Goal: Task Accomplishment & Management: Use online tool/utility

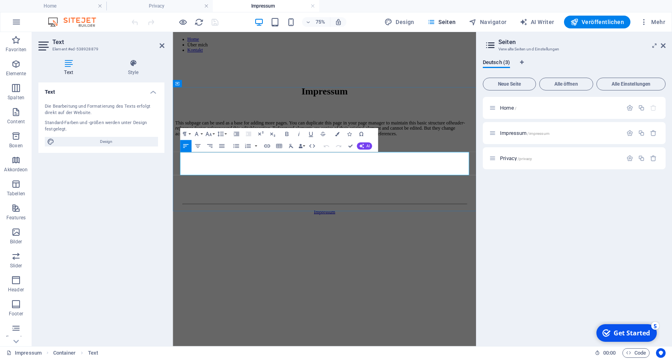
click at [242, 171] on p "This subpage can be used as a base for adding more pages. You can duplicate thi…" at bounding box center [375, 161] width 398 height 22
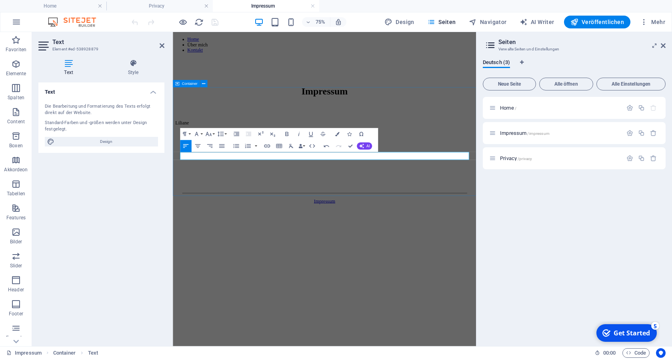
click at [208, 179] on div at bounding box center [375, 171] width 398 height 16
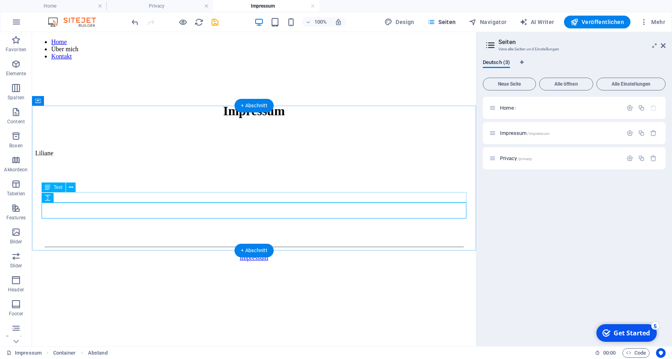
click at [98, 157] on div "Liliane" at bounding box center [254, 153] width 438 height 7
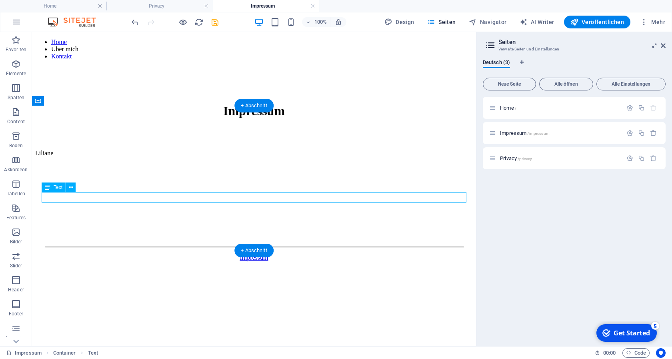
click at [96, 157] on div "Liliane" at bounding box center [254, 153] width 438 height 7
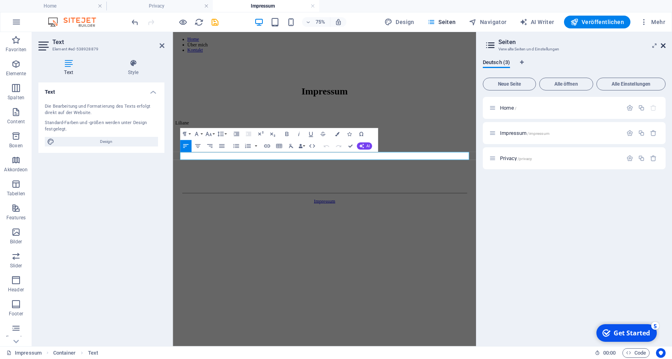
click at [664, 44] on icon at bounding box center [663, 45] width 5 height 6
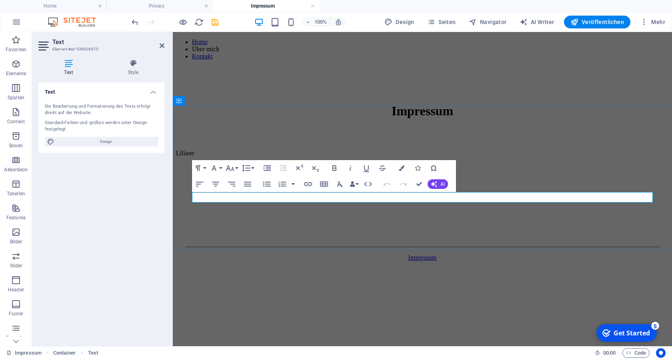
click at [246, 157] on p "Liliane" at bounding box center [422, 153] width 493 height 7
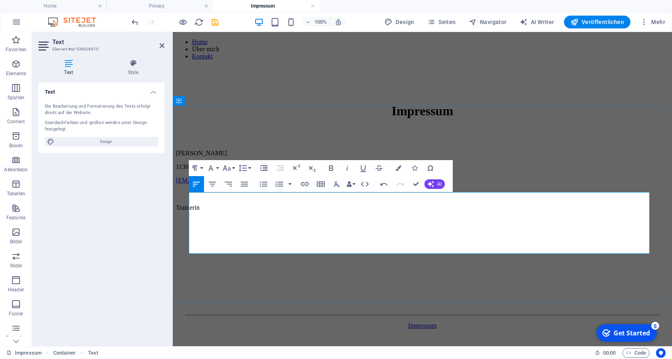
click at [203, 225] on p at bounding box center [422, 221] width 493 height 7
click at [237, 225] on p "Supervisorin und Coach in Ausbildung" at bounding box center [422, 221] width 493 height 7
click at [369, 225] on p "Supervisorin/Coach/Organisationsentwicklerin in Ausbildung" at bounding box center [422, 221] width 493 height 7
click at [268, 211] on p "Trainerin" at bounding box center [422, 207] width 493 height 7
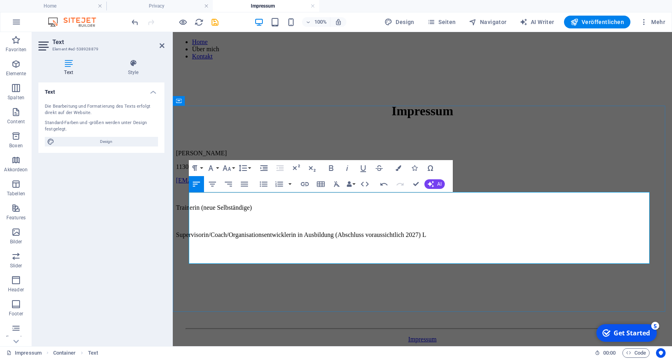
click at [448, 239] on p "Supervisorin/Coach/Organisationsentwicklerin in Ausbildung (Abschluss voraussic…" at bounding box center [422, 234] width 493 height 7
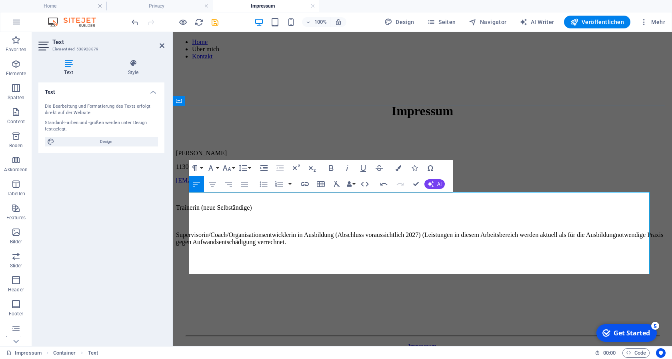
click at [593, 246] on p "Supervisorin/Coach/Organisationsentwicklerin in Ausbildung (Abschluss voraussic…" at bounding box center [422, 238] width 493 height 14
click at [431, 246] on p "Supervisorin/Coach/Organisationsentwicklerin in Ausbildung (Abschluss voraussic…" at bounding box center [422, 238] width 493 height 14
click at [450, 246] on p "Supervisorin/Coach/Organisationsentwicklerin in Ausbildung (Abschluss voraussic…" at bounding box center [422, 238] width 493 height 14
drag, startPoint x: 215, startPoint y: 239, endPoint x: 189, endPoint y: 238, distance: 26.0
click at [189, 211] on p "Trainerin (neue Selbständige)" at bounding box center [422, 207] width 493 height 7
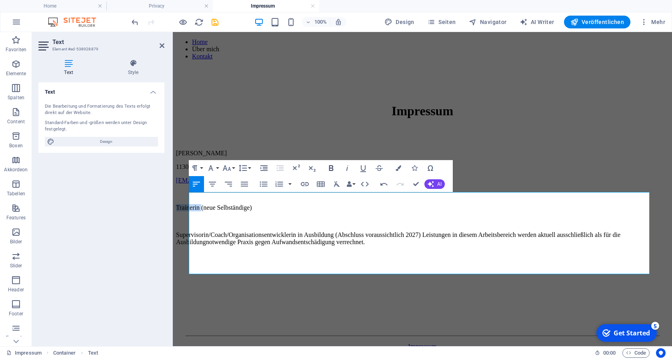
click at [329, 166] on icon "button" at bounding box center [332, 168] width 10 height 10
drag, startPoint x: 190, startPoint y: 258, endPoint x: 356, endPoint y: 255, distance: 165.7
click at [356, 246] on p "Supervisorin/Coach/Organisationsentwicklerin in Ausbildung (Abschluss voraussic…" at bounding box center [422, 238] width 493 height 14
click at [332, 168] on icon "button" at bounding box center [331, 168] width 4 height 6
click at [458, 246] on p "Supervisorin/Coach/Organisationsentwicklerin in Ausbildung (Abschluss voraussic…" at bounding box center [422, 238] width 493 height 14
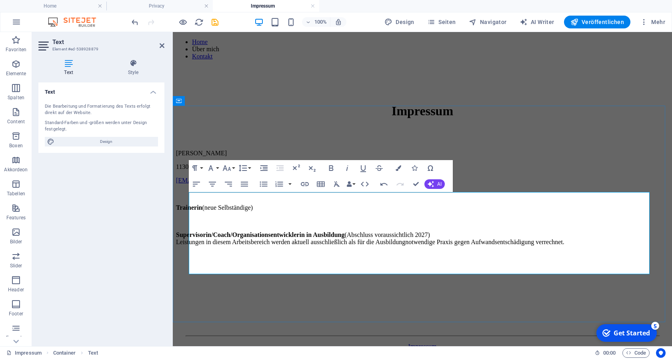
click at [330, 246] on p "Supervisorin/Coach/Organisationsentwicklerin in Ausbildung (Abschluss voraussic…" at bounding box center [422, 238] width 493 height 14
click at [566, 246] on p "Supervisorin/Coach/Organisationsentwicklerin in Ausbildung (Abschluss voraussic…" at bounding box center [422, 238] width 493 height 14
click at [330, 246] on p "Supervisorin/Coach/Organisationsentwicklerin in Ausbildung (Abschluss voraussic…" at bounding box center [422, 238] width 493 height 14
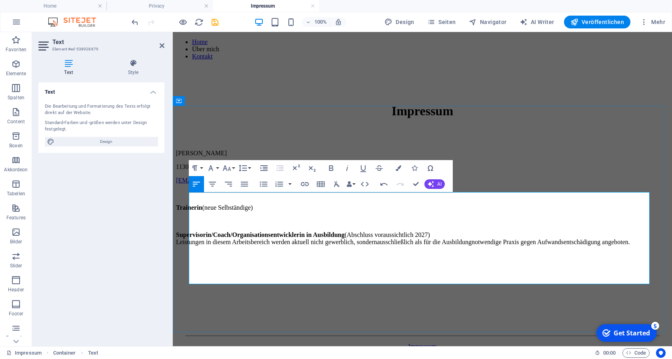
click at [501, 246] on p "Supervisorin/Coach/Organisationsentwicklerin in Ausbildung (Abschluss voraussic…" at bounding box center [422, 238] width 493 height 14
click at [270, 246] on p "Supervisorin/Coach/Organisationsentwicklerin in Ausbildung (Abschluss voraussic…" at bounding box center [422, 238] width 493 height 14
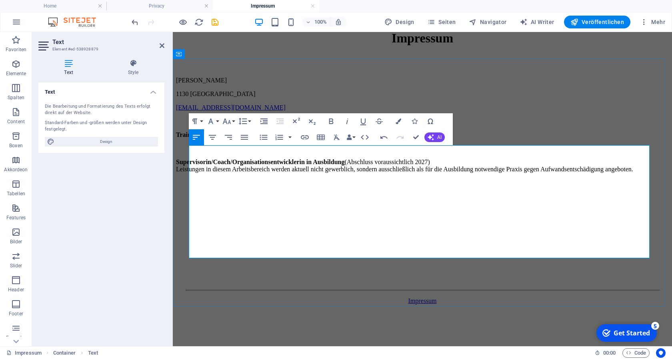
scroll to position [88, 0]
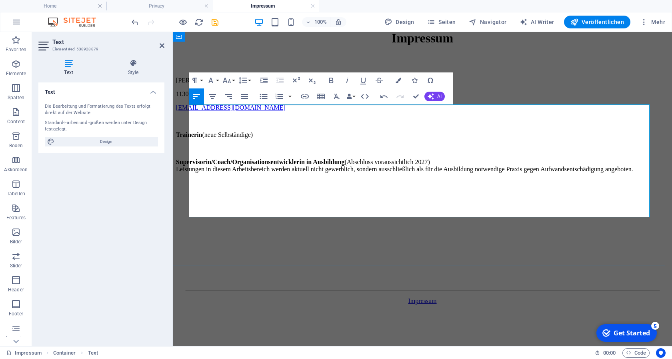
click at [271, 84] on p "[PERSON_NAME]" at bounding box center [422, 80] width 493 height 7
click at [301, 223] on div at bounding box center [422, 215] width 493 height 16
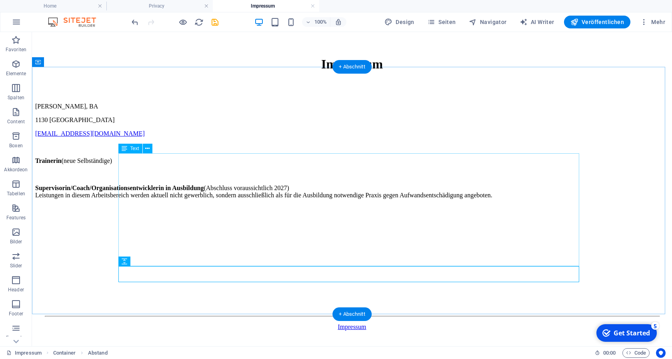
scroll to position [6, 0]
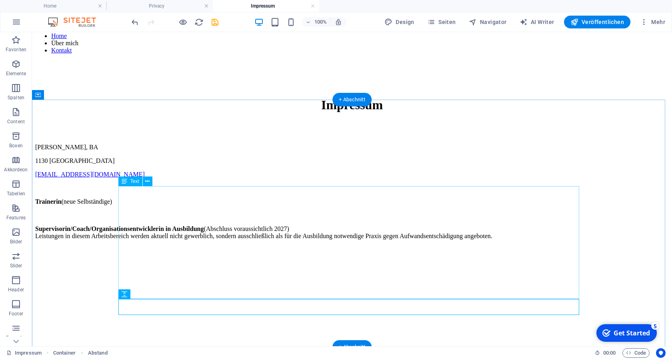
click at [185, 211] on div "[PERSON_NAME], BA 1130 Wien [EMAIL_ADDRESS][DOMAIN_NAME] Trainerin (neue Selbst…" at bounding box center [352, 205] width 634 height 123
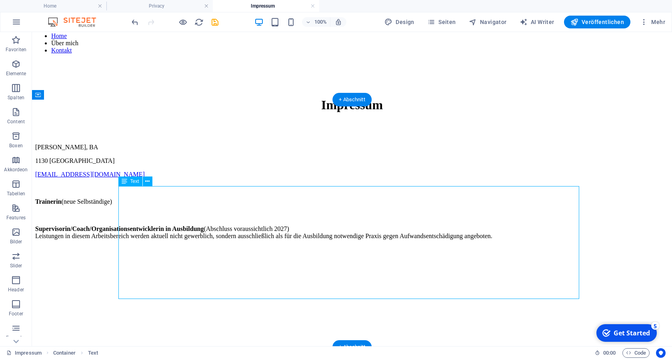
click at [185, 211] on div "[PERSON_NAME], BA 1130 Wien [EMAIL_ADDRESS][DOMAIN_NAME] Trainerin (neue Selbst…" at bounding box center [352, 205] width 634 height 123
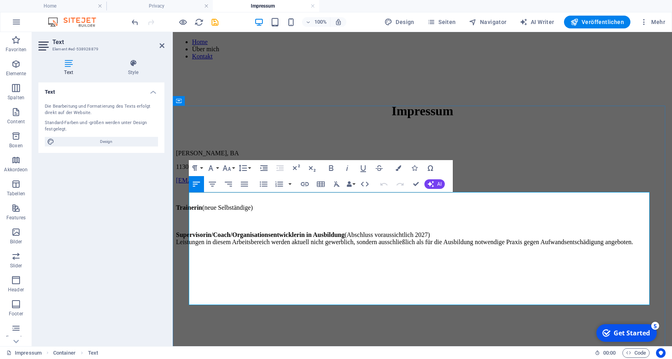
click at [256, 184] on p "[EMAIL_ADDRESS][DOMAIN_NAME]" at bounding box center [422, 180] width 493 height 7
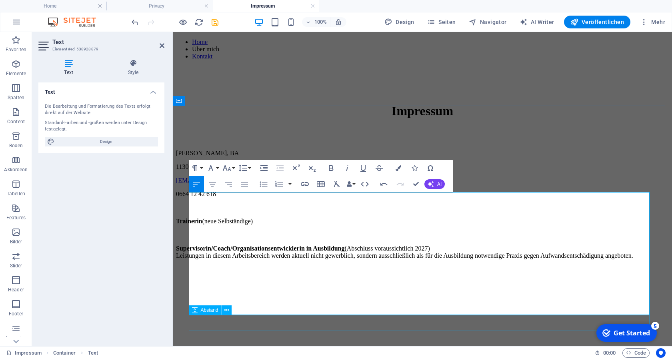
click at [264, 309] on div at bounding box center [422, 301] width 493 height 16
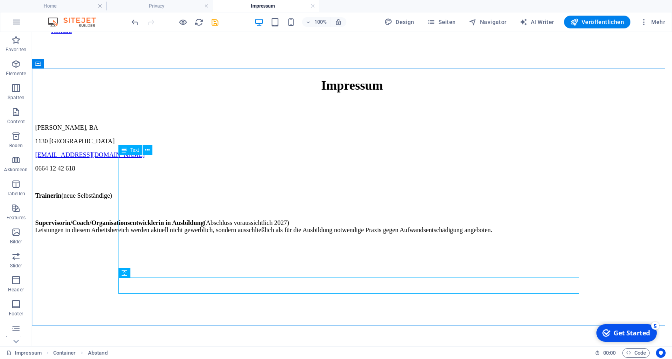
scroll to position [41, 0]
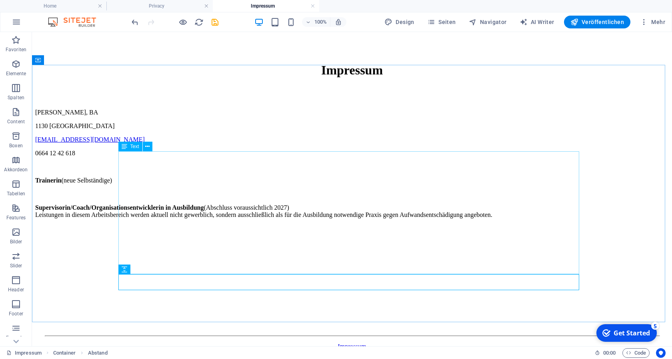
click at [147, 246] on div "[PERSON_NAME], BA 1130 Wien [EMAIL_ADDRESS][DOMAIN_NAME] 0664 12 42 618 Trainer…" at bounding box center [352, 177] width 634 height 137
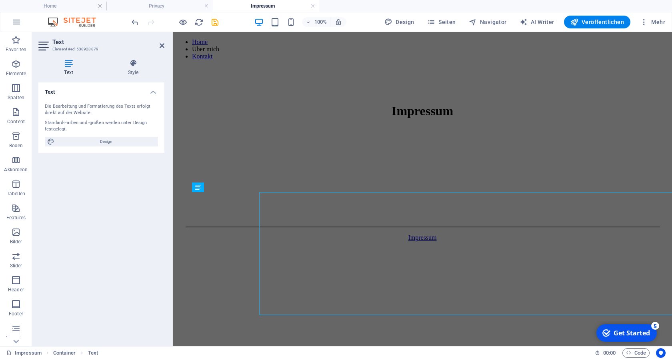
scroll to position [0, 0]
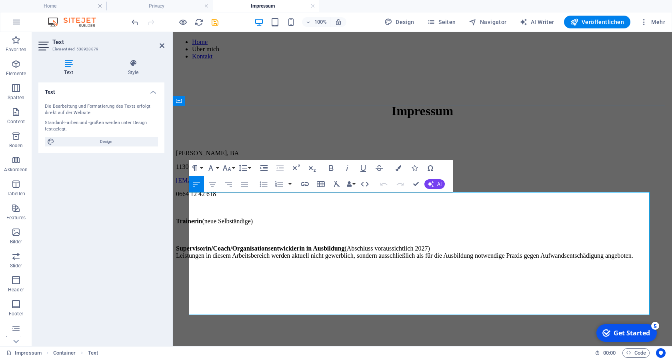
click at [211, 273] on p at bounding box center [422, 269] width 493 height 7
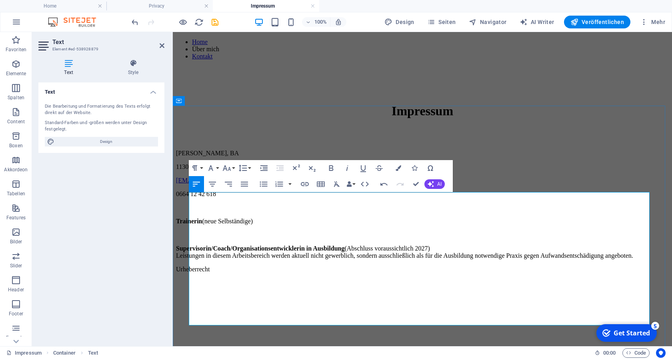
click at [229, 259] on p "Supervisorin/Coach/Organisationsentwicklerin in Ausbildung (Abschluss voraussic…" at bounding box center [422, 252] width 493 height 14
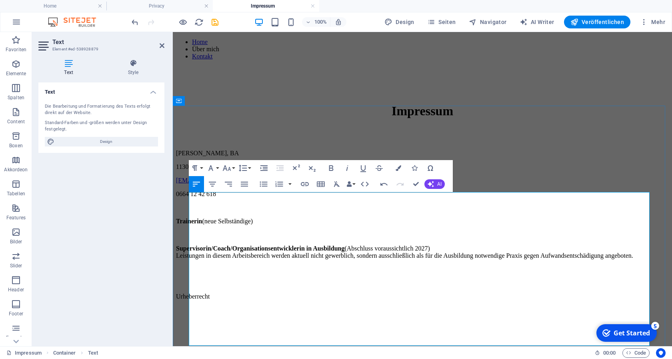
click at [203, 314] on p at bounding box center [422, 310] width 493 height 7
click at [203, 300] on p "Urheberrecht" at bounding box center [422, 296] width 493 height 7
click at [238, 300] on p "Urheberrecht" at bounding box center [422, 296] width 493 height 7
drag, startPoint x: 238, startPoint y: 320, endPoint x: 191, endPoint y: 297, distance: 53.0
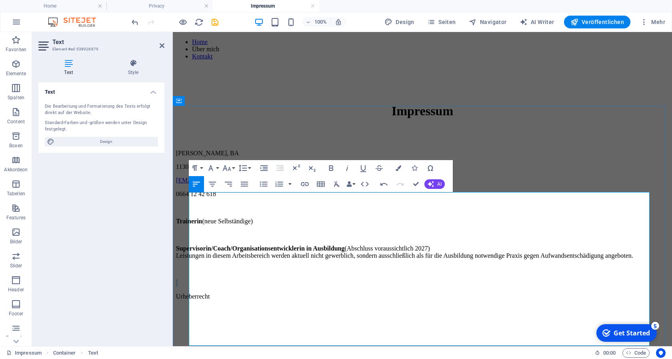
click at [191, 297] on div "[PERSON_NAME], BA 1130 Wien [EMAIL_ADDRESS][DOMAIN_NAME] 0664 12 42 618 Trainer…" at bounding box center [422, 239] width 493 height 178
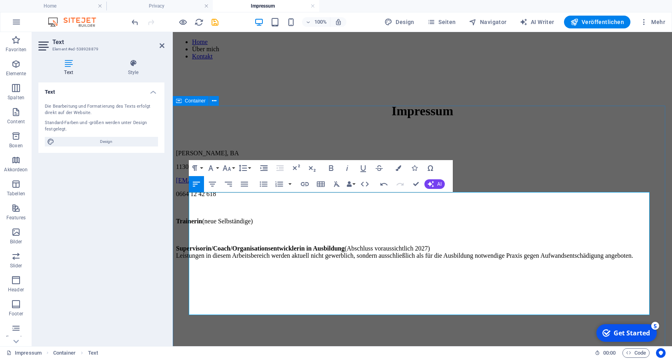
click at [532, 116] on div "Impressum [PERSON_NAME], BA 1130 Wien [EMAIL_ADDRESS][DOMAIN_NAME] 0664 12 42 6…" at bounding box center [422, 206] width 493 height 205
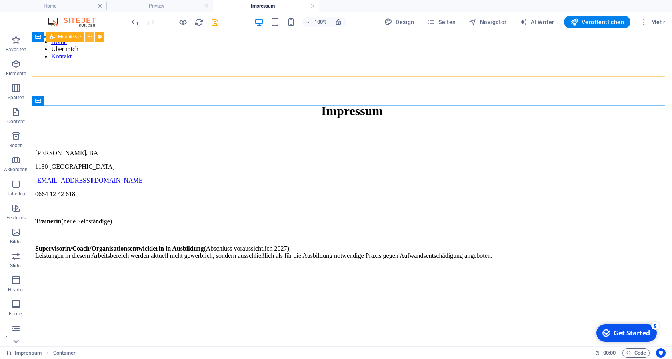
click at [90, 39] on icon at bounding box center [90, 37] width 4 height 8
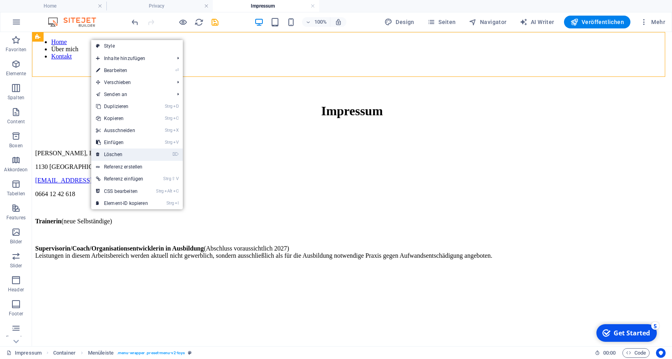
click at [124, 152] on link "⌦ Löschen" at bounding box center [122, 155] width 62 height 12
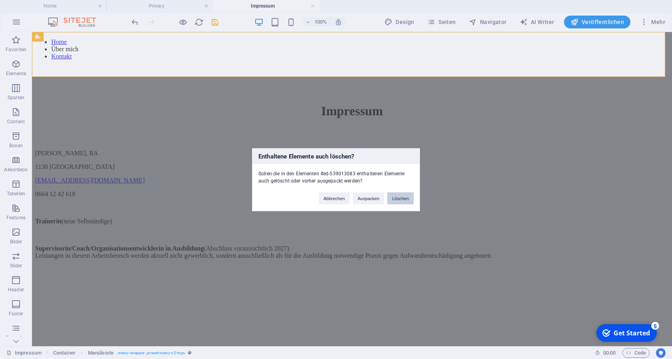
click at [404, 201] on button "Löschen" at bounding box center [400, 198] width 26 height 12
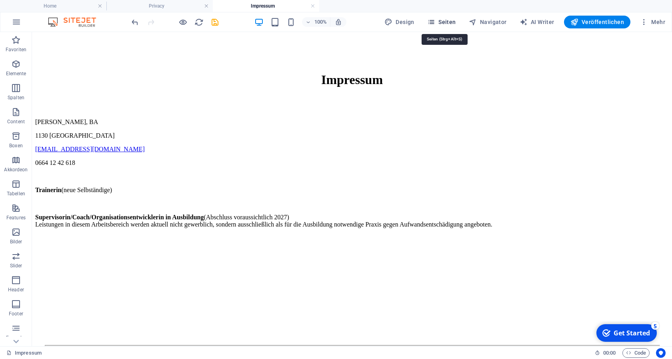
click at [443, 18] on span "Seiten" at bounding box center [441, 22] width 29 height 8
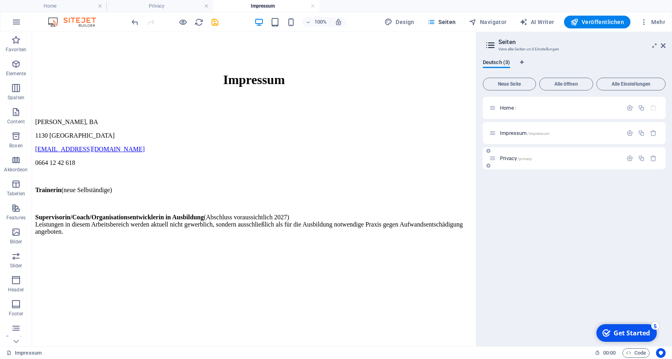
click at [514, 158] on span "Privacy /privacy" at bounding box center [516, 158] width 32 height 6
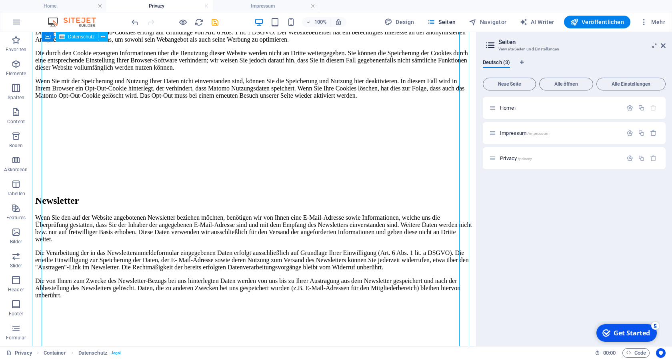
scroll to position [1388, 0]
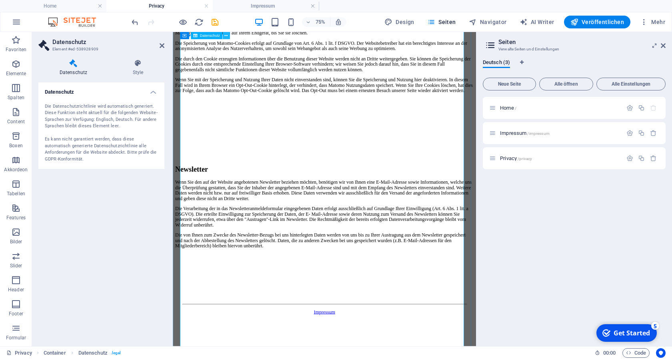
click at [227, 34] on icon at bounding box center [226, 35] width 3 height 6
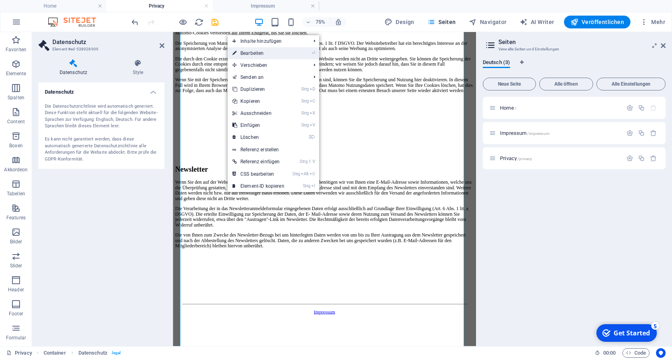
drag, startPoint x: 244, startPoint y: 52, endPoint x: 128, endPoint y: 94, distance: 123.6
click at [244, 52] on link "⏎ Bearbeiten" at bounding box center [259, 53] width 62 height 12
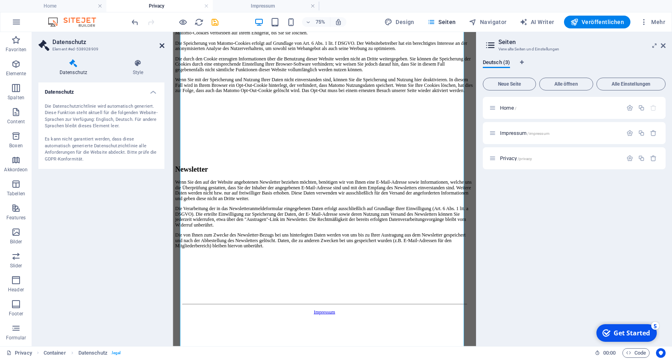
click at [163, 44] on icon at bounding box center [162, 45] width 5 height 6
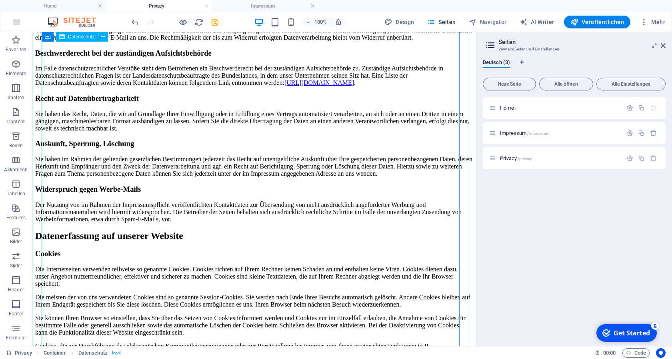
scroll to position [286, 0]
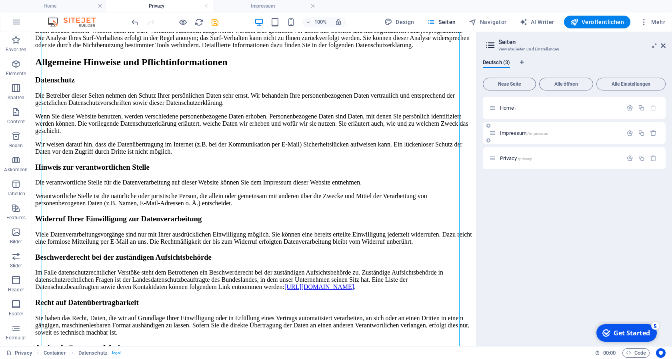
click at [517, 132] on span "Impressum /impressum" at bounding box center [525, 133] width 50 height 6
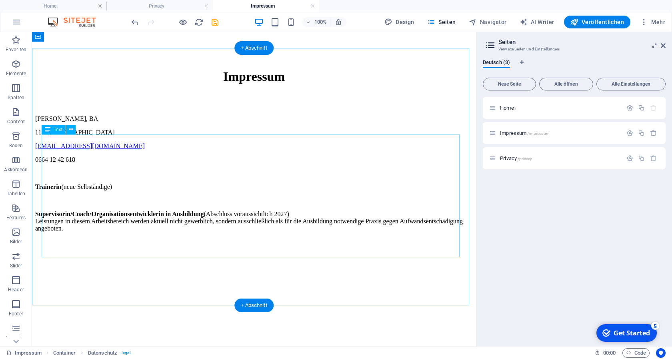
scroll to position [0, 0]
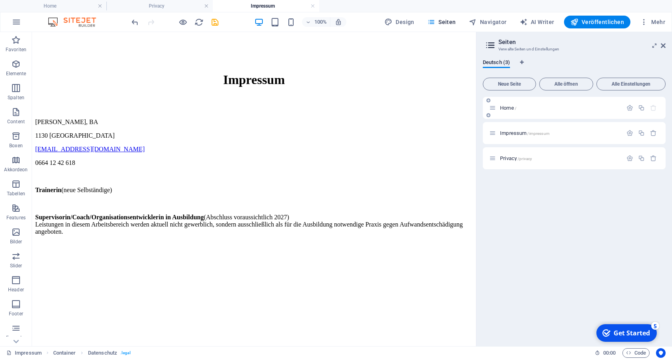
click at [505, 106] on span "Home /" at bounding box center [508, 108] width 16 height 6
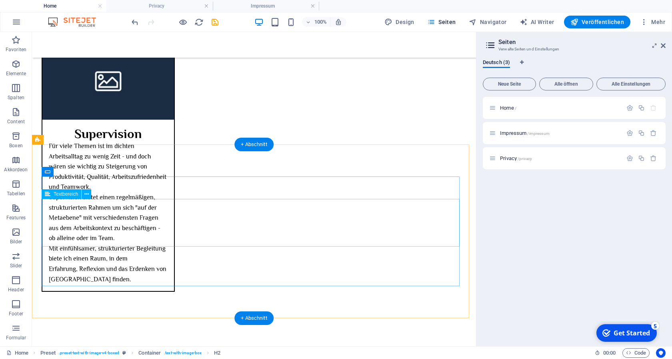
scroll to position [1405, 0]
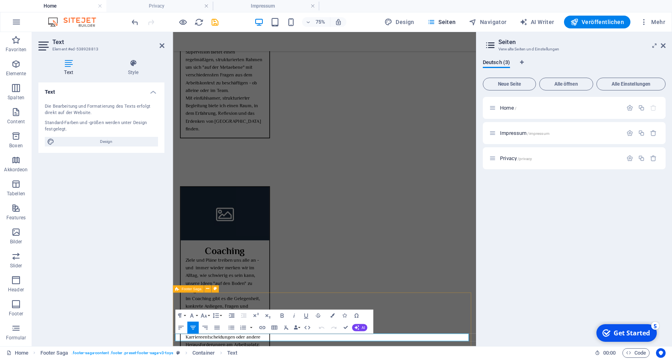
scroll to position [1329, 0]
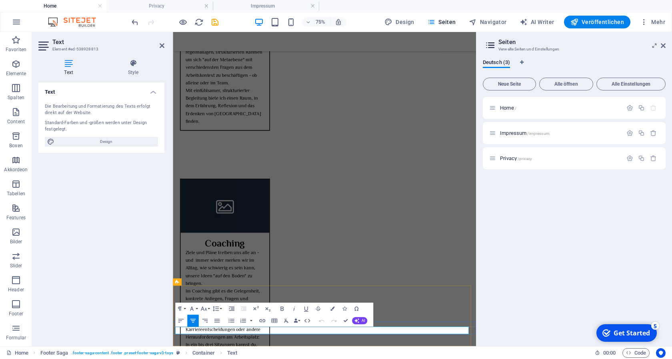
click at [218, 321] on icon "button" at bounding box center [218, 321] width 6 height 4
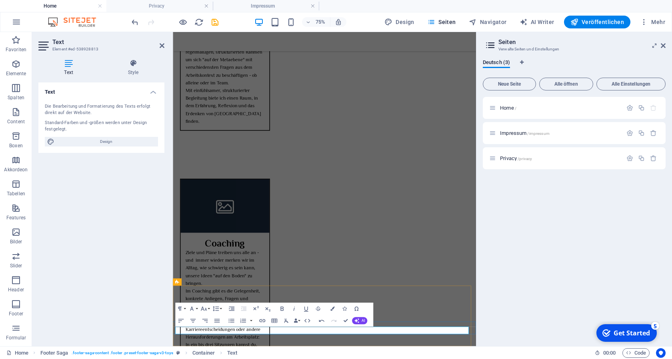
drag, startPoint x: 258, startPoint y: 432, endPoint x: 208, endPoint y: 429, distance: 49.7
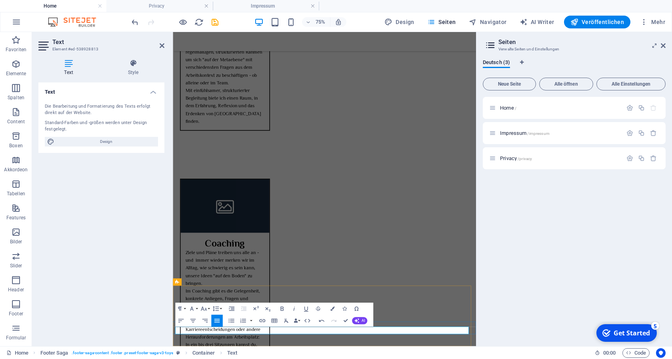
drag, startPoint x: 206, startPoint y: 431, endPoint x: 173, endPoint y: 429, distance: 33.3
click at [261, 320] on icon "button" at bounding box center [262, 320] width 6 height 3
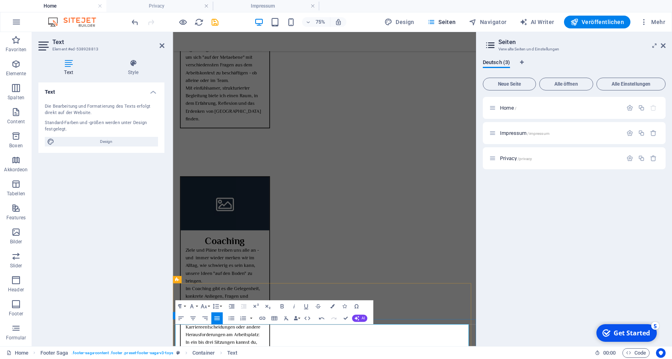
scroll to position [1350, 0]
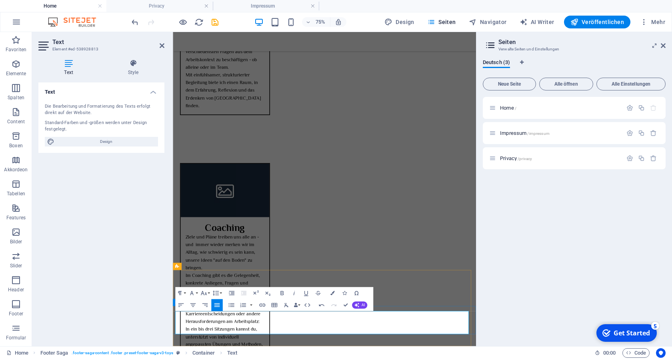
drag, startPoint x: 229, startPoint y: 432, endPoint x: 176, endPoint y: 428, distance: 53.8
type input "Datenschutz"
click at [261, 304] on icon "button" at bounding box center [262, 305] width 6 height 3
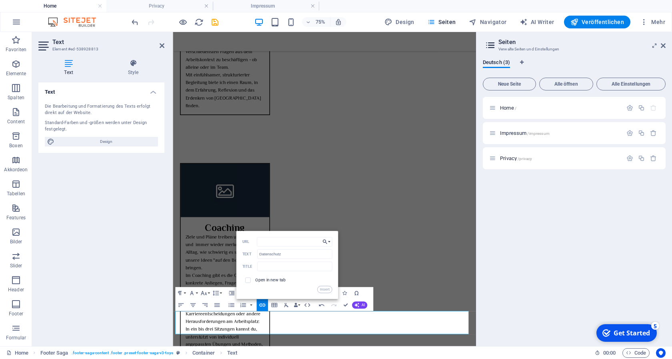
click at [328, 241] on button "Choose Link" at bounding box center [327, 242] width 12 height 10
click at [306, 269] on p "Privacy" at bounding box center [299, 270] width 21 height 9
type input "/privacy"
click at [322, 288] on button "Insert" at bounding box center [324, 289] width 15 height 7
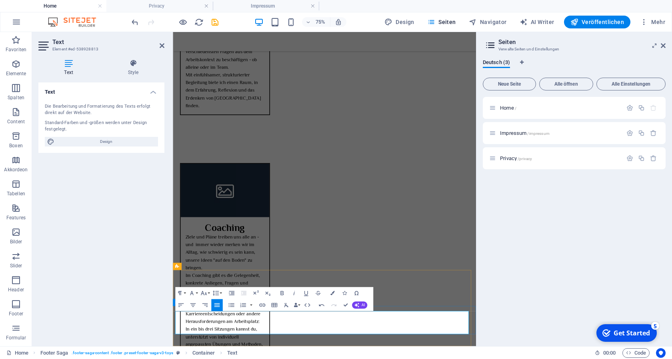
click at [632, 156] on icon "button" at bounding box center [630, 158] width 7 height 7
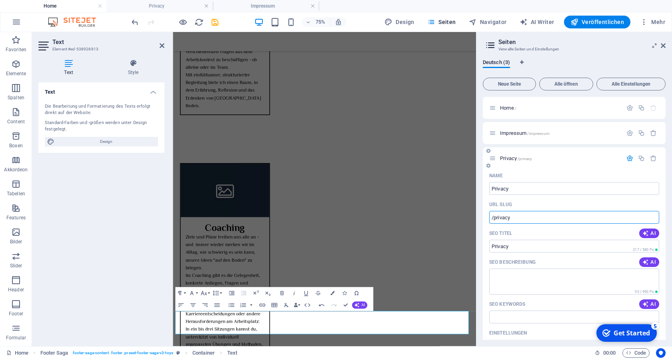
drag, startPoint x: 516, startPoint y: 217, endPoint x: 495, endPoint y: 217, distance: 21.2
click at [495, 217] on input "/privacy" at bounding box center [575, 217] width 170 height 13
type input "/datenschutz"
click at [518, 186] on input "Privacy" at bounding box center [575, 188] width 170 height 13
type input "P"
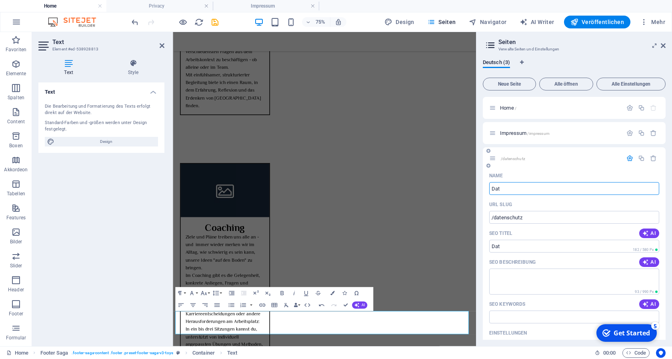
type input "Datn"
type input "Dat"
type input "Datenschutz"
click at [541, 247] on input "Datenschutz" at bounding box center [575, 246] width 170 height 13
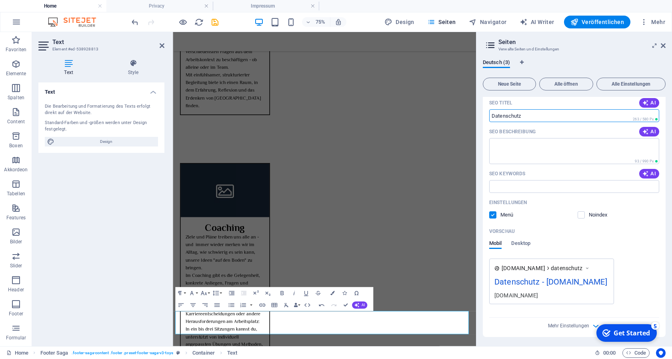
scroll to position [131, 0]
click at [637, 335] on div "Get Started" at bounding box center [632, 333] width 36 height 9
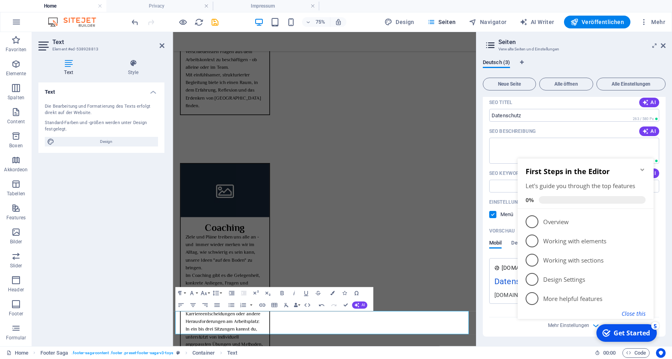
click at [636, 312] on button "Close this" at bounding box center [634, 314] width 24 height 8
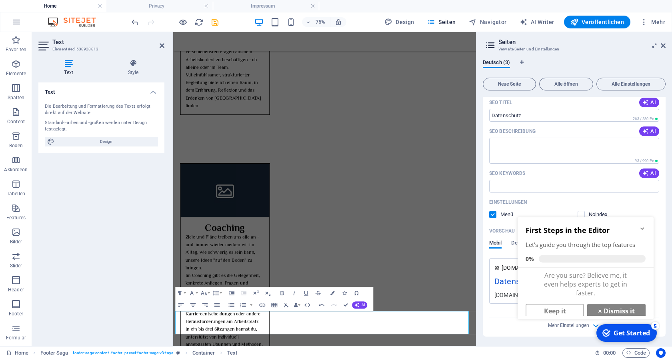
drag, startPoint x: 608, startPoint y: 330, endPoint x: 537, endPoint y: 330, distance: 71.2
click div "checkmark Get Started 5 First Steps in the Editor Let's guide you through the t…"
click at [621, 334] on div "Get Started" at bounding box center [632, 333] width 36 height 9
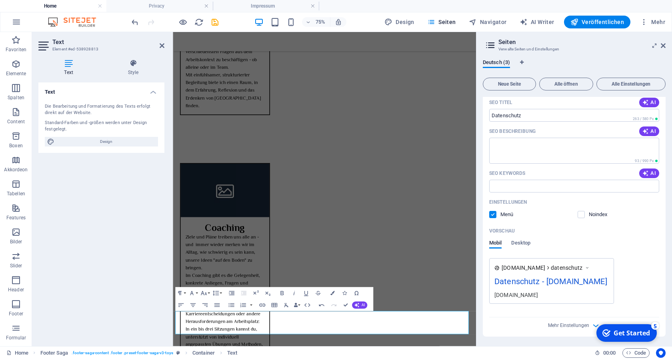
click at [650, 337] on div "Get Started" at bounding box center [632, 333] width 36 height 9
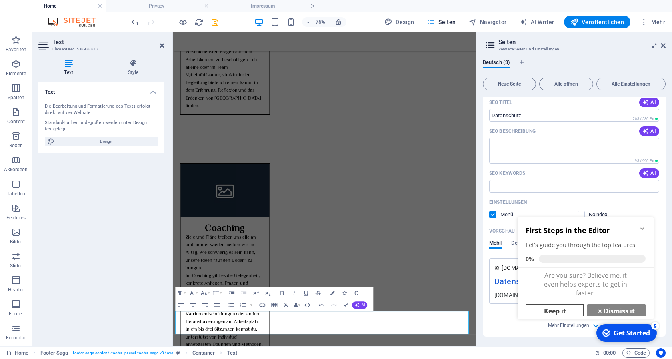
click at [558, 308] on link "Keep it" at bounding box center [555, 311] width 58 height 14
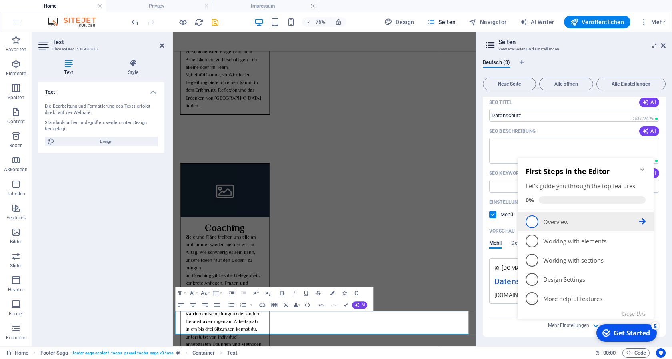
click at [562, 227] on link "1 Overview - incomplete" at bounding box center [586, 221] width 120 height 13
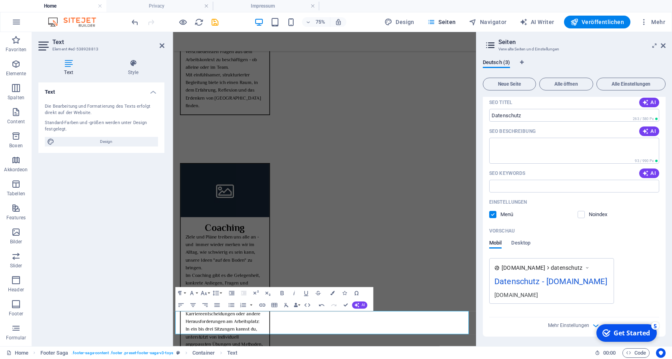
scroll to position [0, 0]
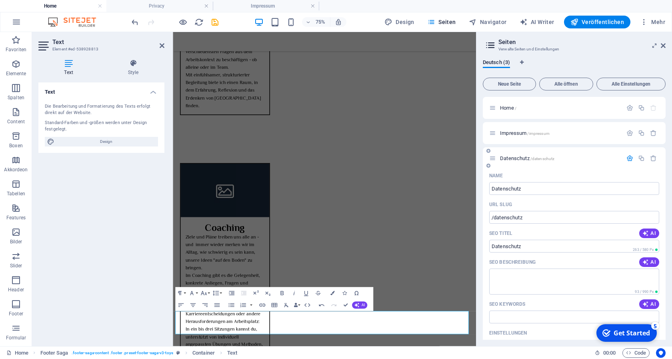
click at [627, 157] on icon "button" at bounding box center [630, 158] width 7 height 7
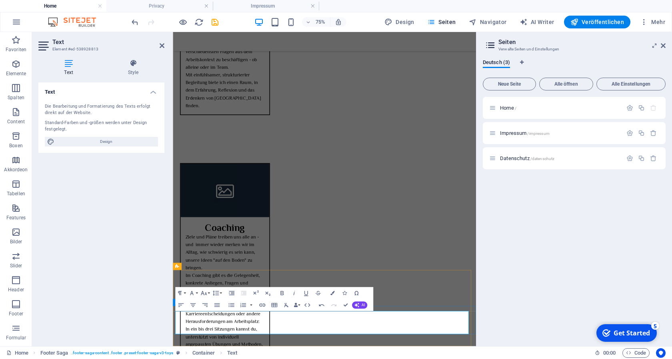
click at [264, 305] on icon "button" at bounding box center [262, 304] width 7 height 7
type input "Datenschutz"
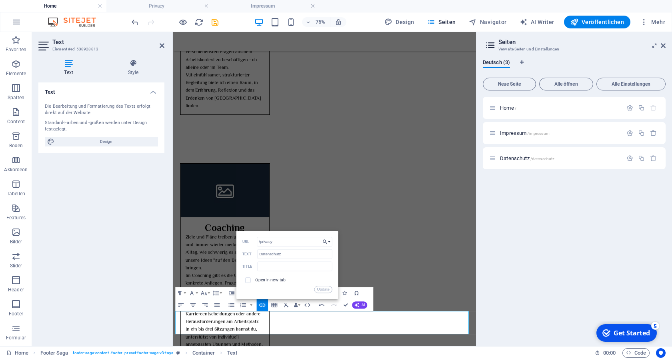
click at [329, 244] on button "Choose Link" at bounding box center [327, 242] width 12 height 10
click at [267, 265] on input "text" at bounding box center [294, 267] width 75 height 10
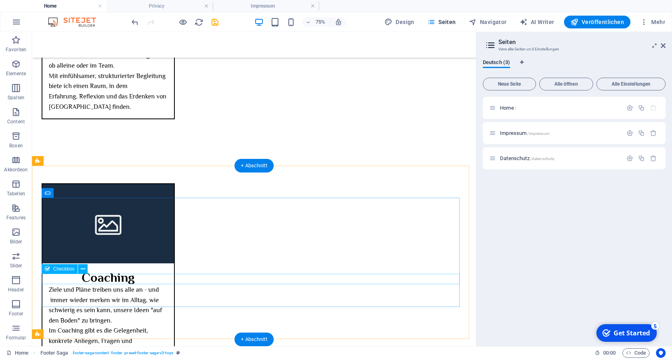
scroll to position [1425, 0]
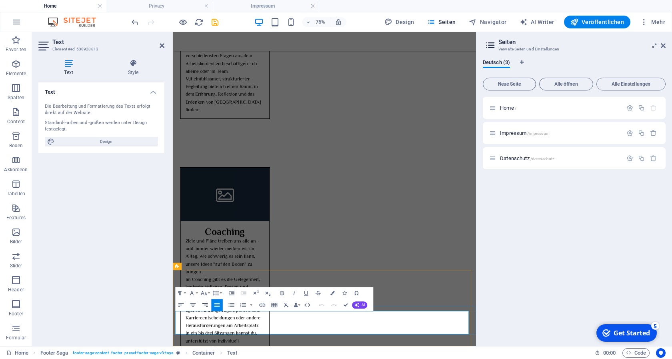
scroll to position [1350, 0]
click at [263, 306] on icon "button" at bounding box center [262, 305] width 7 height 7
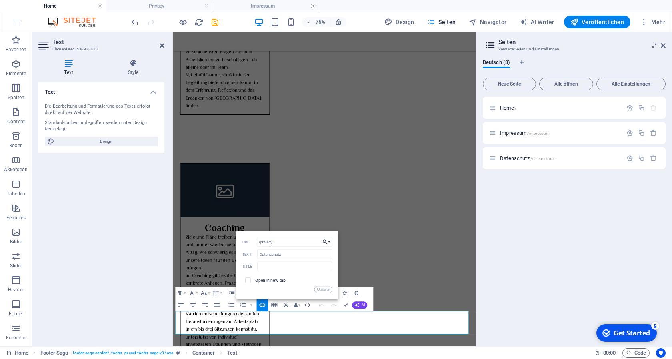
click at [324, 242] on icon "button" at bounding box center [325, 241] width 6 height 7
click at [293, 267] on span at bounding box center [291, 270] width 4 height 9
type input "/datenschutz"
click at [323, 288] on button "Update" at bounding box center [324, 289] width 18 height 7
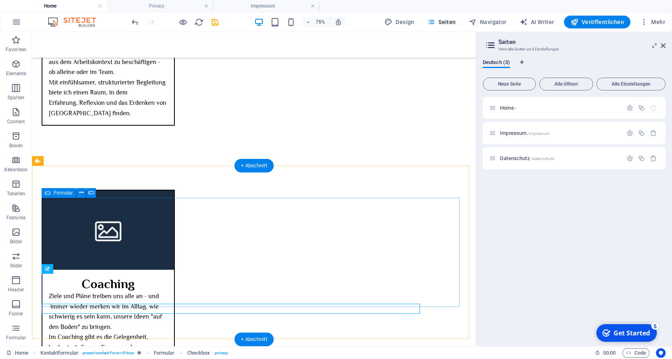
scroll to position [1425, 0]
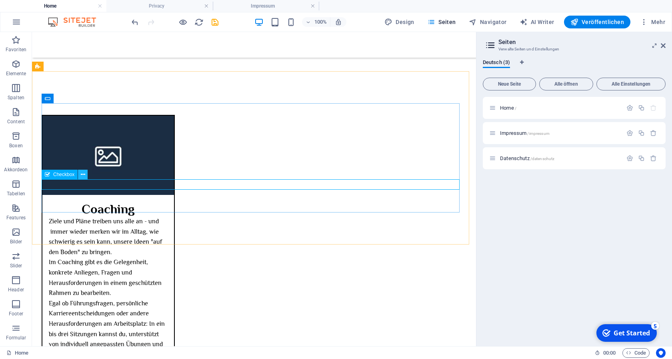
click at [81, 175] on icon at bounding box center [83, 175] width 4 height 8
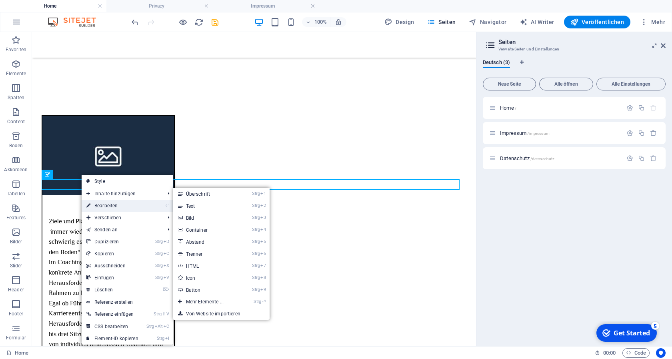
click at [108, 205] on link "⏎ Bearbeiten" at bounding box center [113, 206] width 62 height 12
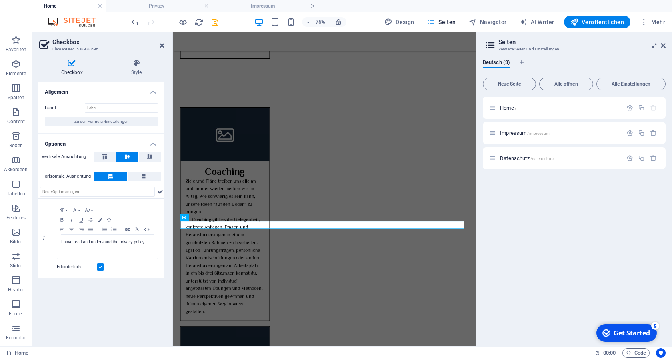
scroll to position [1350, 0]
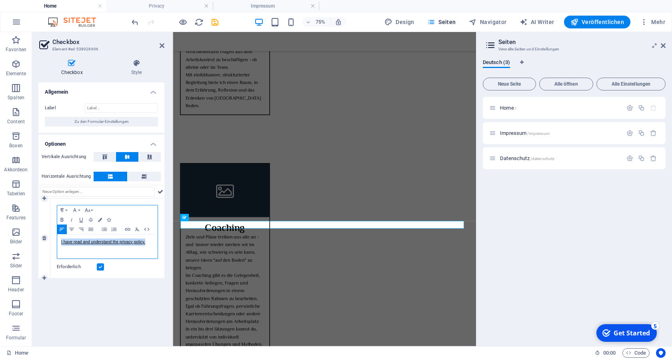
drag, startPoint x: 148, startPoint y: 243, endPoint x: 61, endPoint y: 242, distance: 86.9
click at [61, 242] on p "I have read and understand the privacy policy." at bounding box center [107, 242] width 92 height 7
drag, startPoint x: 81, startPoint y: 249, endPoint x: 55, endPoint y: 249, distance: 26.0
click at [57, 249] on div "Ich habe die Datenschutzerklärung gelesen und verstanden." at bounding box center [107, 247] width 100 height 24
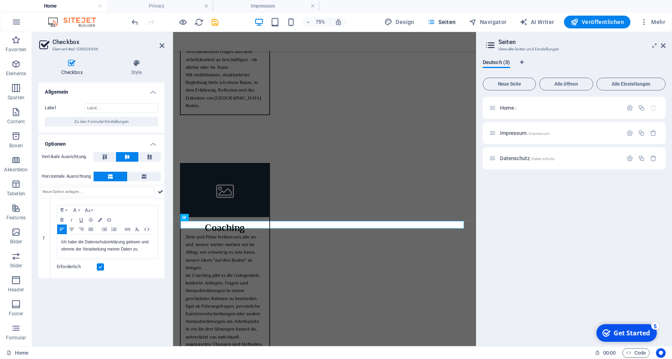
click at [98, 281] on div "Allgemein Label Zu den Formular-Einstellungen Optionen Vertikale Ausrichtung Ho…" at bounding box center [101, 210] width 126 height 257
click at [161, 47] on icon at bounding box center [162, 45] width 5 height 6
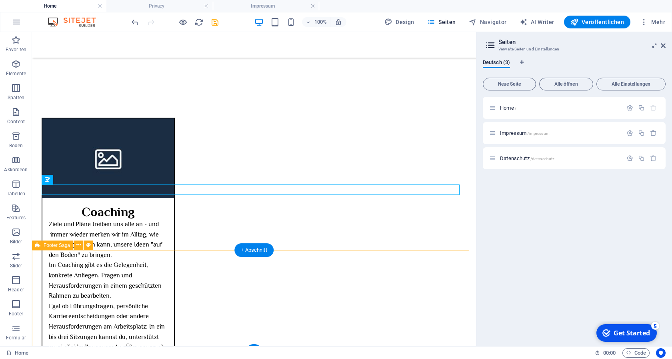
scroll to position [1425, 0]
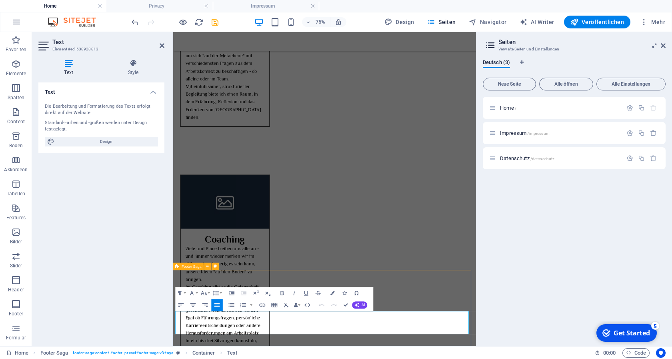
scroll to position [1350, 0]
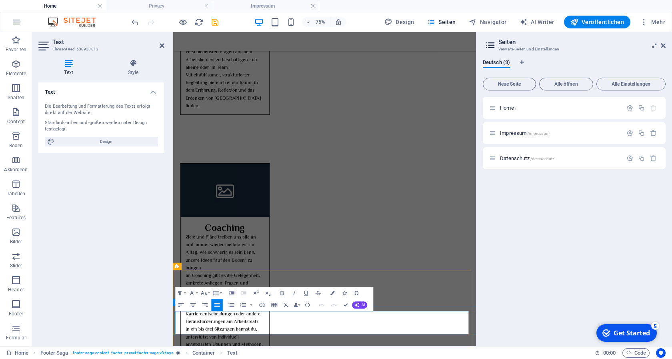
drag, startPoint x: 223, startPoint y: 426, endPoint x: 173, endPoint y: 409, distance: 52.2
click at [193, 306] on icon "button" at bounding box center [192, 305] width 7 height 7
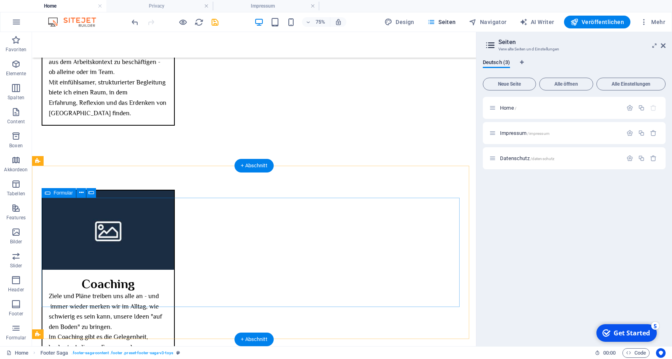
scroll to position [1425, 0]
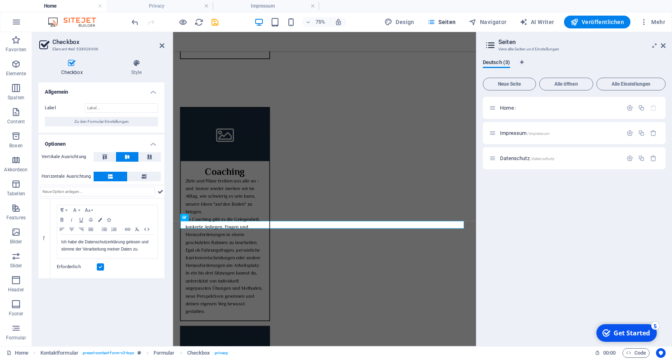
scroll to position [1350, 0]
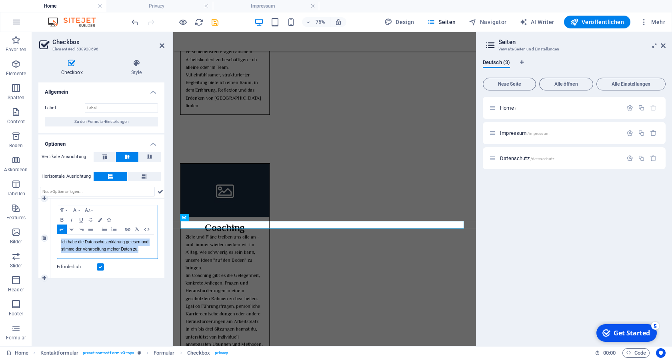
drag, startPoint x: 143, startPoint y: 250, endPoint x: 52, endPoint y: 243, distance: 91.5
click at [57, 243] on div "Ich habe die Datenschutzerklärung gelesen und stimme der Verarbeitung meiner Da…" at bounding box center [107, 247] width 100 height 24
click at [128, 230] on icon "button" at bounding box center [128, 229] width 10 height 6
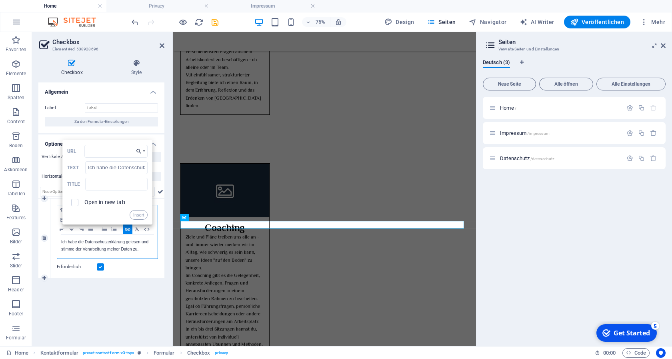
click at [140, 151] on icon "button" at bounding box center [138, 151] width 5 height 5
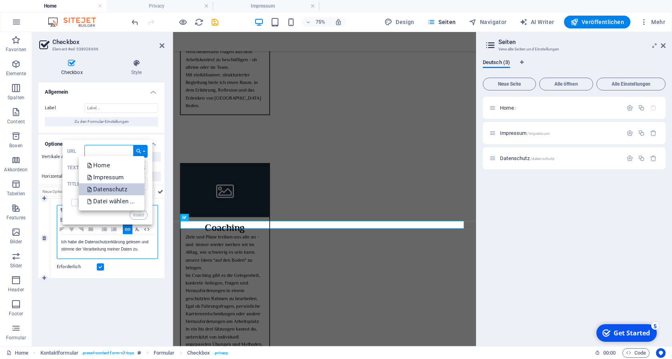
click at [117, 189] on p "Datenschutz" at bounding box center [108, 189] width 42 height 12
type input "/datenschutz"
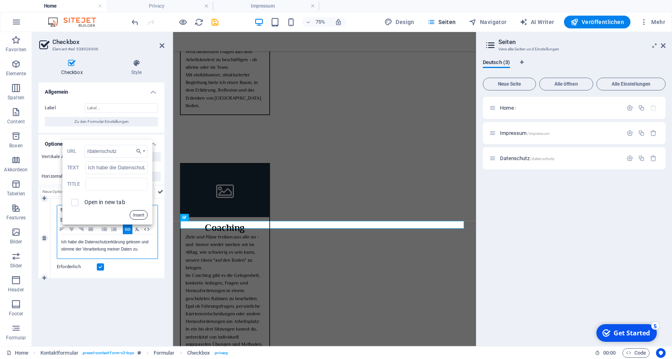
click at [135, 215] on button "Insert" at bounding box center [139, 215] width 18 height 10
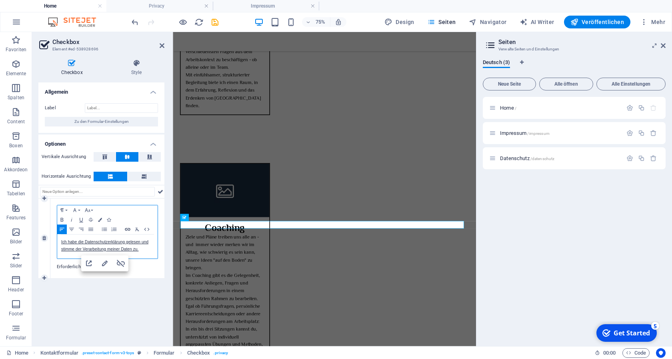
click at [127, 228] on icon "button" at bounding box center [128, 229] width 10 height 6
type input "Ich habe die Datenschutzerklärung gelesen und stimme der Verarbeitung meiner Da…"
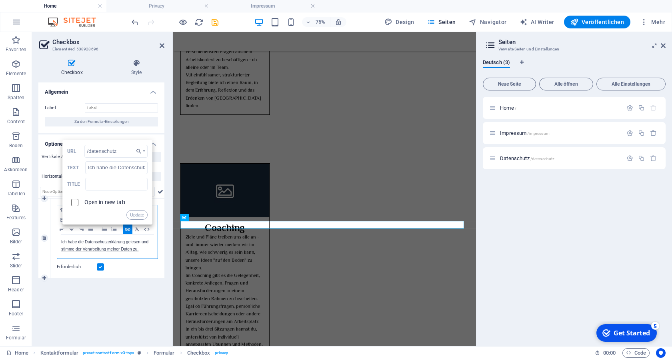
click at [75, 200] on input "checkbox" at bounding box center [73, 201] width 7 height 7
checkbox input "true"
click at [141, 215] on button "Update" at bounding box center [136, 215] width 21 height 10
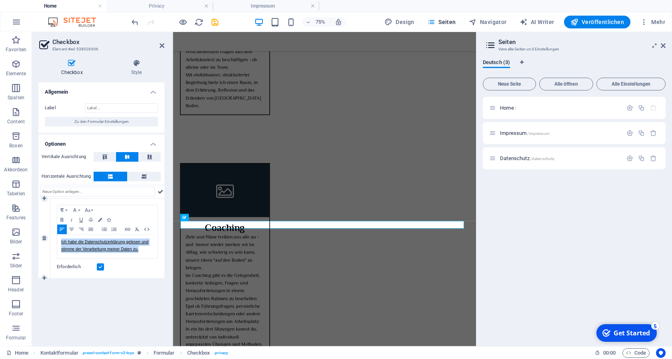
click at [156, 278] on div "Paragraph Format Normal Heading 1 Heading 2 Heading 3 Heading 4 Heading 5 Headi…" at bounding box center [107, 239] width 114 height 80
drag, startPoint x: 161, startPoint y: 45, endPoint x: 158, endPoint y: 130, distance: 84.5
click at [161, 45] on icon at bounding box center [162, 45] width 5 height 6
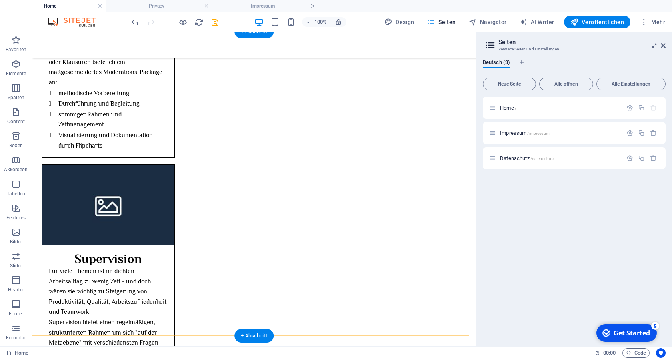
scroll to position [1098, 0]
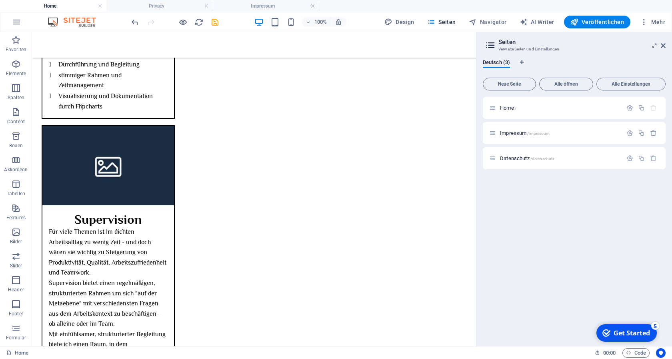
click at [627, 333] on div "Get Started" at bounding box center [632, 333] width 36 height 9
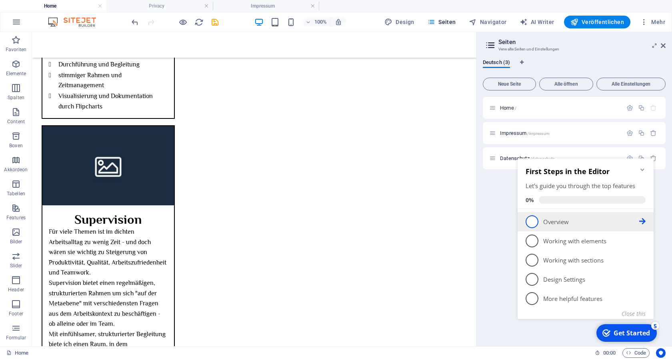
click at [642, 219] on icon at bounding box center [643, 221] width 6 height 6
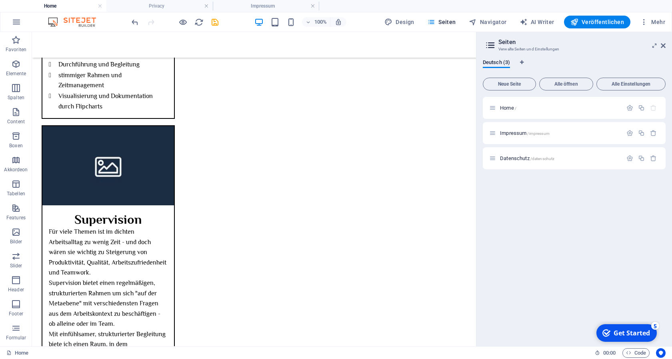
click at [631, 331] on div "Get Started" at bounding box center [632, 333] width 36 height 9
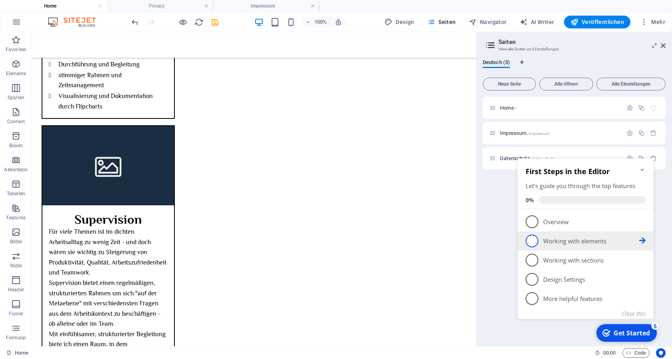
click at [533, 241] on span "2" at bounding box center [532, 241] width 13 height 13
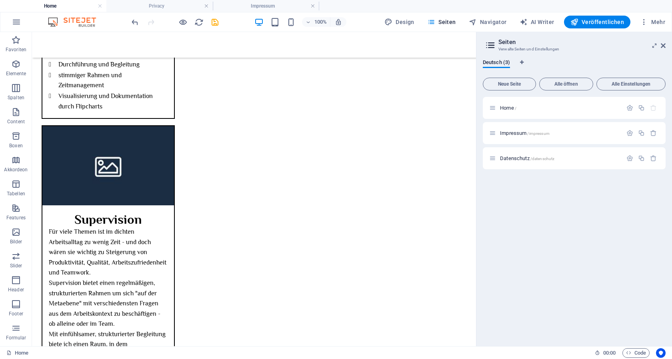
scroll to position [0, 0]
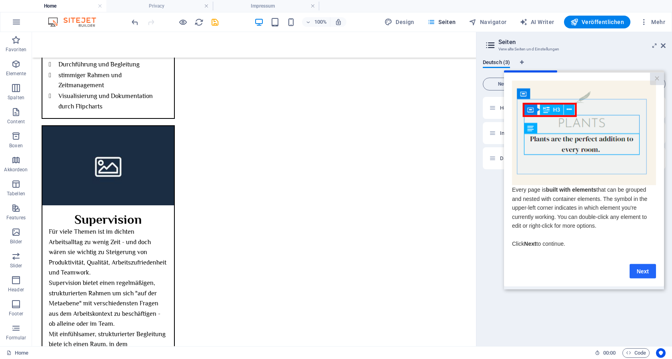
click at [636, 271] on link "Next" at bounding box center [643, 271] width 26 height 14
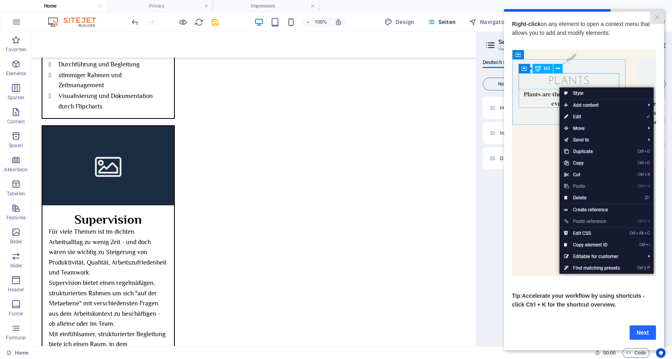
click at [636, 333] on link "Next" at bounding box center [643, 332] width 26 height 14
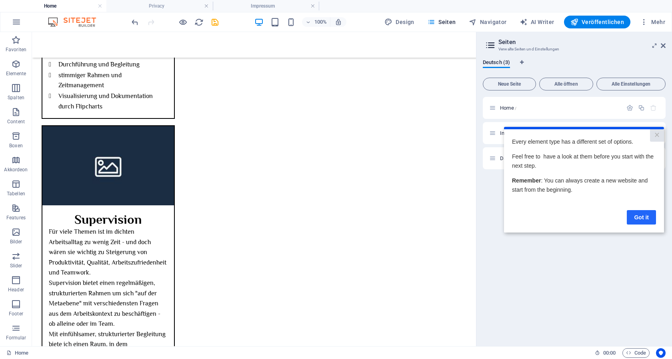
click at [634, 219] on link "Got it" at bounding box center [641, 217] width 29 height 14
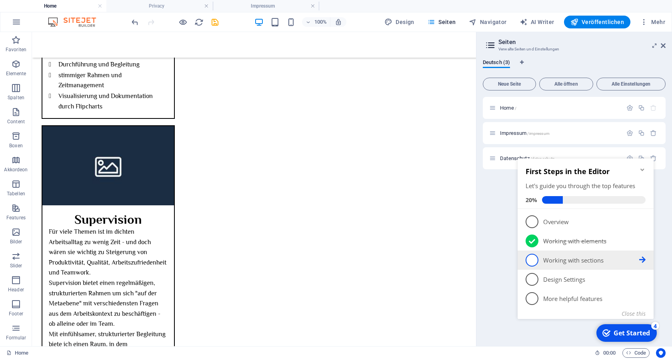
click at [536, 260] on span "3" at bounding box center [532, 260] width 13 height 13
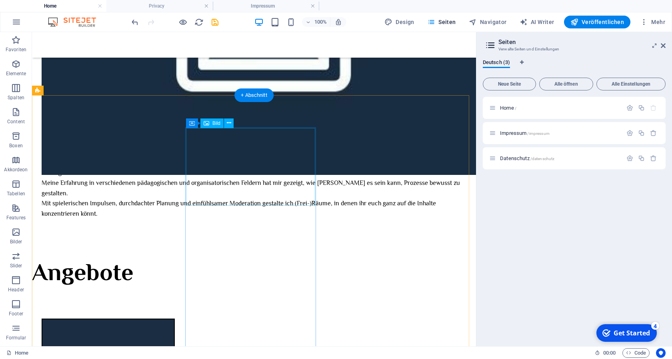
scroll to position [363, 0]
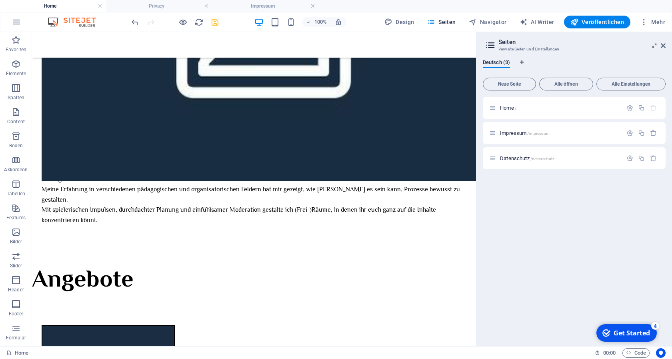
drag, startPoint x: 218, startPoint y: 24, endPoint x: 190, endPoint y: 4, distance: 35.0
click at [218, 24] on icon "save" at bounding box center [215, 22] width 9 height 9
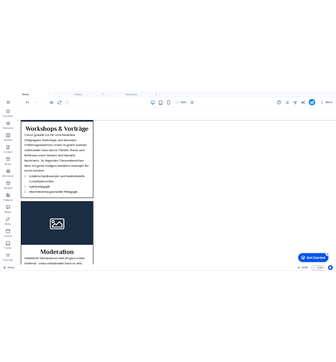
scroll to position [714, 0]
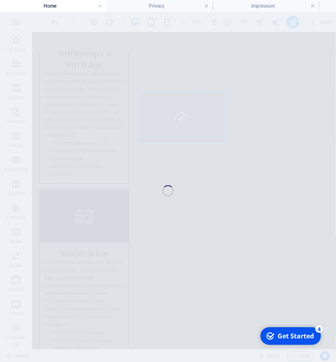
select select "%"
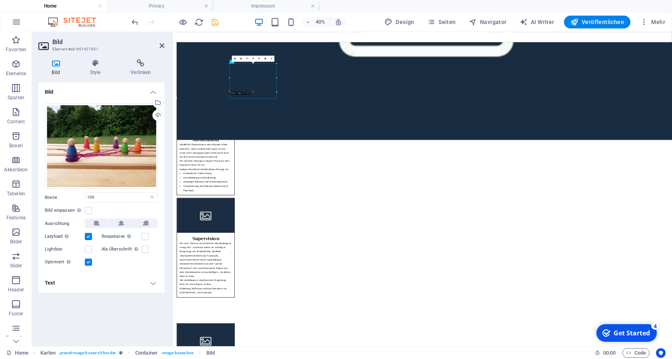
scroll to position [694, 0]
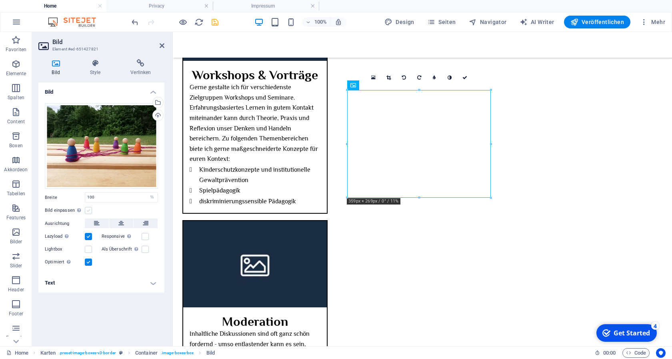
click at [89, 210] on label at bounding box center [88, 210] width 7 height 7
click at [0, 0] on input "Bild einpassen Bild automatisch anhand einer fixen Breite und Höhe einpassen" at bounding box center [0, 0] width 0 height 0
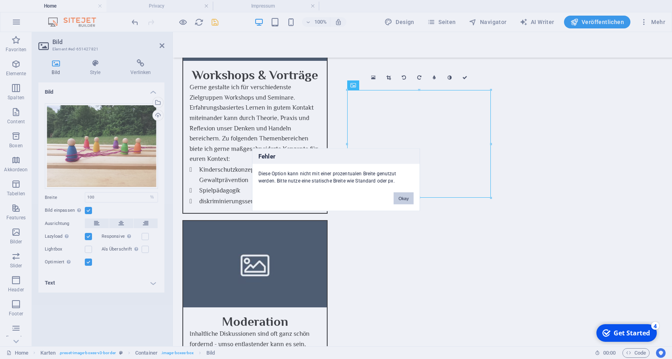
click at [405, 196] on button "Okay" at bounding box center [404, 198] width 20 height 12
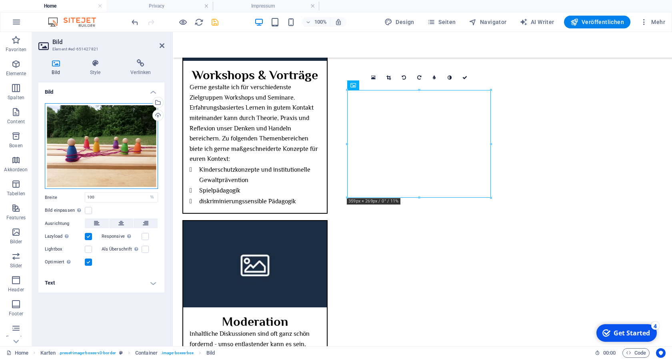
click at [95, 138] on div "Ziehe Dateien zum Hochladen hierher oder klicke hier, um aus Dateien oder koste…" at bounding box center [101, 146] width 113 height 86
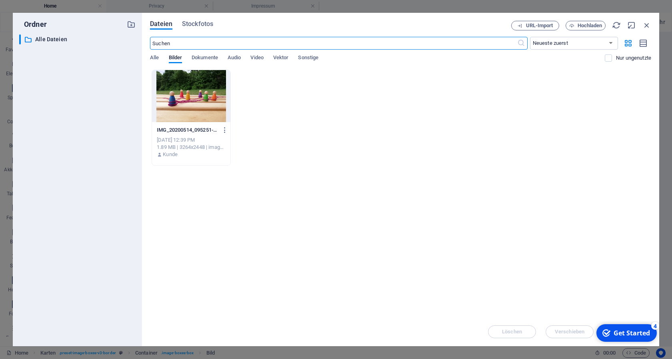
scroll to position [714, 0]
click at [647, 23] on icon "button" at bounding box center [647, 25] width 9 height 9
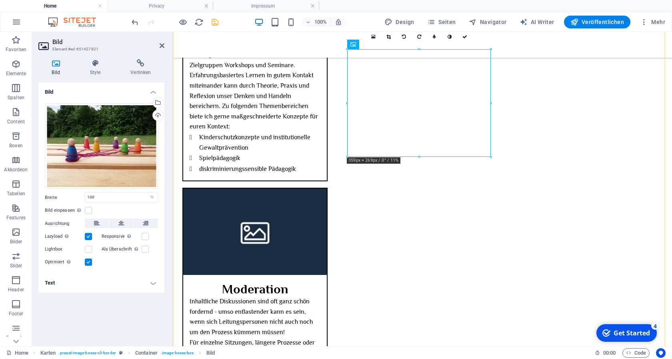
scroll to position [735, 0]
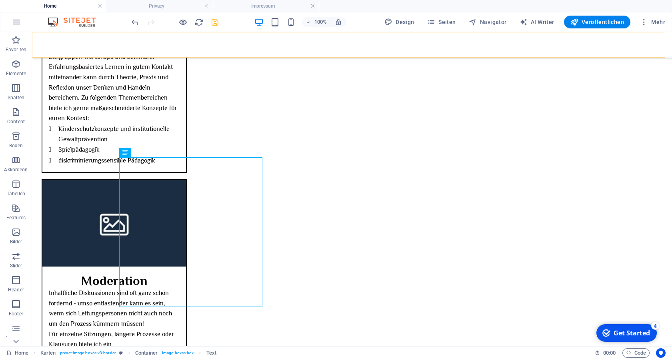
click at [300, 42] on div at bounding box center [352, 45] width 640 height 26
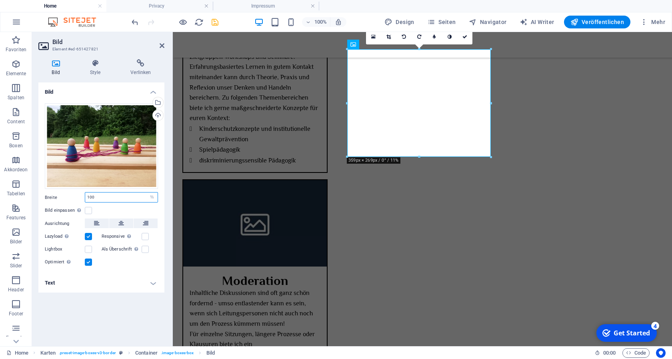
click at [102, 198] on input "100" at bounding box center [121, 198] width 72 height 10
drag, startPoint x: 97, startPoint y: 198, endPoint x: 77, endPoint y: 198, distance: 20.0
click at [85, 198] on input "100" at bounding box center [121, 198] width 72 height 10
click at [147, 193] on select "Standard auto px rem % em vh vw" at bounding box center [152, 198] width 11 height 10
select select "px"
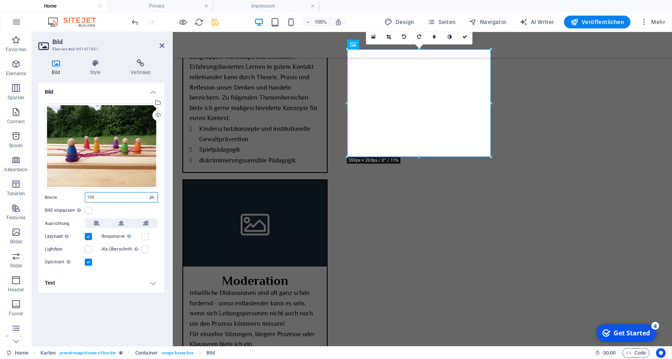
click option "px" at bounding box center [0, 0] width 0 height 0
click at [112, 209] on div "Bild einpassen Bild automatisch anhand einer fixen Breite und Höhe einpassen" at bounding box center [101, 211] width 113 height 10
click at [88, 211] on label at bounding box center [88, 210] width 7 height 7
click at [0, 0] on input "Bild einpassen Bild automatisch anhand einer fixen Breite und Höhe einpassen" at bounding box center [0, 0] width 0 height 0
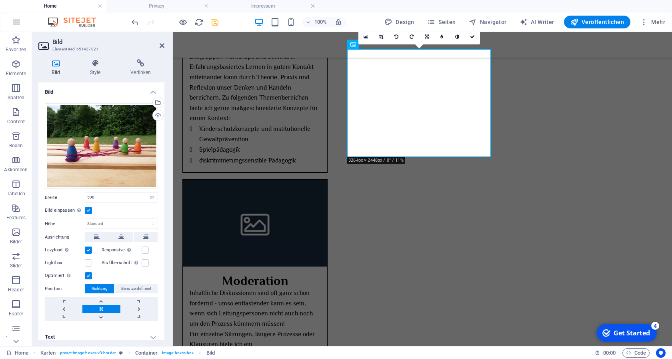
scroll to position [2, 0]
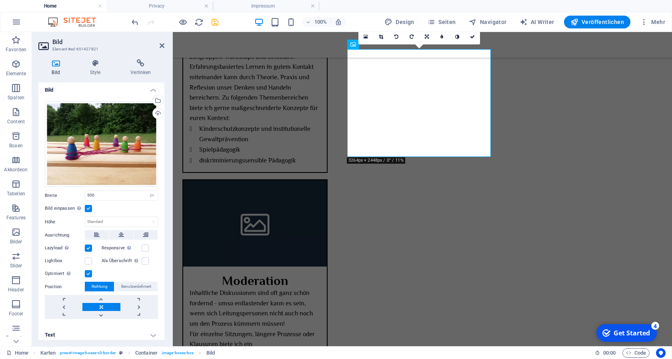
click at [96, 303] on link at bounding box center [101, 307] width 38 height 8
click at [381, 35] on icon at bounding box center [381, 36] width 4 height 5
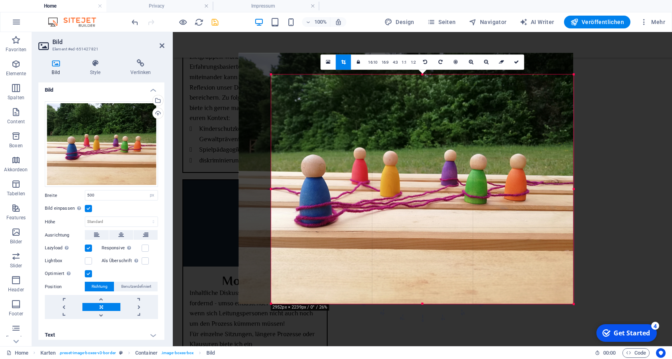
drag, startPoint x: 255, startPoint y: 64, endPoint x: 288, endPoint y: 86, distance: 39.3
click at [288, 86] on div "180 170 160 150 140 130 120 110 100 90 80 70 60 50 40 30 20 10 0 -10 -20 -30 -4…" at bounding box center [422, 189] width 303 height 230
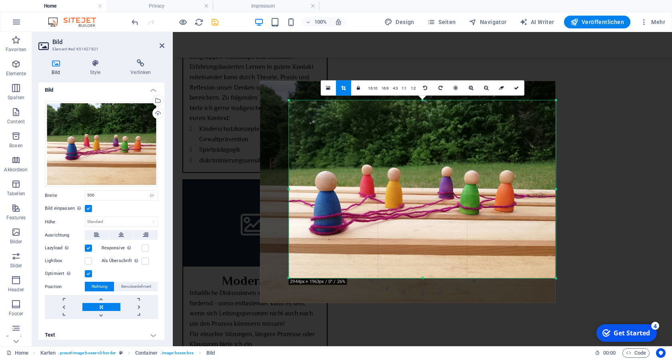
drag, startPoint x: 574, startPoint y: 305, endPoint x: 539, endPoint y: 253, distance: 62.7
click at [539, 253] on div "180 170 160 150 140 130 120 110 100 90 80 70 60 50 40 30 20 10 0 -10 -20 -30 -4…" at bounding box center [422, 189] width 267 height 178
drag, startPoint x: 516, startPoint y: 88, endPoint x: 342, endPoint y: 66, distance: 175.2
click at [516, 88] on icon at bounding box center [516, 87] width 5 height 5
type input "667"
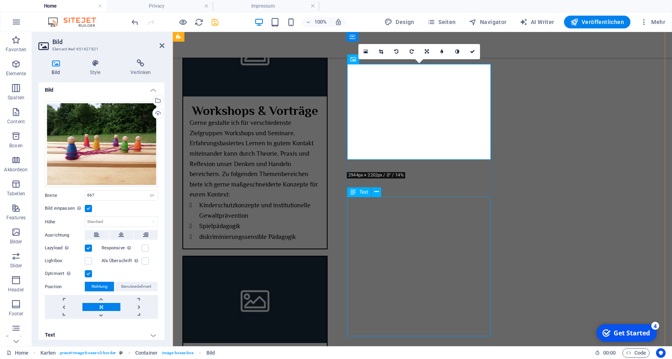
scroll to position [653, 0]
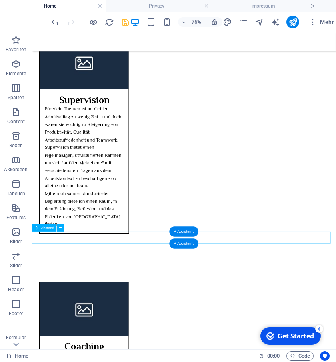
scroll to position [1184, 0]
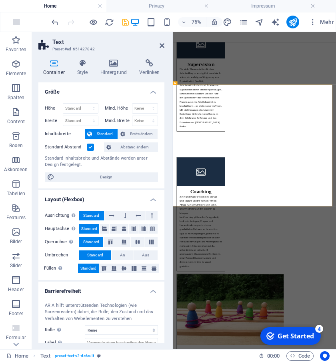
scroll to position [979, 0]
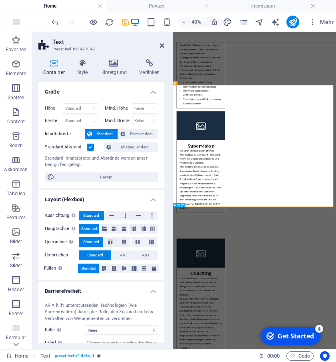
click at [15, 66] on icon "button" at bounding box center [16, 64] width 10 height 10
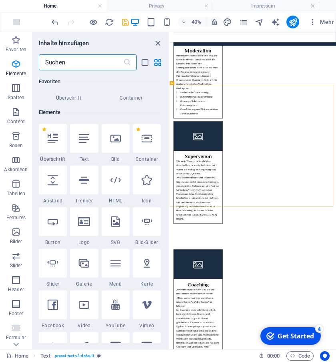
scroll to position [85, 0]
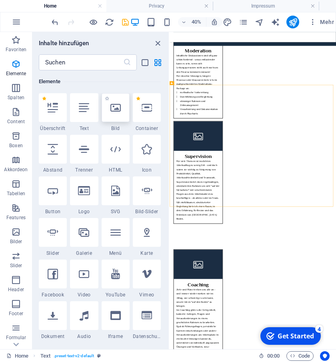
click at [114, 110] on icon at bounding box center [115, 107] width 10 height 10
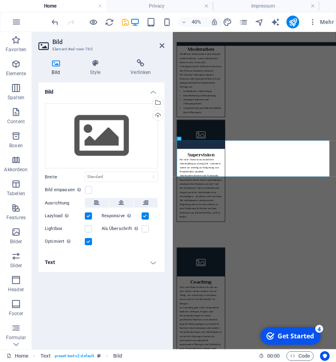
scroll to position [873, 0]
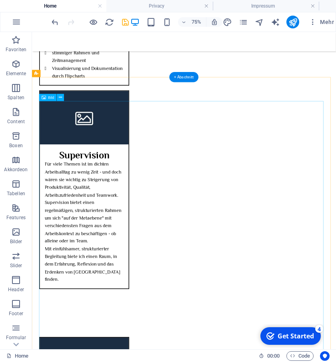
scroll to position [1114, 0]
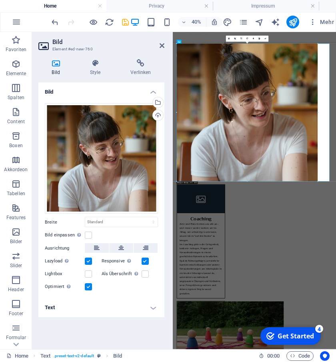
drag, startPoint x: 177, startPoint y: 193, endPoint x: 76, endPoint y: 272, distance: 128.5
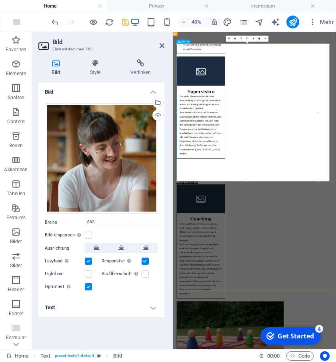
type input "882"
select select "px"
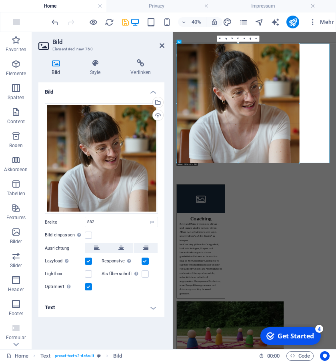
drag, startPoint x: 318, startPoint y: 43, endPoint x: 145, endPoint y: 161, distance: 209.4
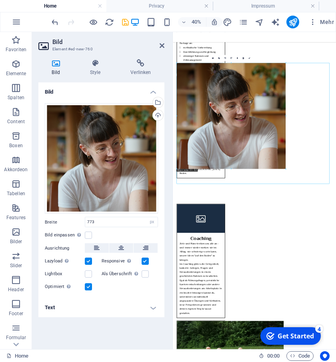
drag, startPoint x: 301, startPoint y: 62, endPoint x: 229, endPoint y: 100, distance: 80.8
type input "692"
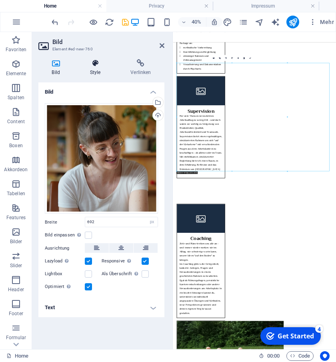
click at [98, 66] on icon at bounding box center [95, 63] width 38 height 8
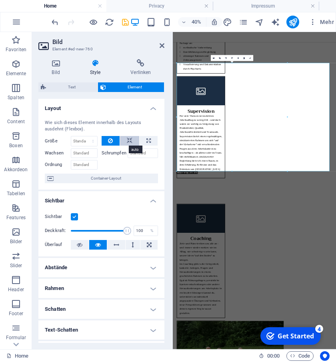
click at [121, 142] on button at bounding box center [129, 141] width 19 height 10
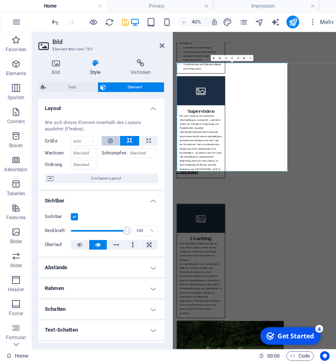
click at [103, 142] on button at bounding box center [111, 141] width 18 height 10
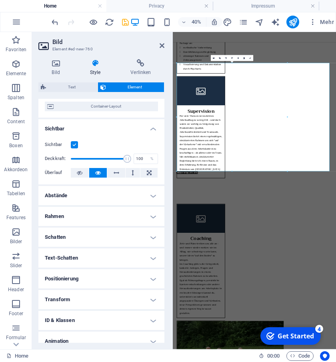
scroll to position [101, 0]
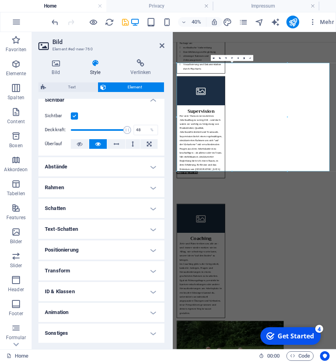
click at [94, 128] on span at bounding box center [99, 130] width 56 height 12
click at [102, 128] on span at bounding box center [99, 130] width 56 height 12
type input "74"
click at [107, 130] on span at bounding box center [99, 130] width 56 height 12
click at [100, 166] on h4 "Abstände" at bounding box center [101, 166] width 126 height 19
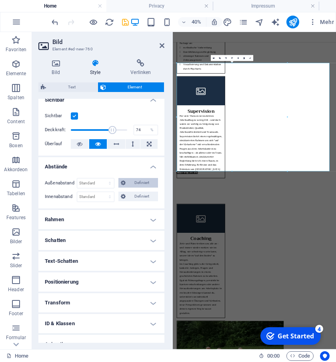
click at [121, 183] on icon at bounding box center [123, 183] width 5 height 10
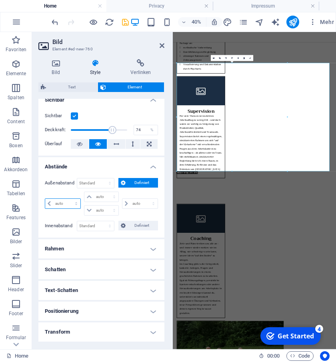
click at [45, 199] on select "auto px % rem vw vh" at bounding box center [62, 204] width 35 height 10
click at [62, 193] on div "auto px % rem vw vh" at bounding box center [64, 204] width 38 height 24
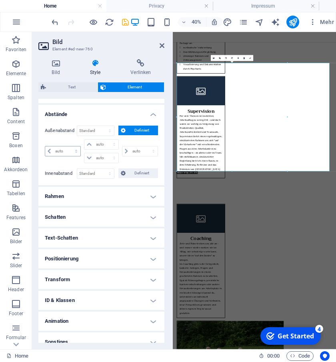
scroll to position [162, 0]
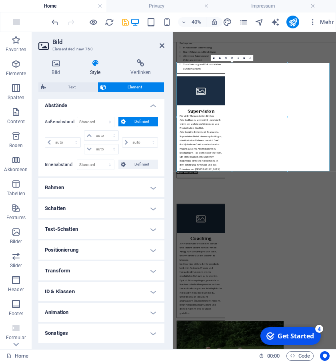
click at [74, 247] on h4 "Positionierung" at bounding box center [101, 250] width 126 height 19
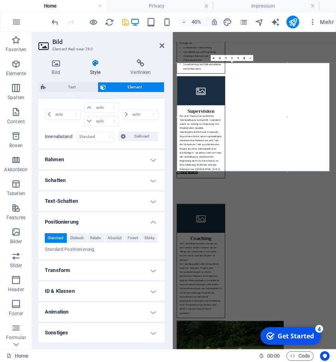
scroll to position [200, 0]
click at [81, 267] on h4 "Transform" at bounding box center [101, 270] width 126 height 19
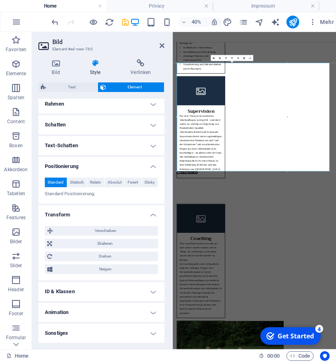
scroll to position [256, 0]
click at [73, 244] on span "Skalieren" at bounding box center [104, 244] width 101 height 10
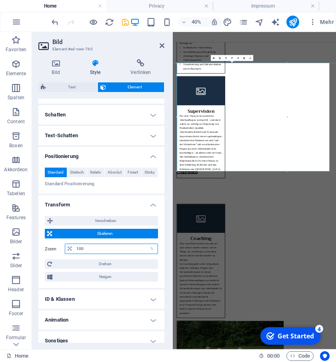
drag, startPoint x: 86, startPoint y: 261, endPoint x: 76, endPoint y: 261, distance: 10.0
click at [76, 254] on input "100" at bounding box center [115, 249] width 83 height 10
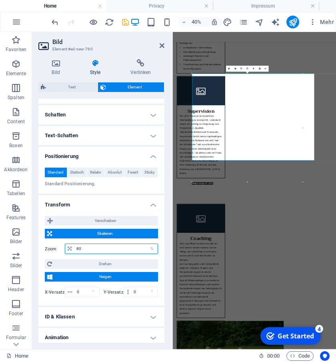
type input "80"
click at [60, 254] on div "Zoom 80 %" at bounding box center [101, 249] width 113 height 10
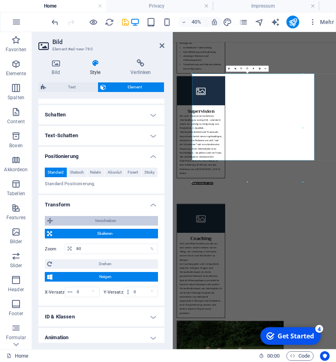
click at [68, 226] on span "Verschieben" at bounding box center [105, 221] width 100 height 10
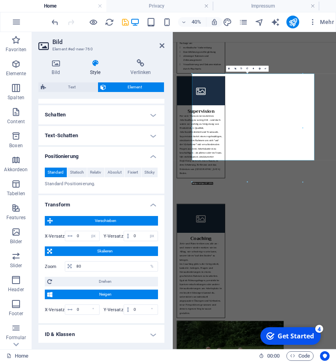
click at [109, 194] on div "Standard Statisch Relativ Absolut Fixiert Sticky Z-Index Legt die Reihenfolge d…" at bounding box center [101, 177] width 126 height 33
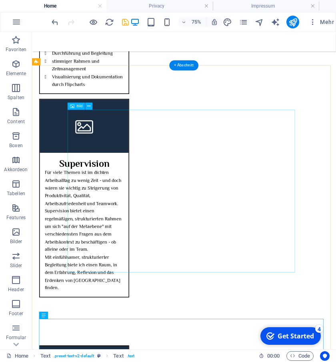
scroll to position [1066, 0]
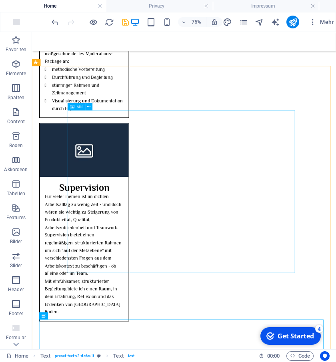
click at [75, 106] on div "Bild" at bounding box center [77, 106] width 18 height 7
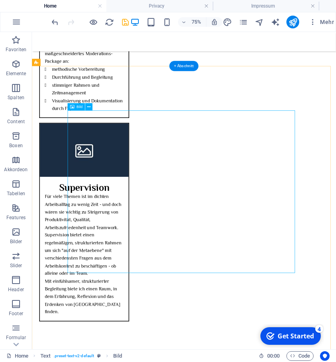
select select "px"
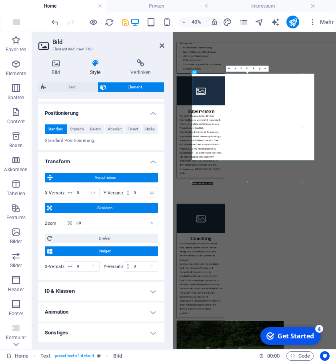
scroll to position [309, 0]
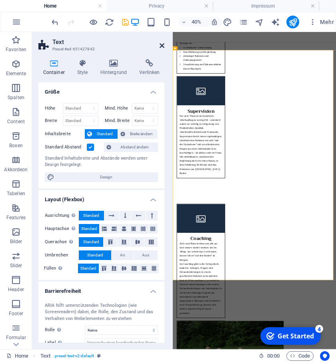
drag, startPoint x: 161, startPoint y: 47, endPoint x: 177, endPoint y: 58, distance: 20.0
click at [161, 47] on icon at bounding box center [162, 45] width 5 height 6
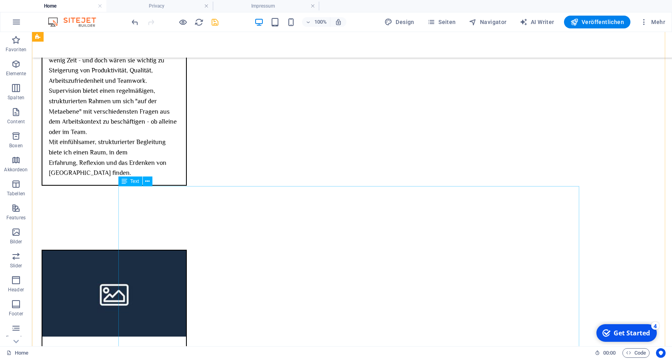
scroll to position [1216, 0]
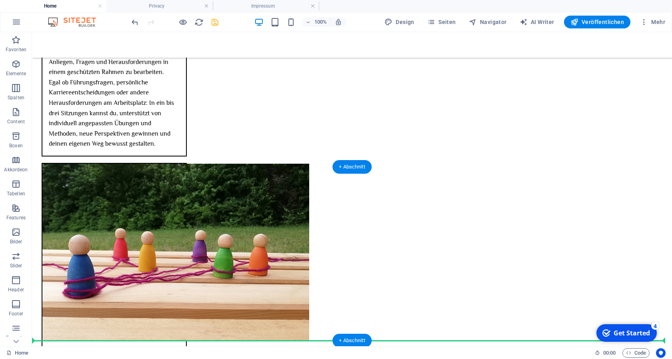
scroll to position [1582, 0]
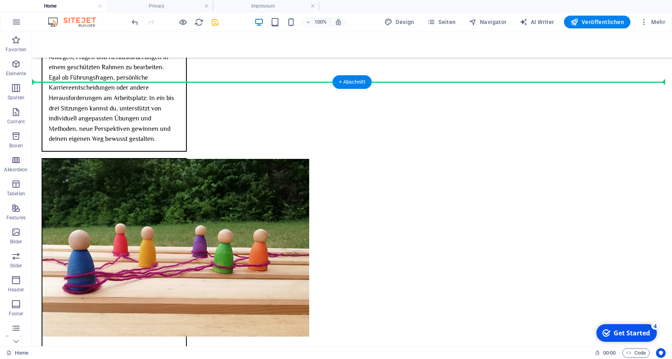
drag, startPoint x: 333, startPoint y: 130, endPoint x: 325, endPoint y: 82, distance: 49.0
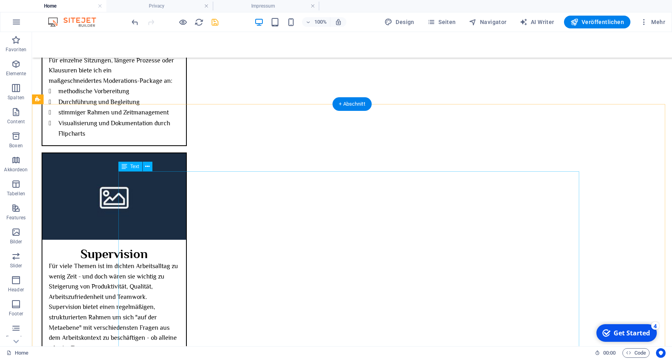
scroll to position [1026, 0]
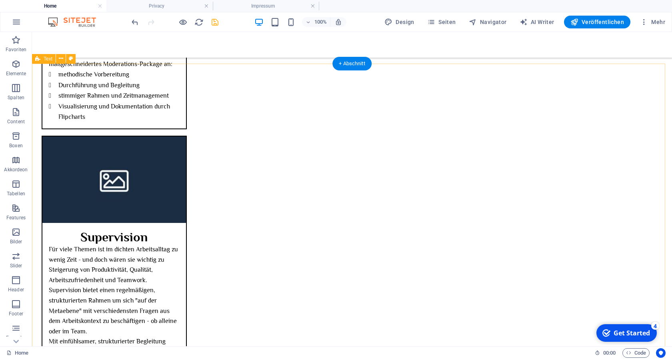
click at [17, 64] on icon "button" at bounding box center [16, 64] width 10 height 10
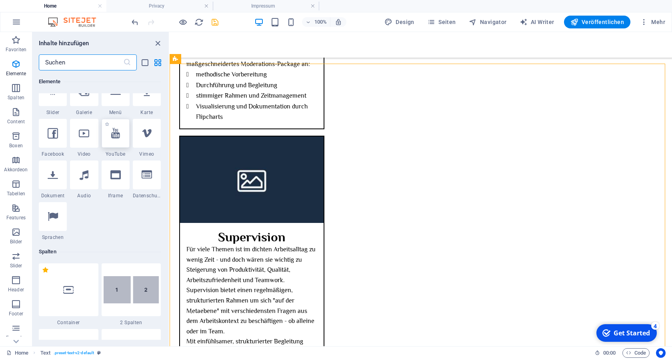
scroll to position [252, 0]
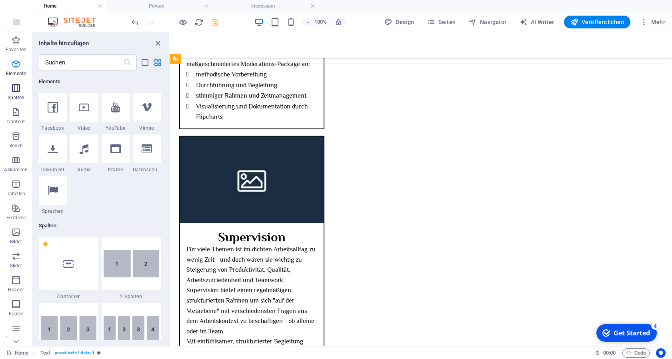
click at [18, 93] on span "Spalten" at bounding box center [16, 92] width 32 height 19
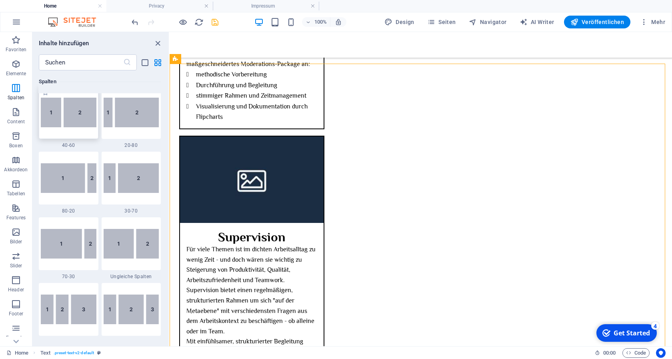
scroll to position [612, 0]
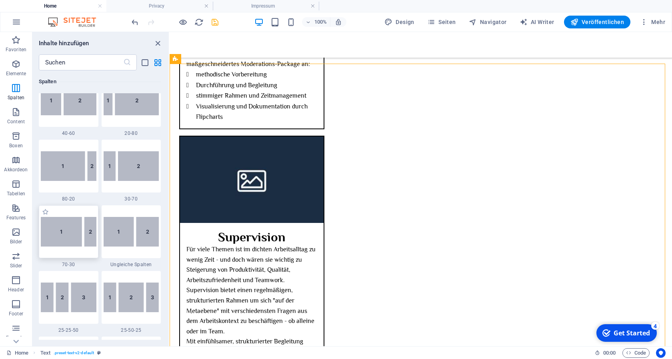
click at [68, 235] on img at bounding box center [69, 232] width 56 height 30
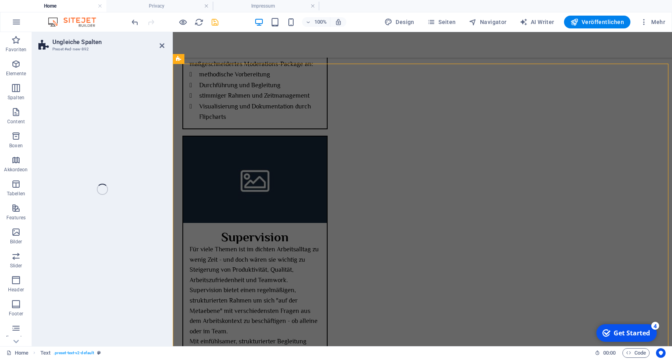
scroll to position [1293, 0]
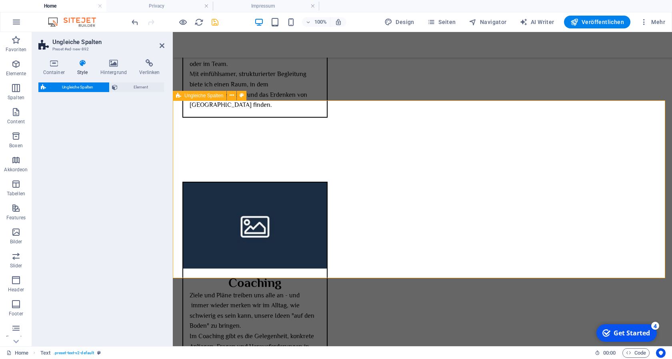
select select "%"
select select "rem"
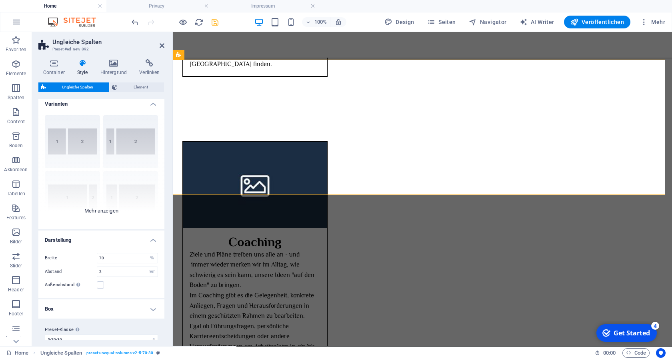
scroll to position [0, 0]
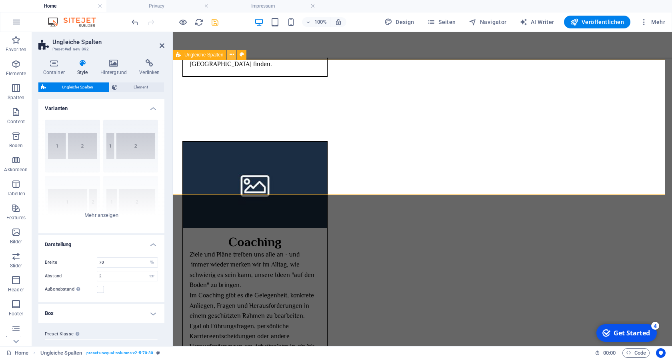
click at [235, 57] on button at bounding box center [232, 55] width 10 height 10
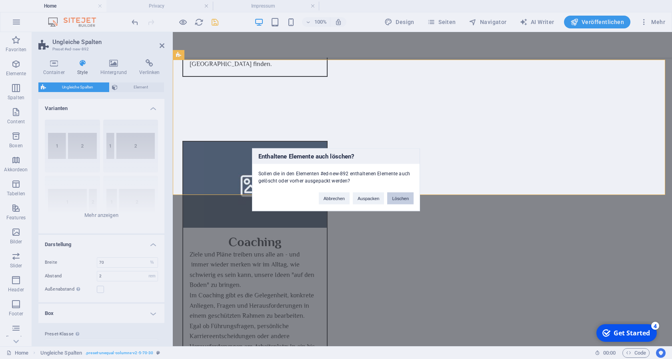
click at [396, 203] on button "Löschen" at bounding box center [400, 198] width 26 height 12
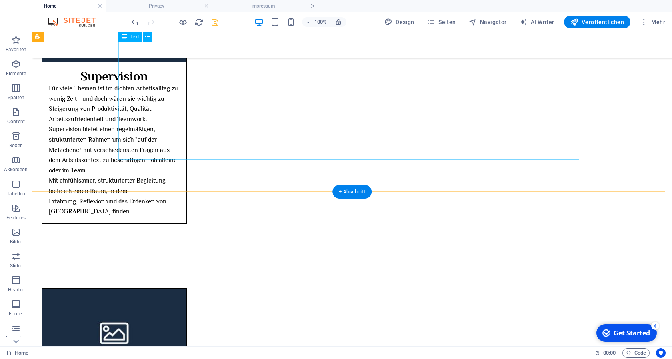
scroll to position [1170, 0]
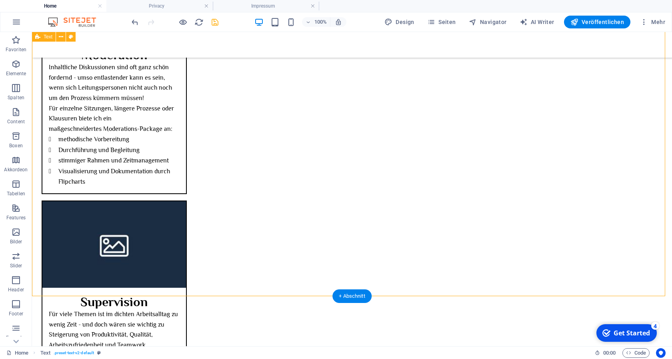
scroll to position [925, 0]
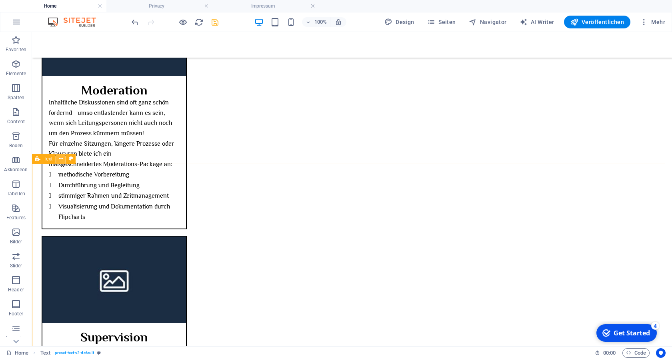
click at [61, 163] on icon at bounding box center [61, 159] width 4 height 8
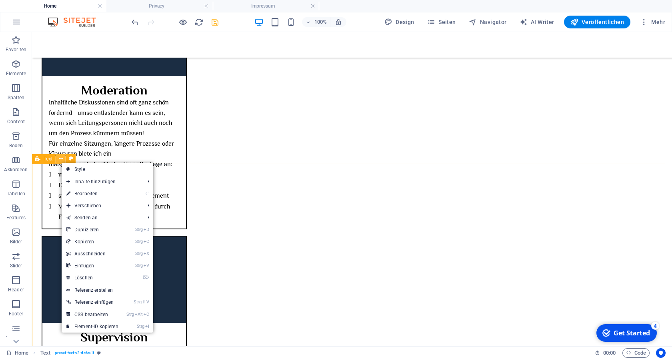
click at [61, 163] on icon at bounding box center [61, 159] width 4 height 8
click at [14, 85] on icon "button" at bounding box center [16, 88] width 10 height 10
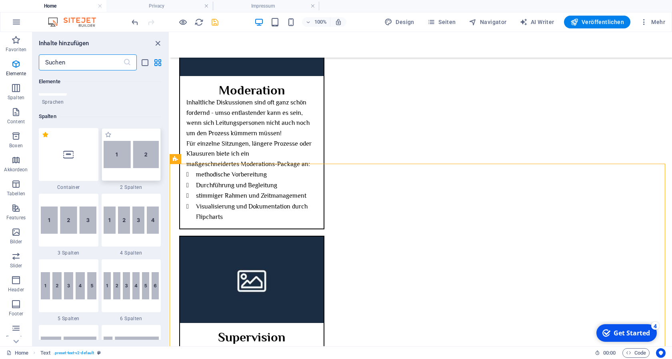
scroll to position [360, 0]
click at [124, 160] on img at bounding box center [132, 155] width 56 height 27
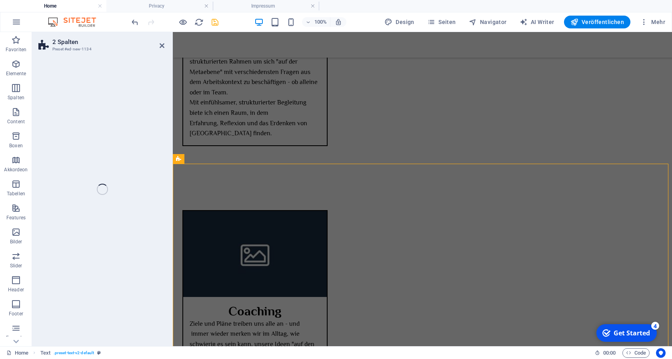
select select "rem"
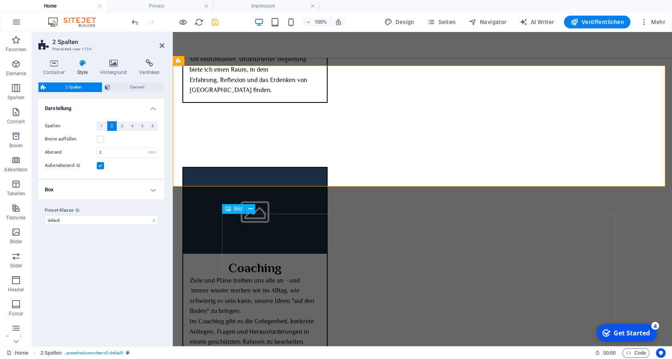
scroll to position [1305, 0]
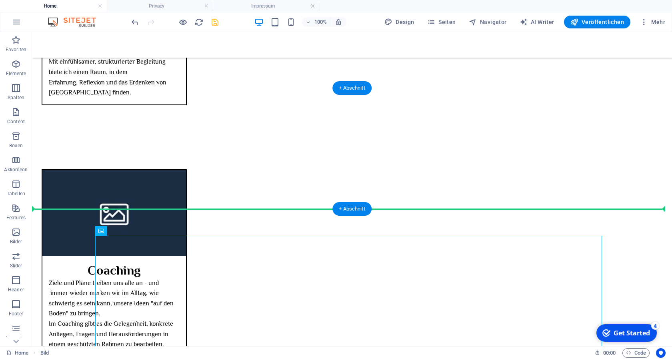
drag, startPoint x: 271, startPoint y: 190, endPoint x: 264, endPoint y: 182, distance: 11.0
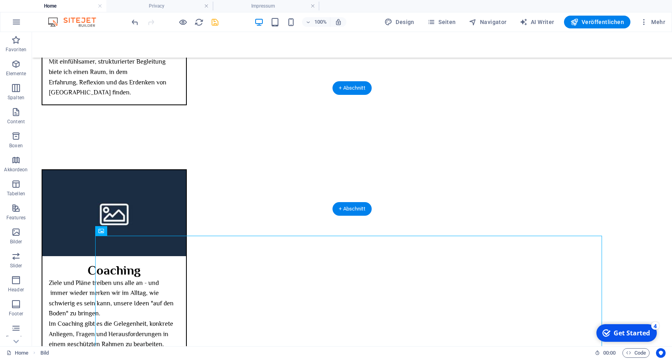
drag, startPoint x: 205, startPoint y: 258, endPoint x: 214, endPoint y: 145, distance: 113.7
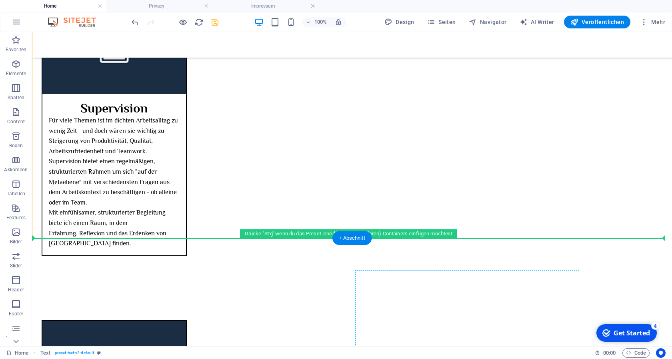
scroll to position [1155, 0]
drag, startPoint x: 183, startPoint y: 142, endPoint x: 429, endPoint y: 300, distance: 291.8
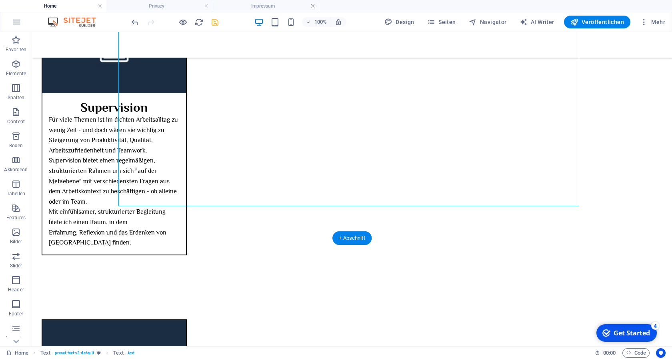
drag, startPoint x: 196, startPoint y: 190, endPoint x: 425, endPoint y: 285, distance: 247.3
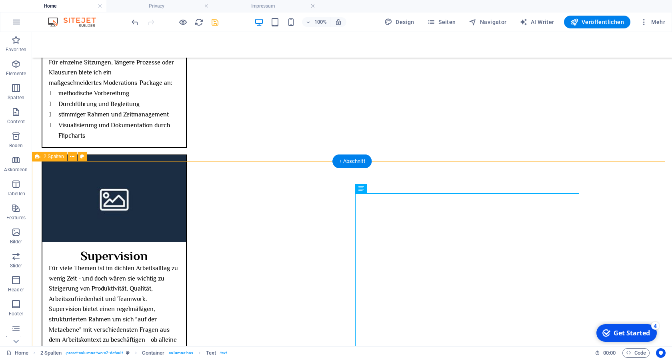
scroll to position [1032, 0]
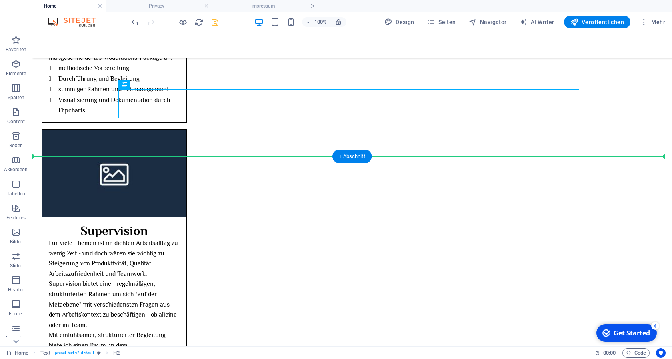
drag, startPoint x: 181, startPoint y: 105, endPoint x: 189, endPoint y: 173, distance: 68.8
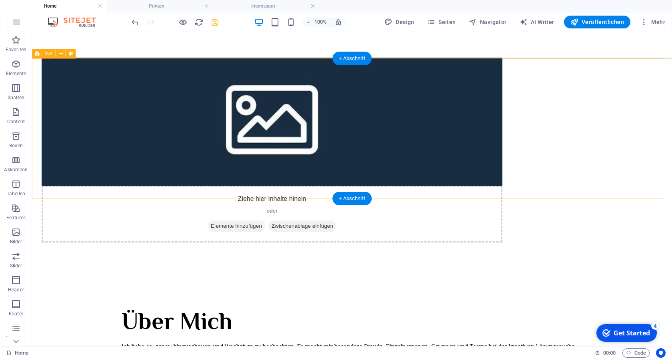
scroll to position [204, 0]
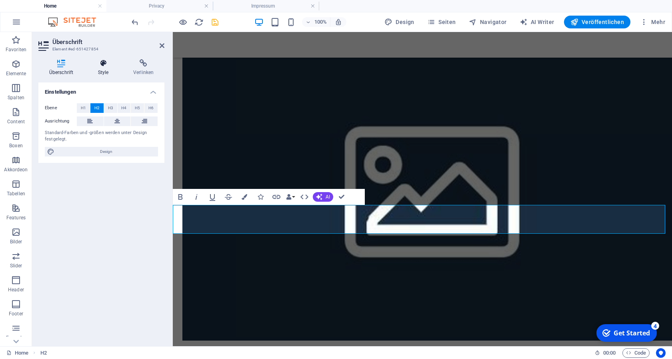
click at [107, 68] on h4 "Style" at bounding box center [104, 67] width 35 height 17
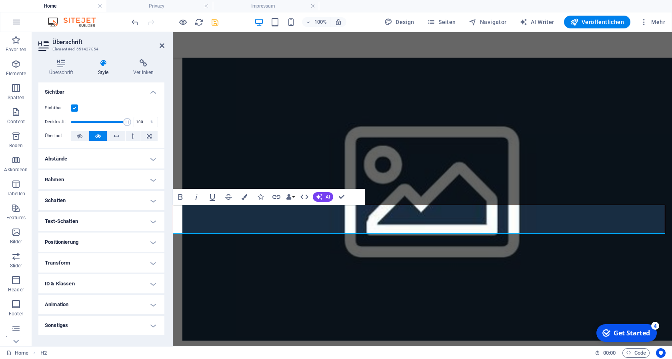
click at [111, 162] on h4 "Abstände" at bounding box center [101, 158] width 126 height 19
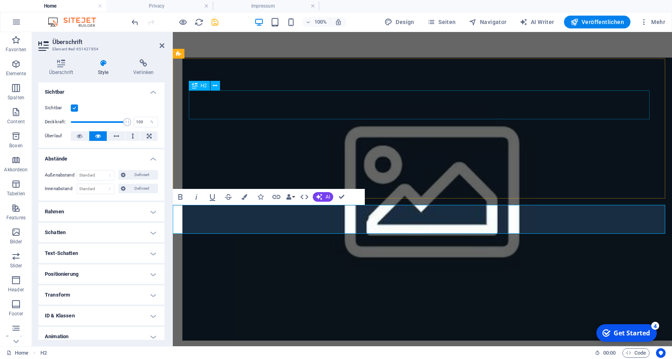
click at [271, 288] on div "Über Mich" at bounding box center [422, 302] width 461 height 29
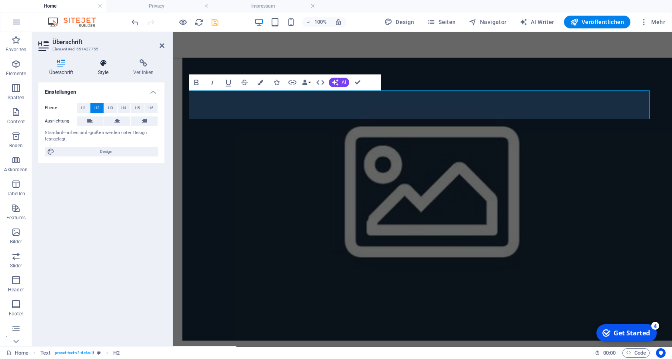
click at [103, 67] on icon at bounding box center [103, 63] width 32 height 8
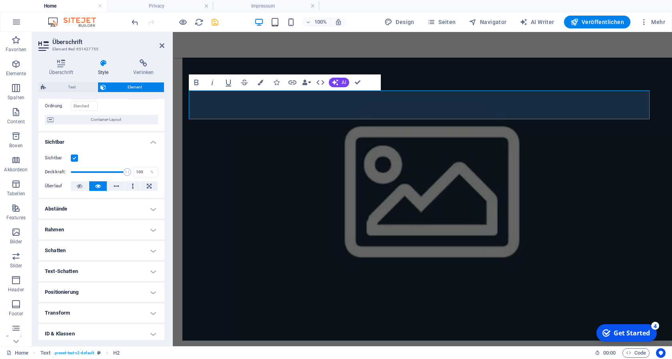
scroll to position [72, 0]
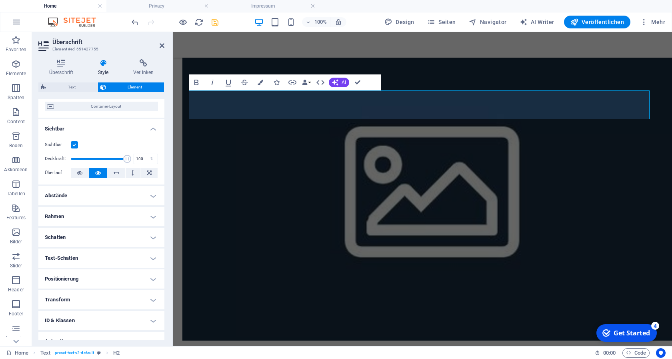
click at [146, 198] on h4 "Abstände" at bounding box center [101, 195] width 126 height 19
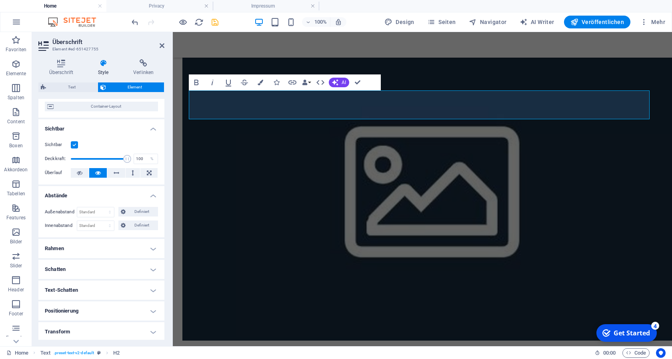
click at [147, 195] on h4 "Abstände" at bounding box center [101, 193] width 126 height 14
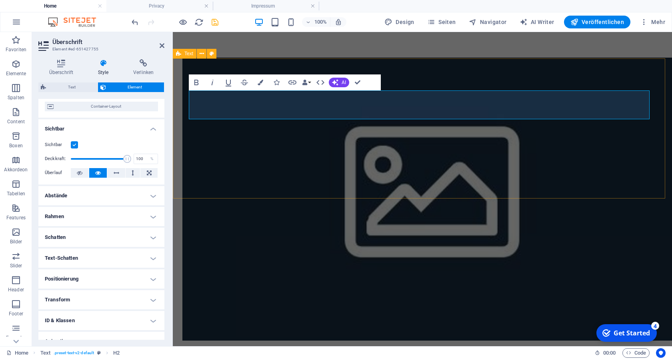
click at [293, 256] on div "Über Mich Ich liebe es, genau hinzuschauen und Wachstum zu beobachten. Es macht…" at bounding box center [423, 326] width 500 height 140
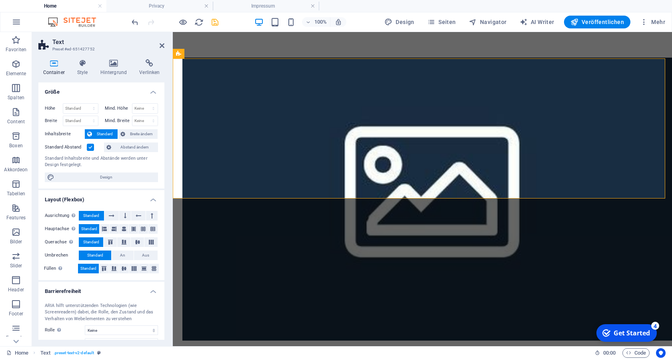
click at [215, 24] on icon "save" at bounding box center [215, 22] width 9 height 9
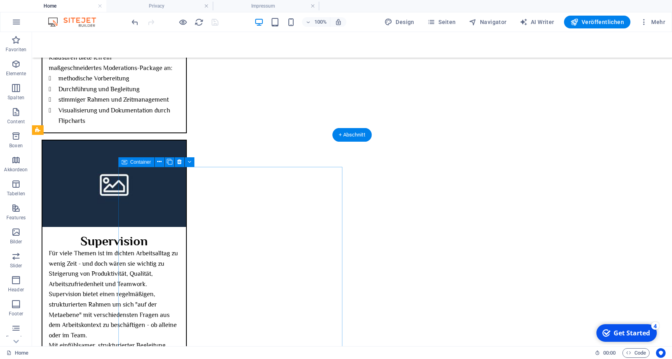
scroll to position [1021, 0]
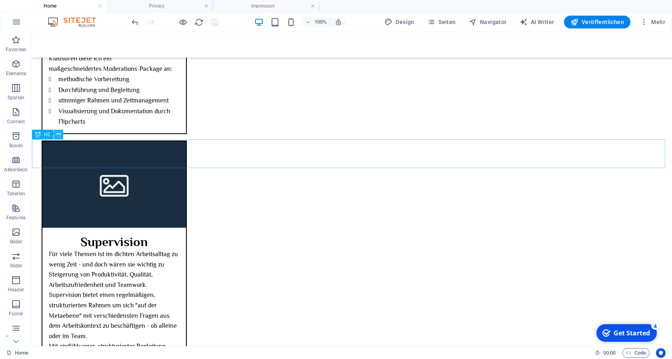
click at [56, 136] on icon at bounding box center [58, 134] width 4 height 8
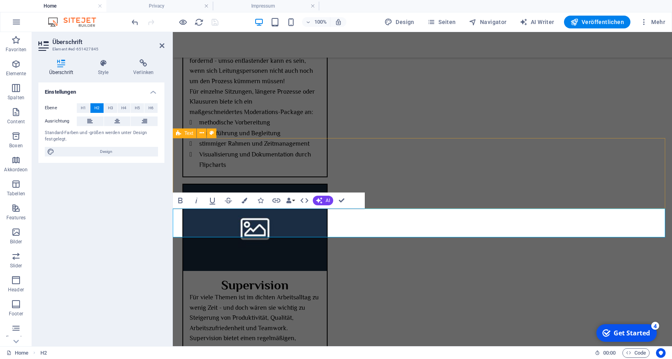
scroll to position [992, 0]
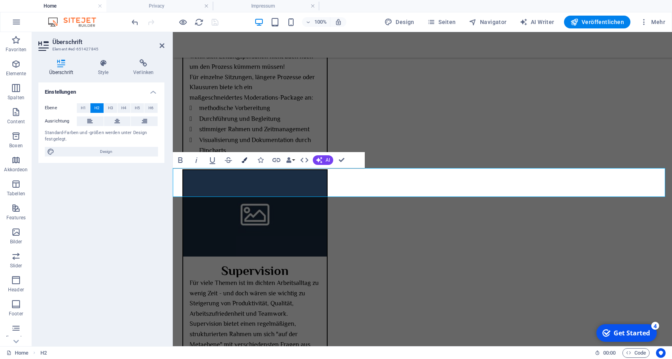
click at [245, 160] on icon "button" at bounding box center [245, 160] width 6 height 6
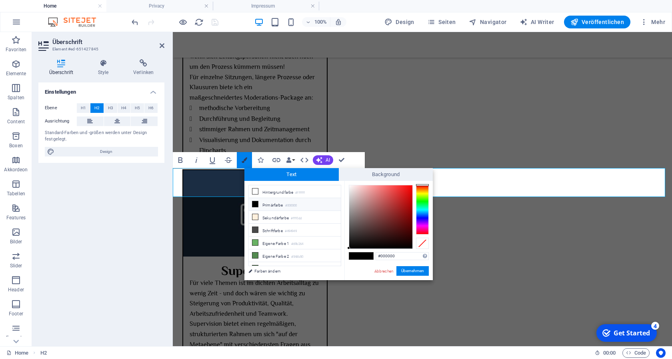
click at [245, 160] on icon "button" at bounding box center [245, 160] width 6 height 6
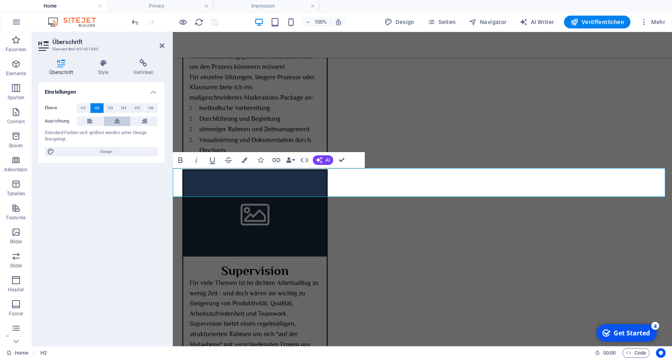
click at [117, 122] on icon at bounding box center [117, 121] width 6 height 10
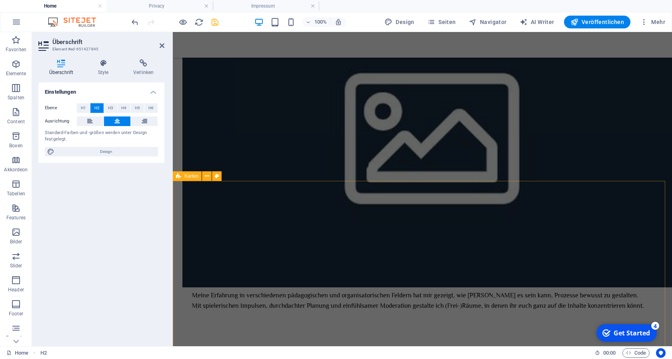
scroll to position [257, 0]
click at [252, 350] on div "Angebote" at bounding box center [423, 364] width 500 height 29
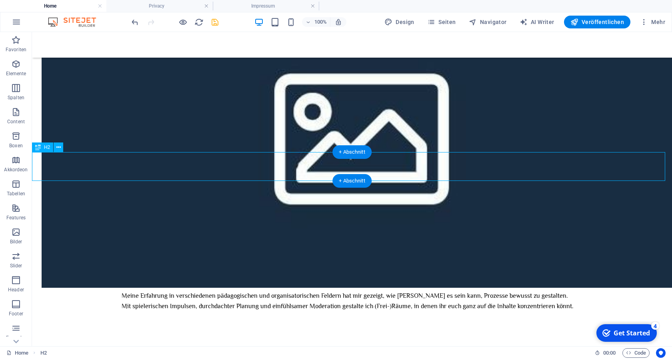
click at [134, 350] on div "Angebote" at bounding box center [352, 364] width 640 height 29
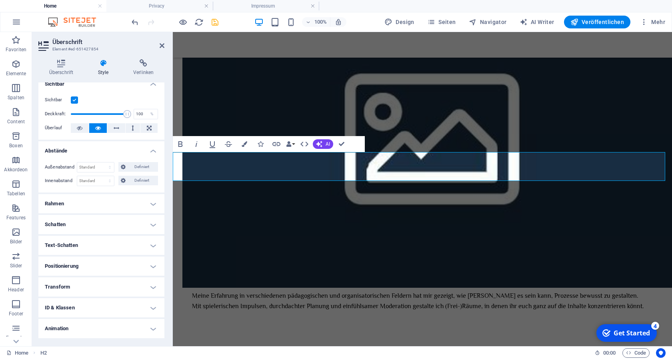
scroll to position [0, 0]
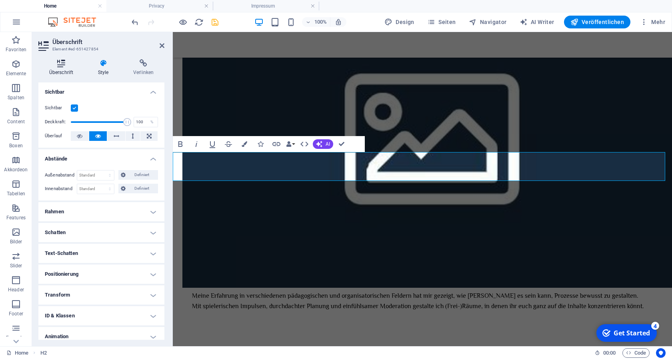
click at [61, 64] on icon at bounding box center [61, 63] width 46 height 8
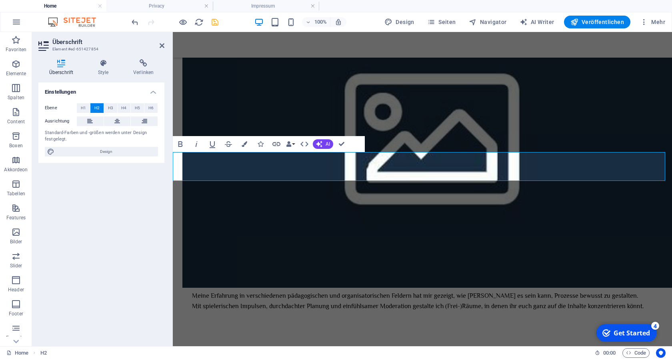
click at [119, 115] on div "Ebene H1 H2 H3 H4 H5 H6 Ausrichtung Standard-Farben und -größen werden unter De…" at bounding box center [101, 130] width 126 height 66
click at [120, 121] on icon at bounding box center [117, 121] width 6 height 10
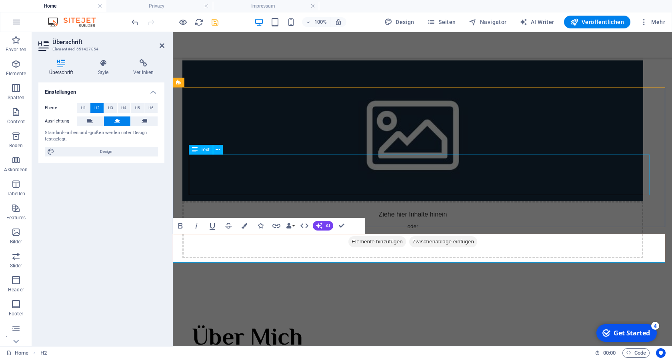
scroll to position [175, 0]
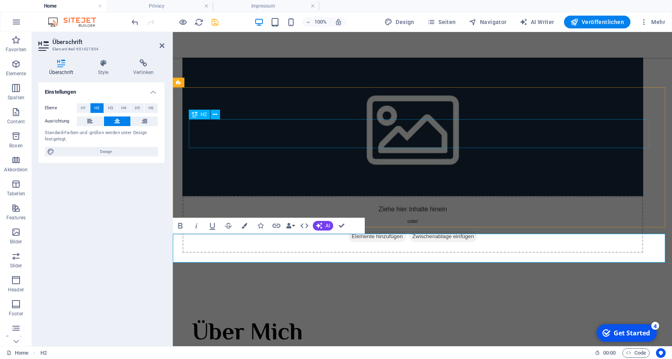
click at [242, 317] on div "Über Mich" at bounding box center [422, 331] width 461 height 29
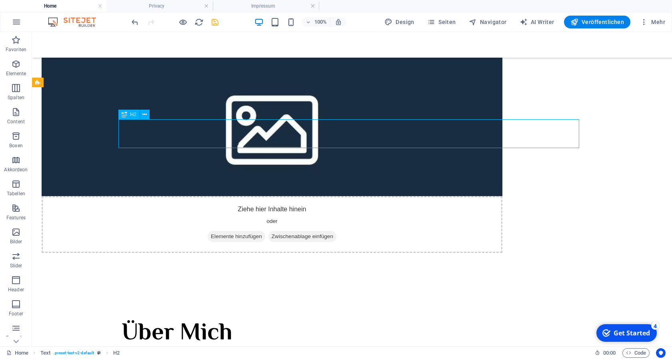
click at [151, 317] on div "Über Mich" at bounding box center [352, 331] width 461 height 29
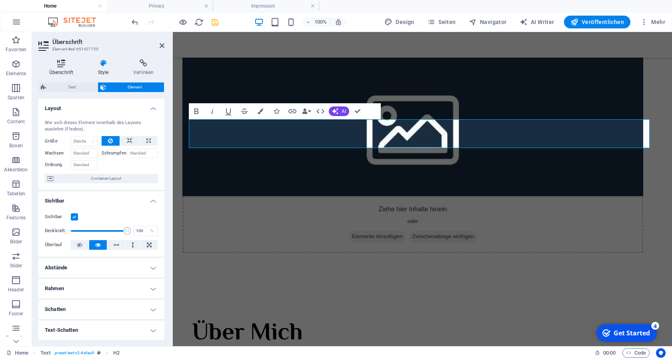
click at [63, 69] on h4 "Überschrift" at bounding box center [62, 67] width 49 height 17
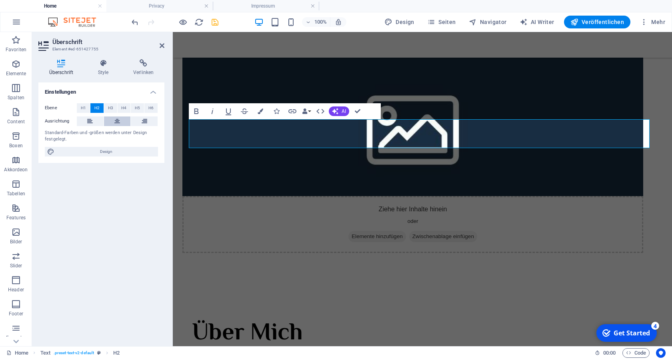
click at [111, 122] on button at bounding box center [117, 121] width 27 height 10
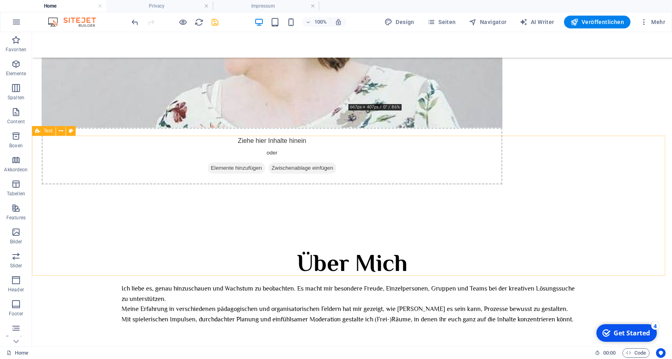
scroll to position [245, 0]
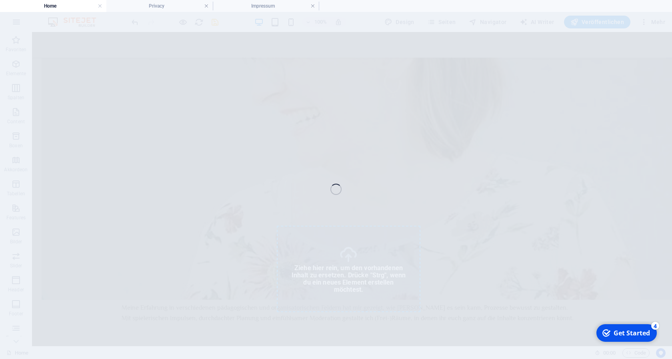
select select "%"
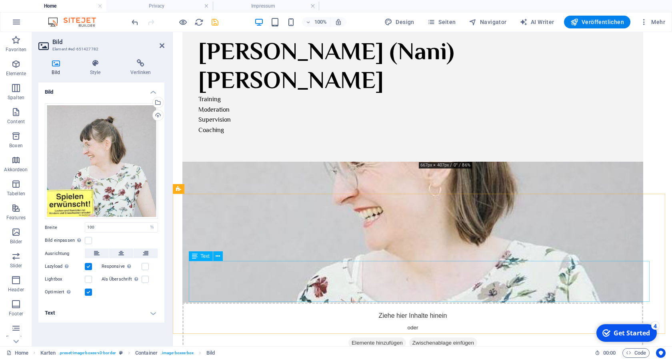
scroll to position [0, 0]
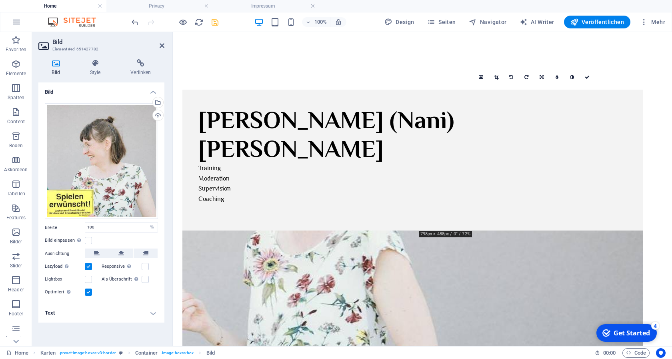
drag, startPoint x: 491, startPoint y: 173, endPoint x: 492, endPoint y: 201, distance: 28.0
click at [492, 231] on figure at bounding box center [413, 301] width 461 height 141
click at [505, 231] on figure at bounding box center [413, 301] width 461 height 141
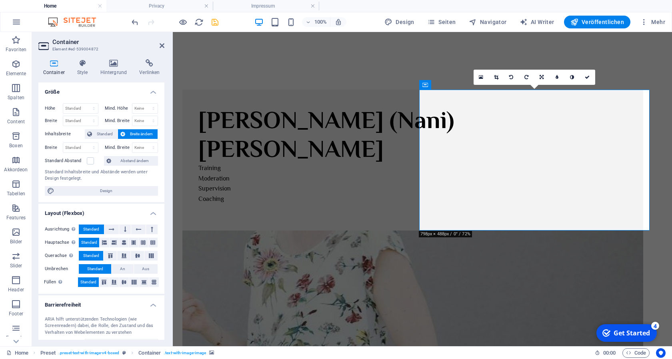
drag, startPoint x: 479, startPoint y: 161, endPoint x: 477, endPoint y: 188, distance: 26.5
click at [477, 231] on figure at bounding box center [413, 301] width 461 height 141
click at [496, 78] on icon at bounding box center [496, 77] width 4 height 5
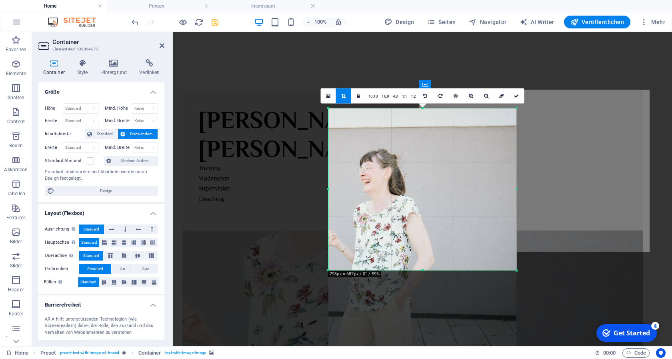
drag, startPoint x: 422, startPoint y: 315, endPoint x: 419, endPoint y: 226, distance: 89.3
click at [419, 226] on div "180 170 160 150 140 130 120 110 100 90 80 70 60 50 40 30 20 10 0 -10 -20 -30 -4…" at bounding box center [423, 189] width 188 height 162
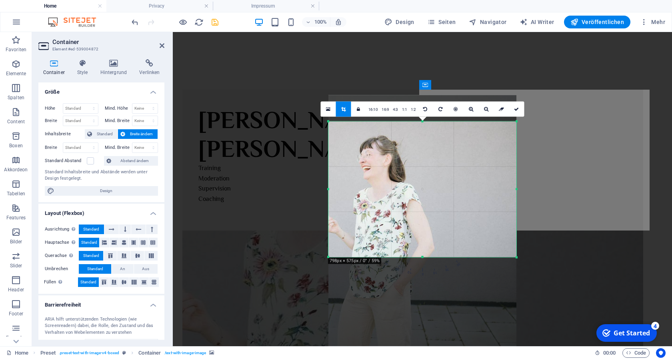
drag, startPoint x: 423, startPoint y: 109, endPoint x: 425, endPoint y: 135, distance: 26.5
click at [425, 135] on div "180 170 160 150 140 130 120 110 100 90 80 70 60 50 40 30 20 10 0 -10 -20 -30 -4…" at bounding box center [423, 189] width 188 height 136
click at [515, 112] on link at bounding box center [517, 108] width 15 height 15
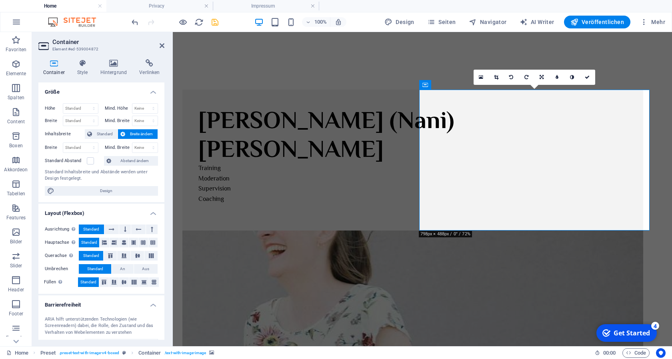
drag, startPoint x: 496, startPoint y: 170, endPoint x: 491, endPoint y: 192, distance: 22.1
click at [491, 231] on figure at bounding box center [413, 301] width 461 height 141
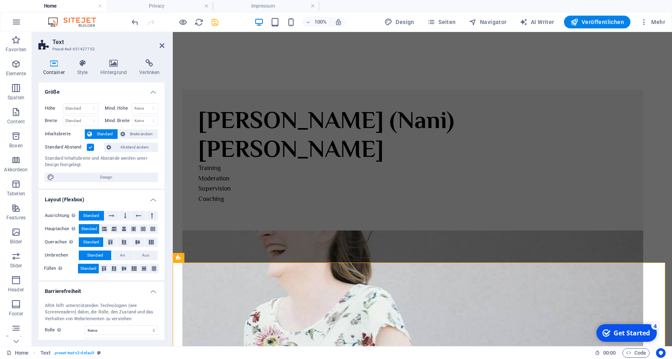
click at [541, 231] on figure at bounding box center [413, 301] width 461 height 141
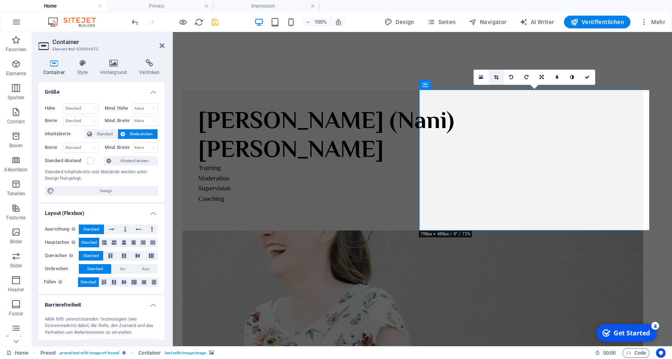
click at [497, 78] on icon at bounding box center [496, 77] width 4 height 5
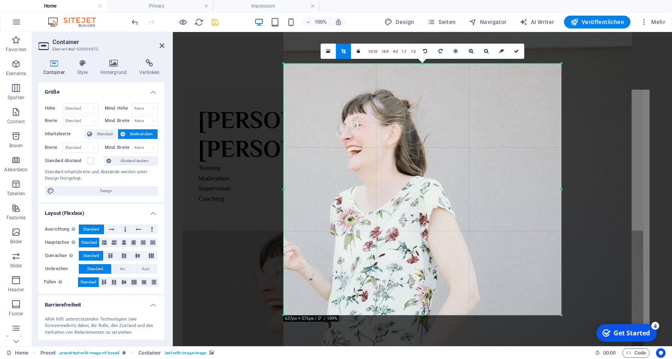
drag, startPoint x: 598, startPoint y: 190, endPoint x: 527, endPoint y: 190, distance: 70.8
click at [527, 190] on div "180 170 160 150 140 130 120 110 100 90 80 70 60 50 40 30 20 10 0 -10 -20 -30 -4…" at bounding box center [423, 189] width 278 height 251
drag, startPoint x: 519, startPoint y: 51, endPoint x: 356, endPoint y: 84, distance: 166.1
click at [519, 51] on icon at bounding box center [516, 51] width 5 height 5
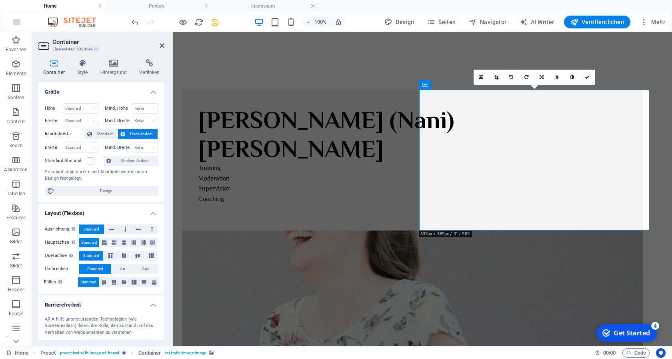
click at [495, 231] on figure at bounding box center [413, 301] width 461 height 141
click at [102, 241] on icon at bounding box center [104, 243] width 5 height 10
click at [496, 78] on icon at bounding box center [496, 77] width 4 height 5
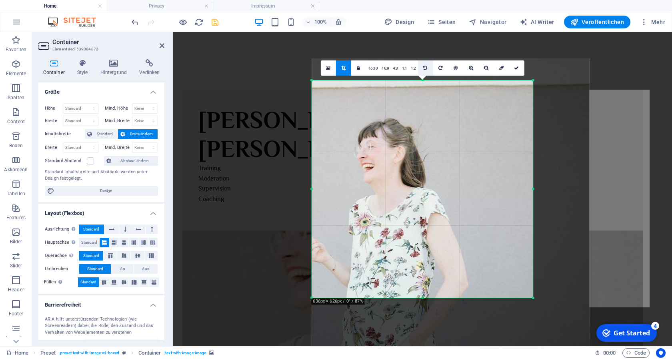
drag, startPoint x: 423, startPoint y: 89, endPoint x: 419, endPoint y: 72, distance: 17.6
click at [419, 80] on div "180 170 160 150 140 130 120 110 100 90 80 70 60 50 40 30 20 10 0 -10 -20 -30 -4…" at bounding box center [422, 189] width 221 height 218
drag, startPoint x: 516, startPoint y: 68, endPoint x: 335, endPoint y: 88, distance: 182.0
click at [516, 68] on icon at bounding box center [516, 68] width 5 height 5
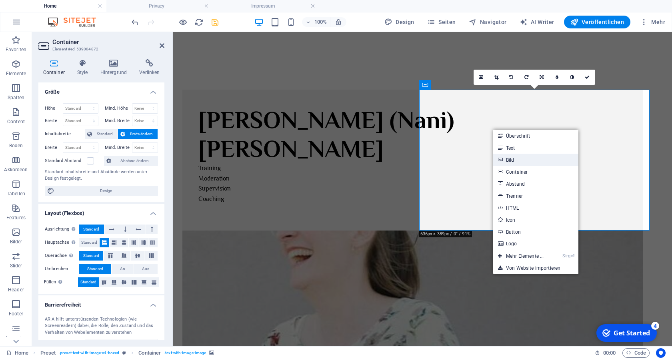
drag, startPoint x: 506, startPoint y: 158, endPoint x: 341, endPoint y: 146, distance: 165.4
click at [506, 158] on link "Bild" at bounding box center [536, 160] width 85 height 12
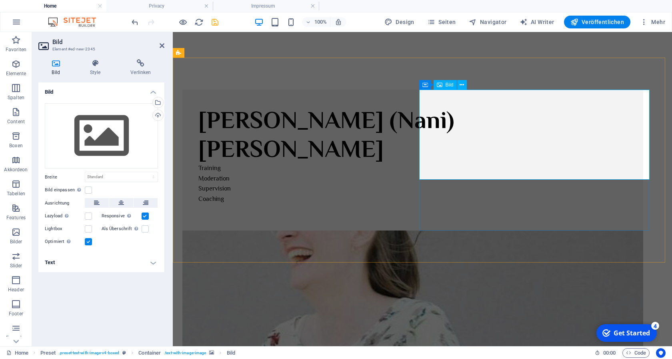
click at [461, 84] on icon at bounding box center [462, 85] width 4 height 8
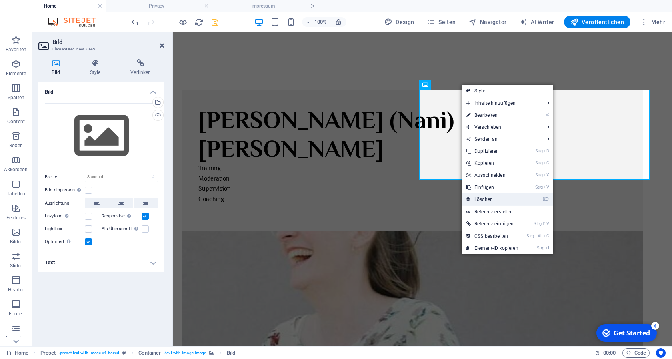
drag, startPoint x: 494, startPoint y: 196, endPoint x: 462, endPoint y: 164, distance: 44.4
click at [494, 196] on link "⌦ Löschen" at bounding box center [493, 199] width 62 height 12
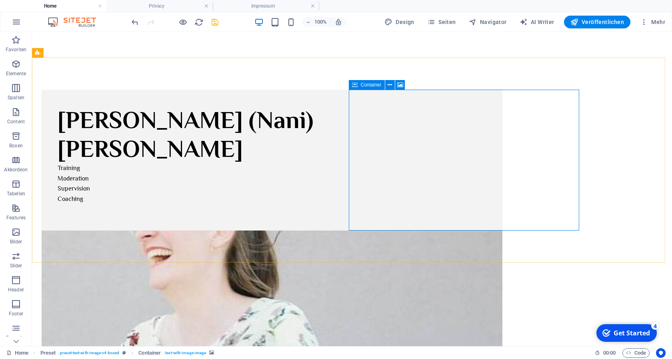
click at [361, 85] on span "Container" at bounding box center [371, 84] width 21 height 5
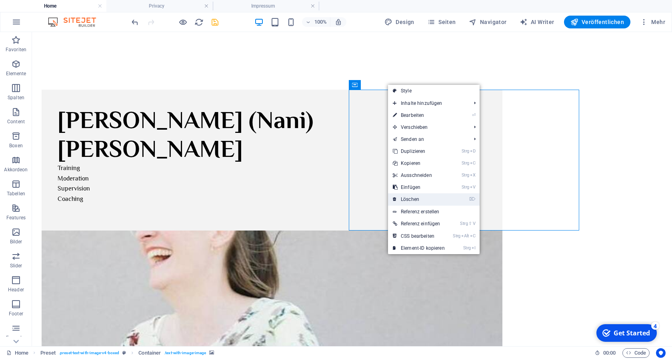
click at [414, 196] on link "⌦ Löschen" at bounding box center [419, 199] width 62 height 12
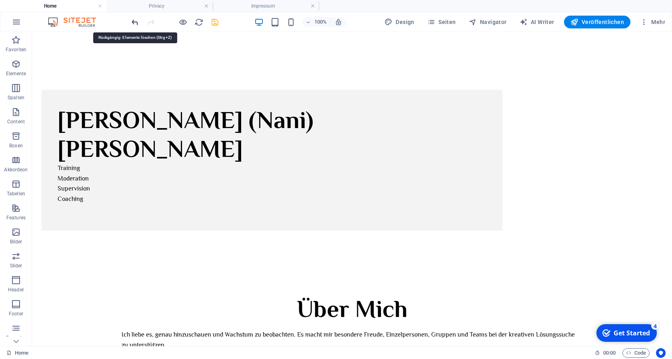
click at [132, 20] on icon "undo" at bounding box center [134, 22] width 9 height 9
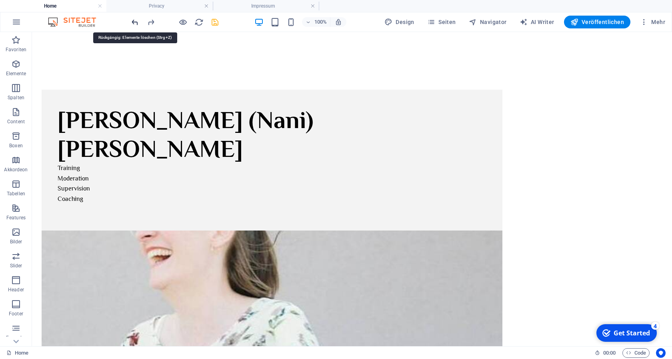
click at [132, 20] on icon "undo" at bounding box center [134, 22] width 9 height 9
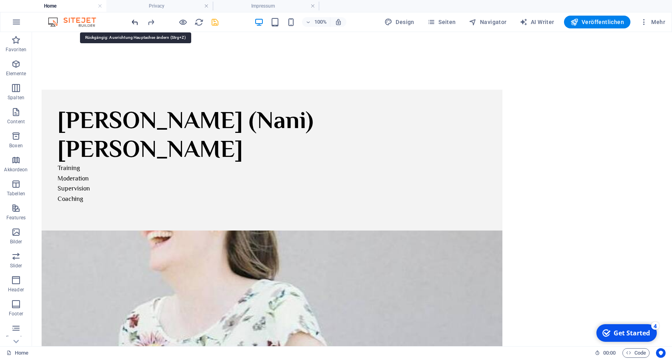
click at [132, 20] on icon "undo" at bounding box center [134, 22] width 9 height 9
click at [137, 22] on icon "undo" at bounding box center [134, 22] width 9 height 9
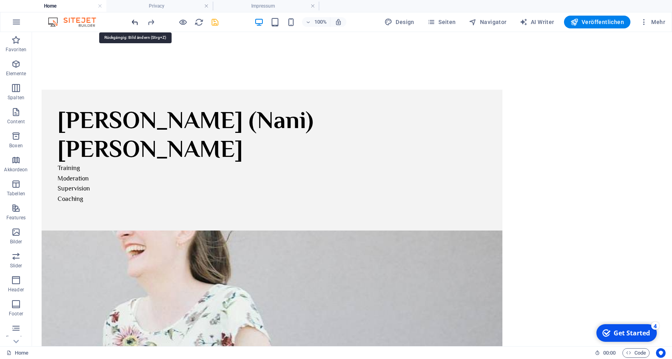
click at [137, 22] on icon "undo" at bounding box center [134, 22] width 9 height 9
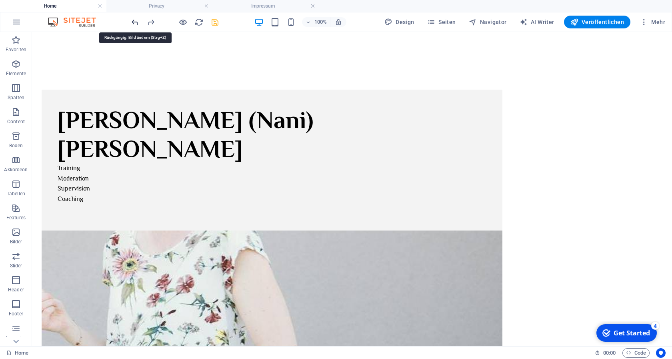
click at [137, 22] on icon "undo" at bounding box center [134, 22] width 9 height 9
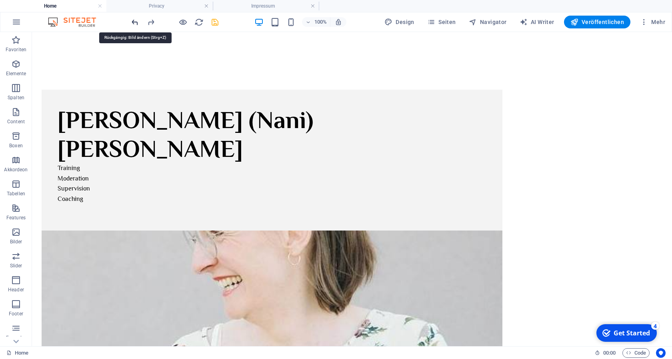
click at [137, 22] on icon "undo" at bounding box center [134, 22] width 9 height 9
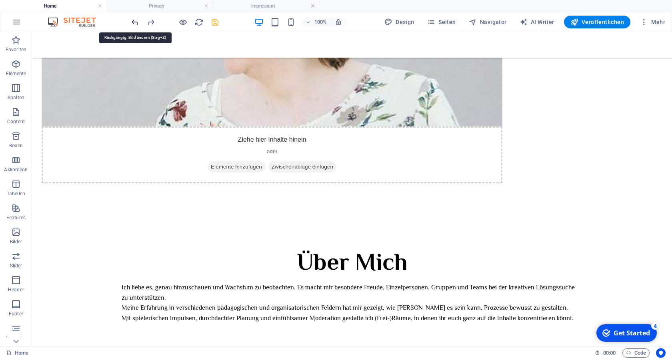
click at [135, 21] on icon "undo" at bounding box center [134, 22] width 9 height 9
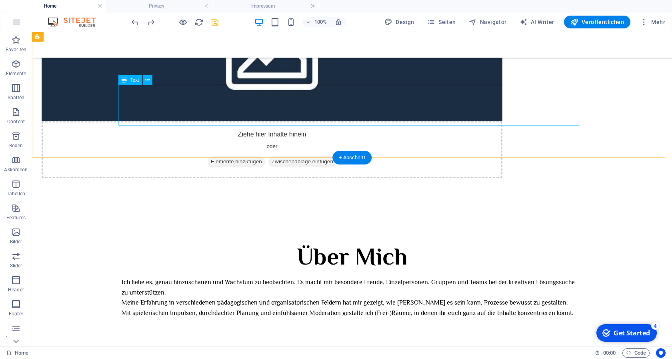
scroll to position [245, 0]
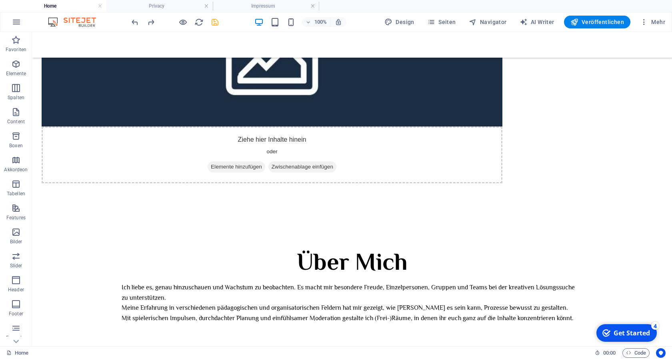
click at [213, 23] on icon "save" at bounding box center [215, 22] width 9 height 9
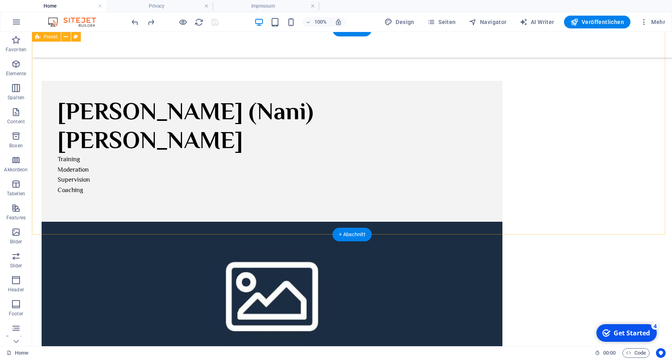
scroll to position [0, 0]
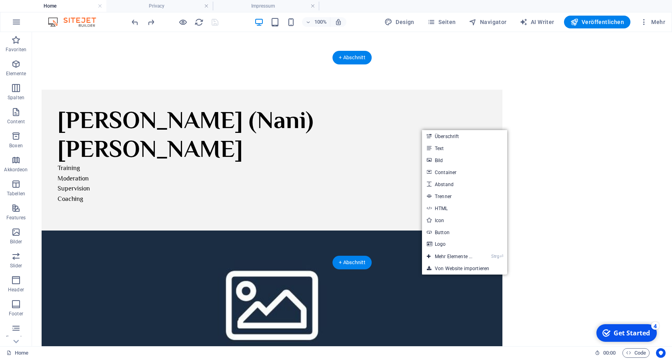
click at [385, 231] on figure at bounding box center [272, 301] width 461 height 141
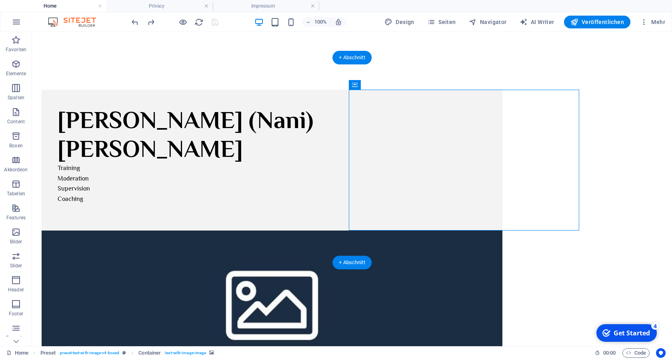
click at [457, 231] on figure at bounding box center [272, 301] width 461 height 141
click at [391, 87] on icon at bounding box center [390, 84] width 4 height 8
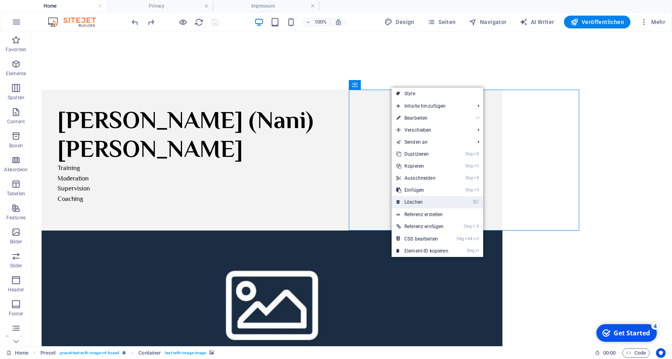
click at [429, 201] on link "⌦ Löschen" at bounding box center [423, 202] width 62 height 12
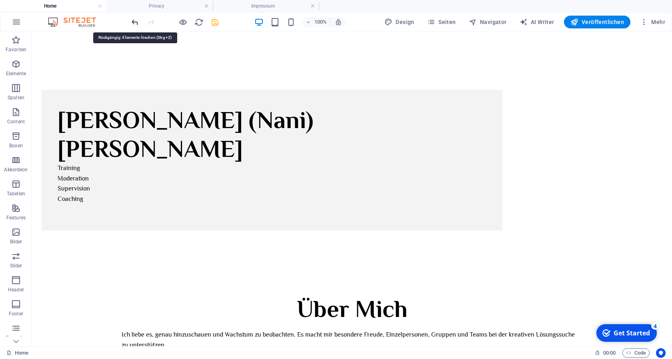
click at [138, 26] on icon "undo" at bounding box center [134, 22] width 9 height 9
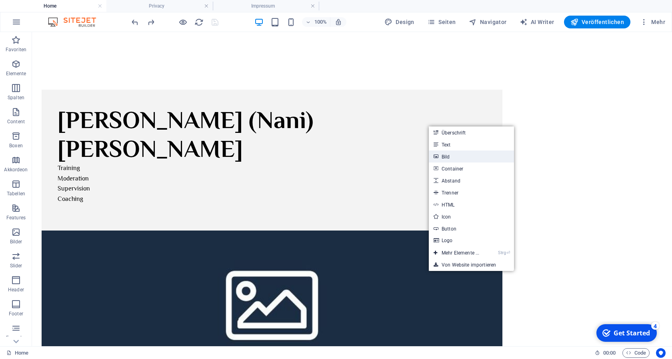
click at [440, 159] on link "Bild" at bounding box center [471, 157] width 85 height 12
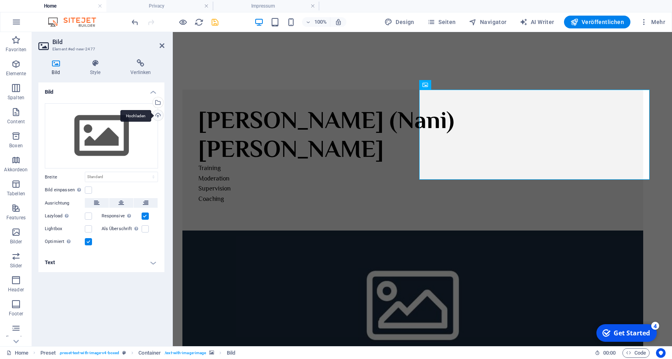
click at [159, 116] on div "Hochladen" at bounding box center [157, 116] width 12 height 12
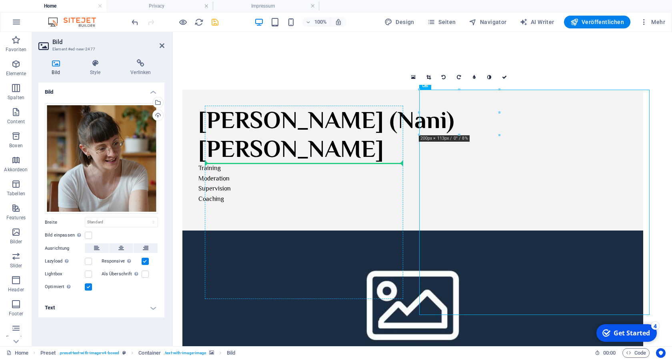
drag, startPoint x: 466, startPoint y: 110, endPoint x: 288, endPoint y: 179, distance: 191.2
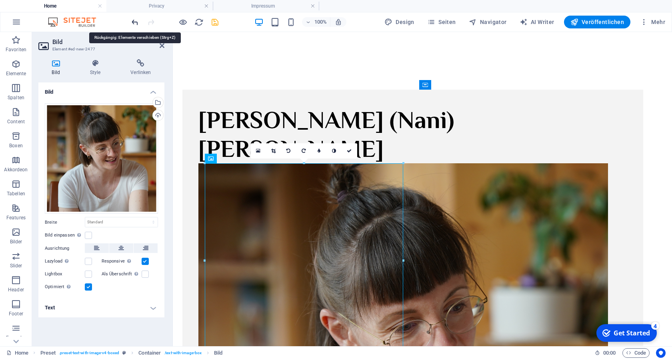
click at [137, 22] on icon "undo" at bounding box center [134, 22] width 9 height 9
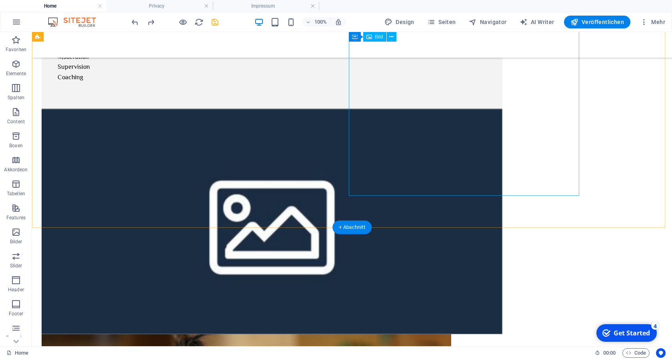
scroll to position [122, 0]
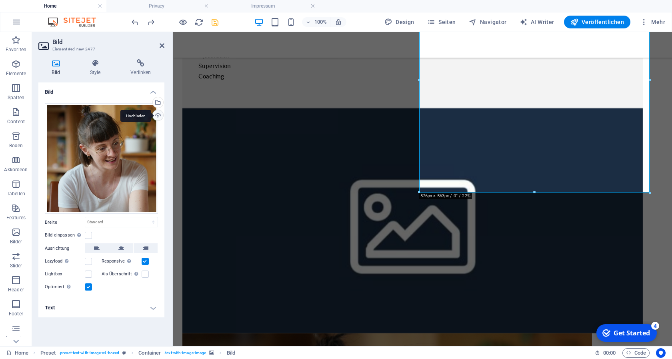
click at [157, 115] on div "Hochladen" at bounding box center [157, 116] width 12 height 12
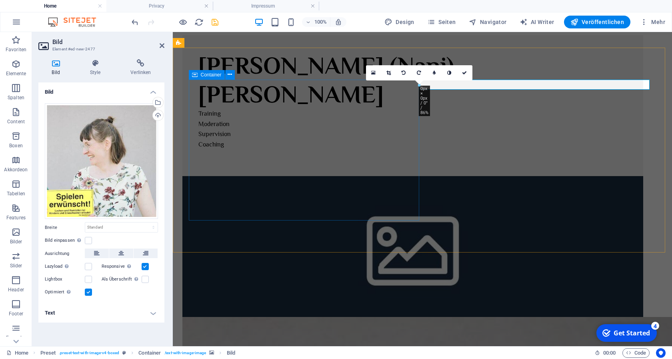
scroll to position [0, 0]
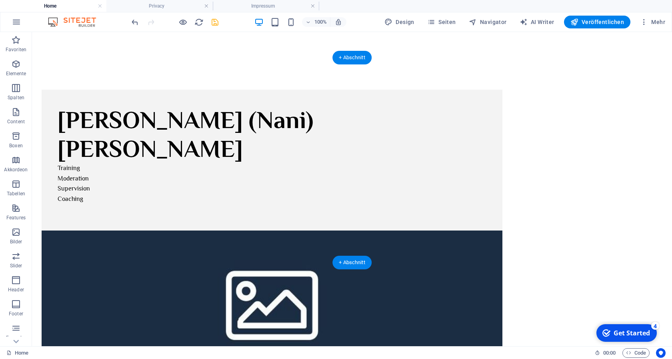
click at [439, 231] on figure at bounding box center [272, 301] width 461 height 141
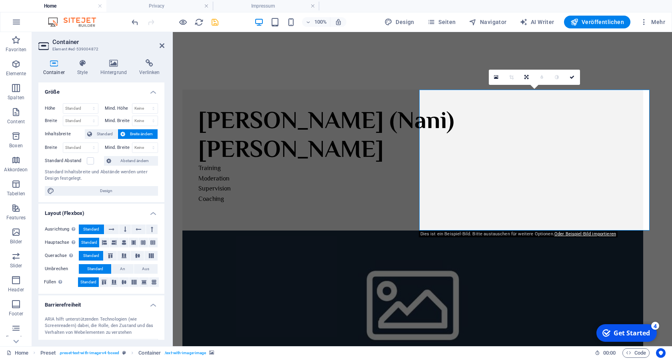
click at [516, 231] on figure at bounding box center [413, 301] width 461 height 141
click at [108, 66] on icon at bounding box center [114, 63] width 36 height 8
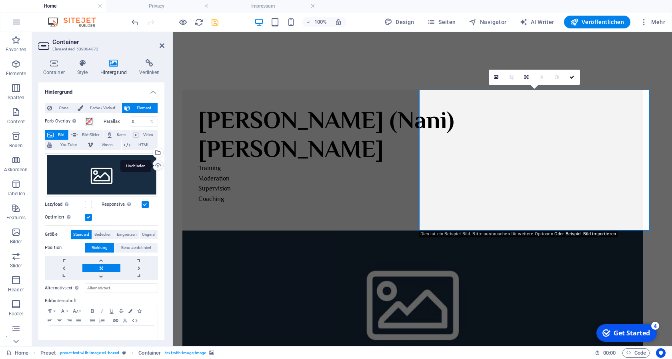
click at [151, 164] on div "Hochladen" at bounding box center [157, 166] width 12 height 12
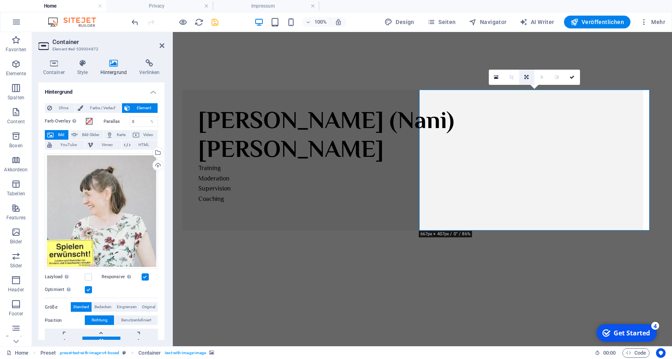
click at [528, 79] on icon at bounding box center [527, 77] width 4 height 5
click at [528, 91] on icon at bounding box center [526, 92] width 5 height 5
click at [527, 76] on icon at bounding box center [526, 77] width 5 height 5
click at [527, 73] on link at bounding box center [527, 77] width 15 height 15
click at [528, 78] on icon at bounding box center [527, 77] width 4 height 5
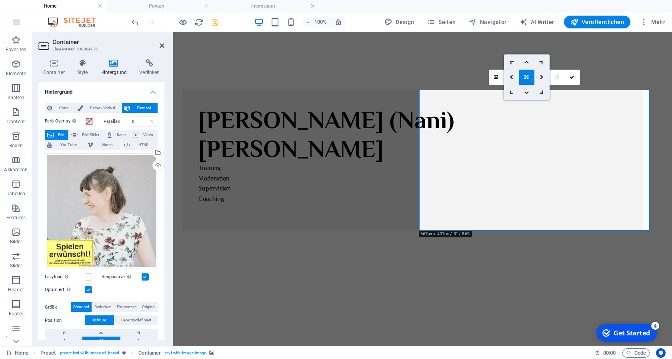
click at [526, 61] on icon at bounding box center [526, 62] width 5 height 5
click at [529, 79] on icon at bounding box center [526, 77] width 5 height 5
click at [528, 79] on icon at bounding box center [527, 77] width 4 height 5
click at [151, 164] on div "Hochladen" at bounding box center [157, 166] width 12 height 12
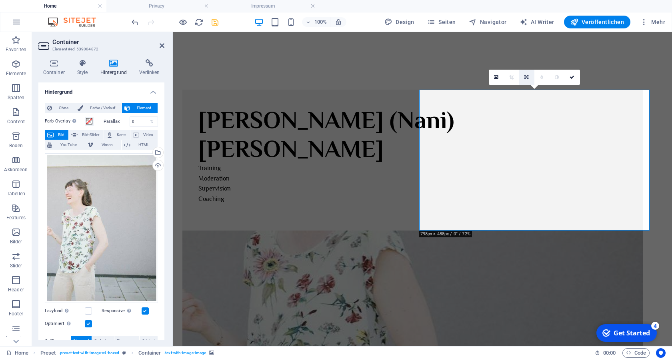
click at [529, 75] on icon at bounding box center [527, 77] width 4 height 5
click at [528, 93] on icon at bounding box center [526, 92] width 5 height 5
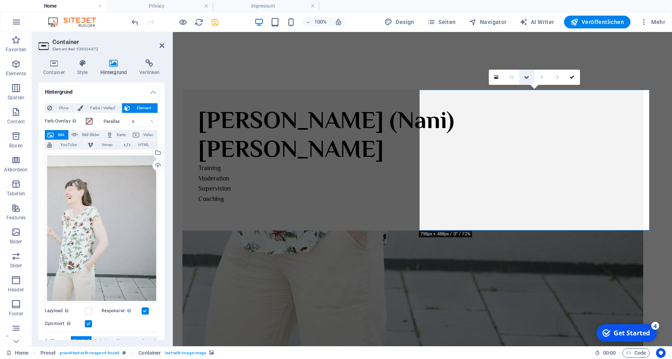
click at [527, 76] on icon at bounding box center [526, 77] width 5 height 5
click at [529, 62] on icon at bounding box center [526, 62] width 5 height 5
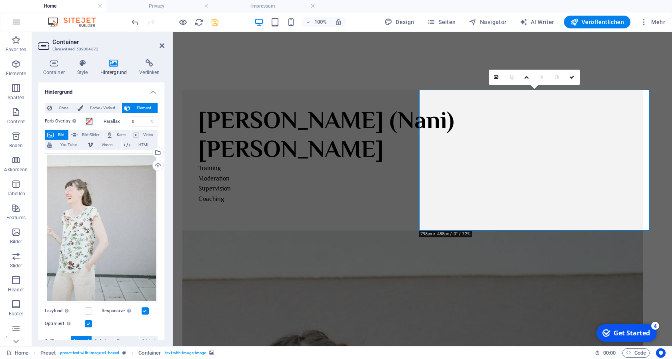
click at [521, 231] on figure at bounding box center [413, 301] width 461 height 141
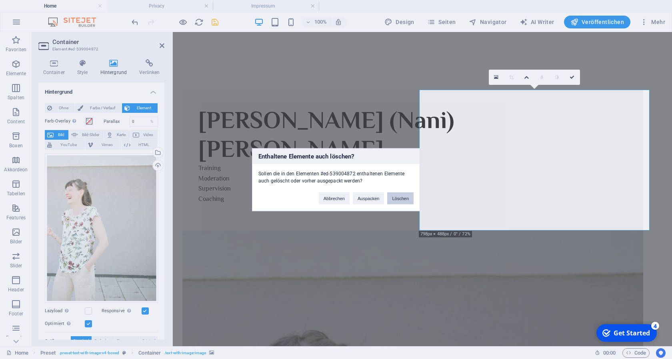
click at [401, 197] on button "Löschen" at bounding box center [400, 198] width 26 height 12
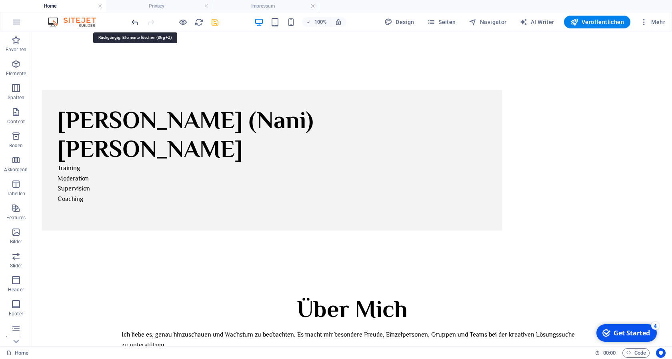
click at [134, 23] on icon "undo" at bounding box center [134, 22] width 9 height 9
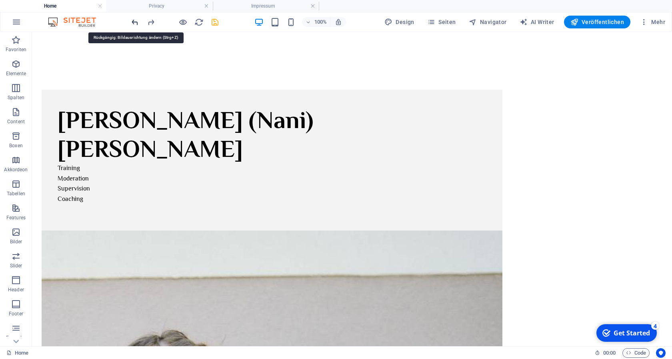
click at [134, 23] on icon "undo" at bounding box center [134, 22] width 9 height 9
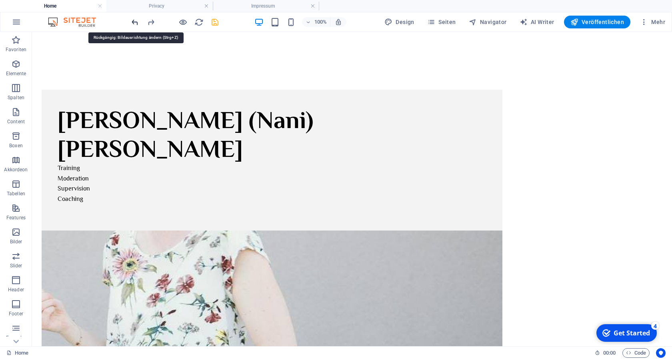
click at [134, 23] on icon "undo" at bounding box center [134, 22] width 9 height 9
click at [136, 21] on icon "undo" at bounding box center [134, 22] width 9 height 9
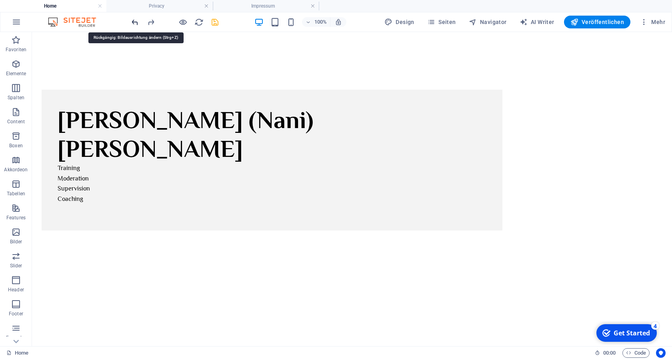
click at [136, 21] on icon "undo" at bounding box center [134, 22] width 9 height 9
click at [137, 23] on icon "undo" at bounding box center [134, 22] width 9 height 9
click at [135, 21] on icon "undo" at bounding box center [134, 22] width 9 height 9
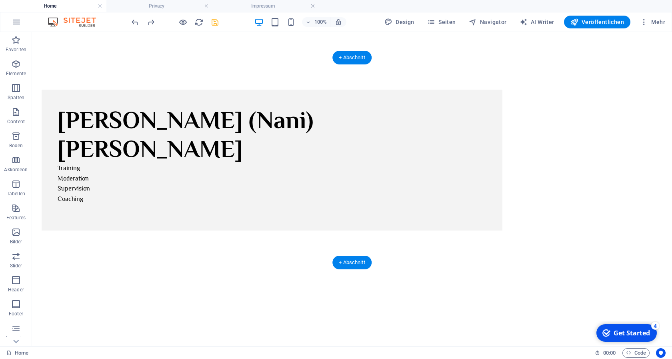
click at [455, 231] on figure at bounding box center [272, 301] width 461 height 141
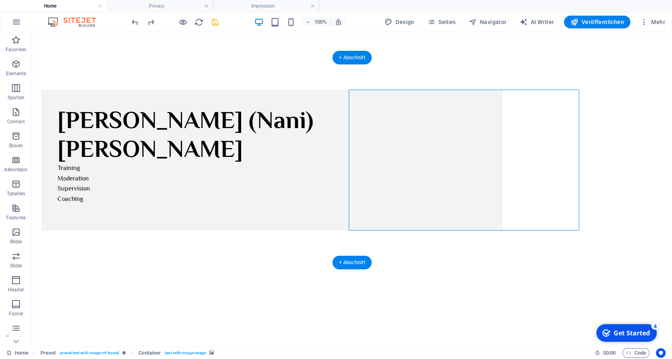
click at [423, 231] on figure at bounding box center [272, 301] width 461 height 141
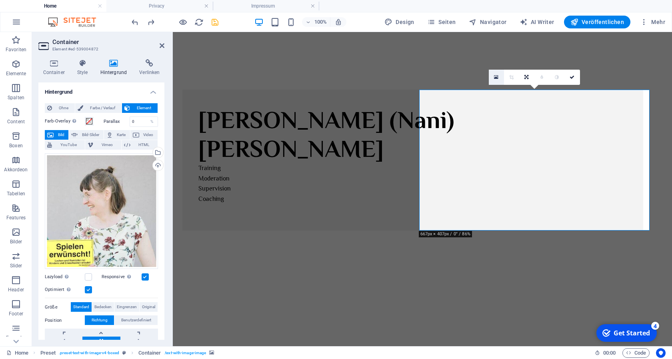
click at [496, 75] on icon at bounding box center [496, 77] width 4 height 6
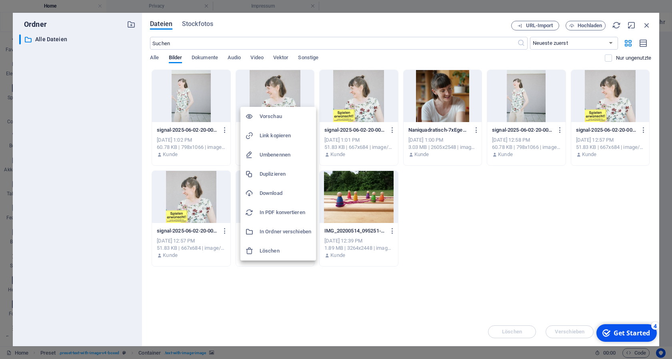
click at [273, 249] on h6 "Löschen" at bounding box center [286, 251] width 52 height 10
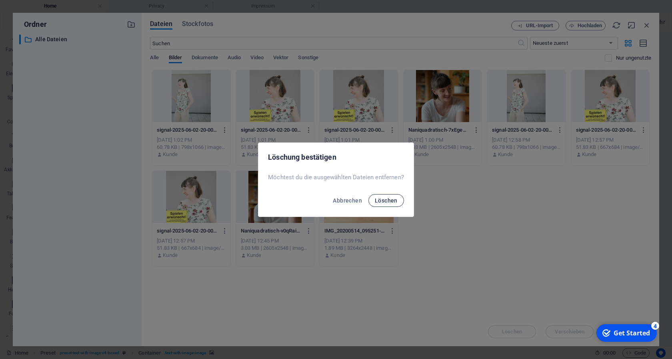
click at [382, 199] on span "Löschen" at bounding box center [386, 200] width 23 height 6
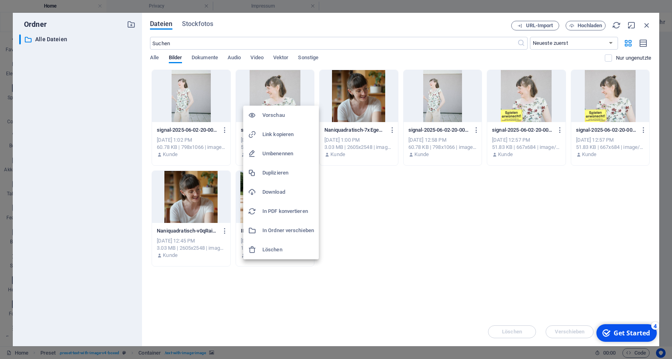
click at [280, 250] on h6 "Löschen" at bounding box center [289, 250] width 52 height 10
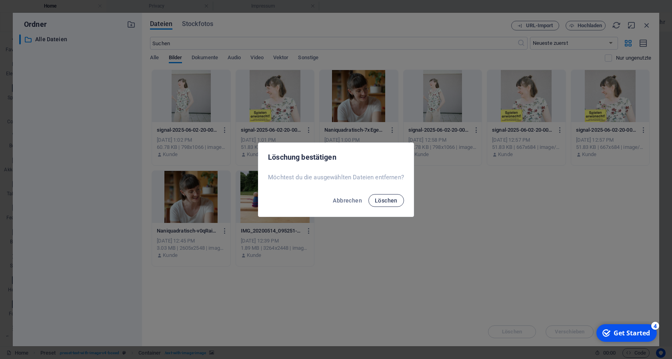
click at [379, 199] on span "Löschen" at bounding box center [386, 200] width 23 height 6
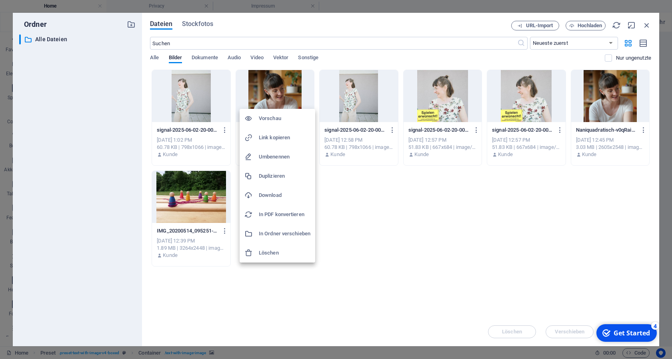
click at [278, 251] on h6 "Löschen" at bounding box center [285, 253] width 52 height 10
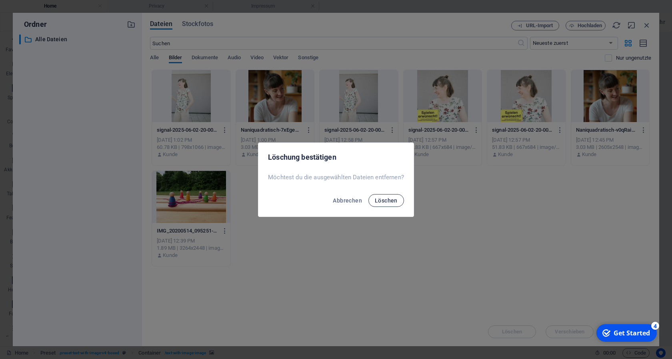
click at [377, 201] on span "Löschen" at bounding box center [386, 200] width 23 height 6
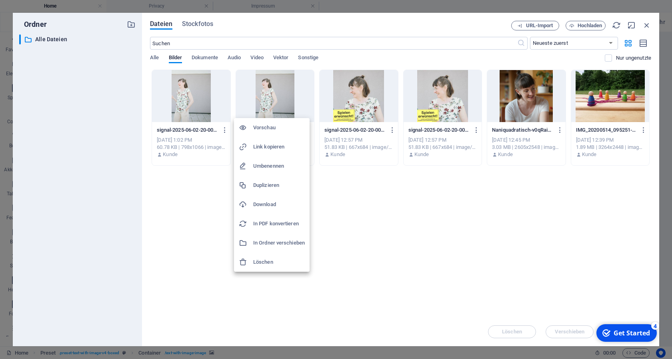
click at [275, 264] on h6 "Löschen" at bounding box center [279, 262] width 52 height 10
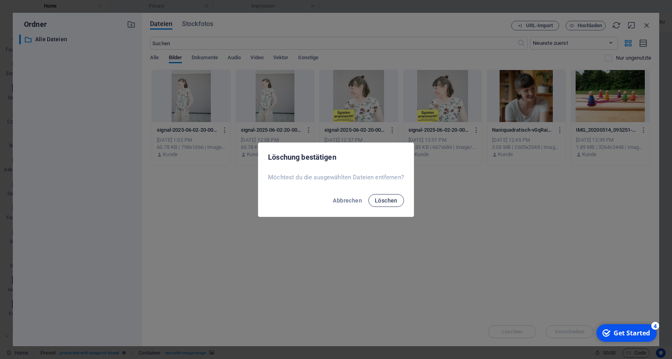
click at [376, 203] on span "Löschen" at bounding box center [386, 200] width 23 height 6
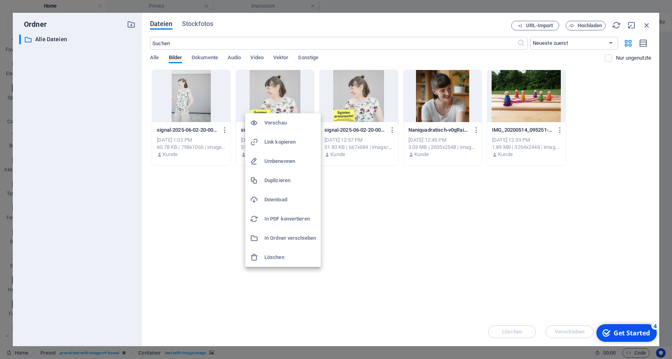
click at [279, 258] on h6 "Löschen" at bounding box center [291, 258] width 52 height 10
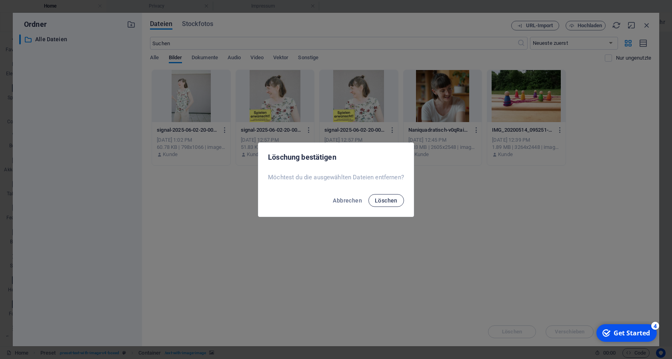
click at [387, 199] on span "Löschen" at bounding box center [386, 200] width 23 height 6
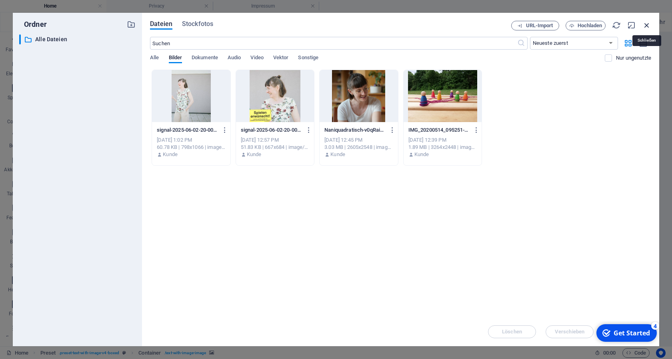
click at [647, 23] on icon "button" at bounding box center [647, 25] width 9 height 9
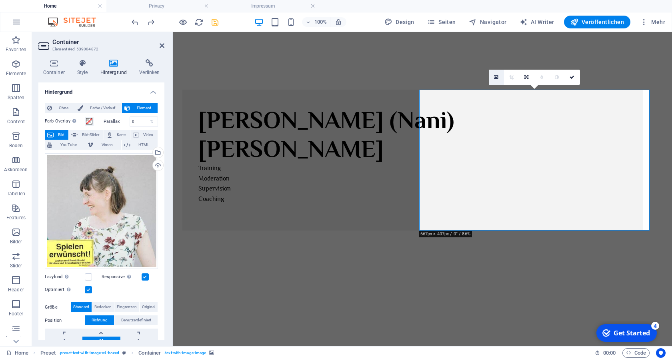
click at [498, 77] on icon at bounding box center [496, 77] width 4 height 6
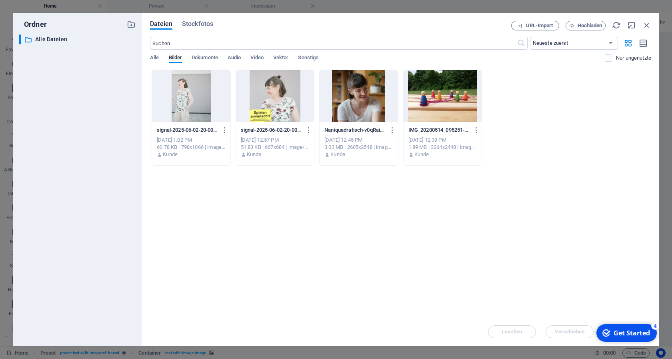
drag, startPoint x: 283, startPoint y: 116, endPoint x: 142, endPoint y: 143, distance: 143.2
click at [283, 116] on div at bounding box center [275, 96] width 78 height 52
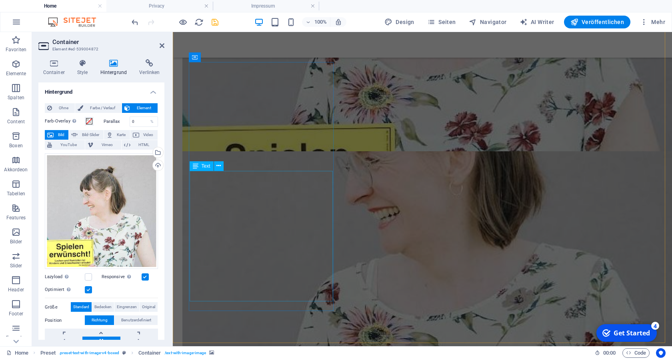
scroll to position [408, 0]
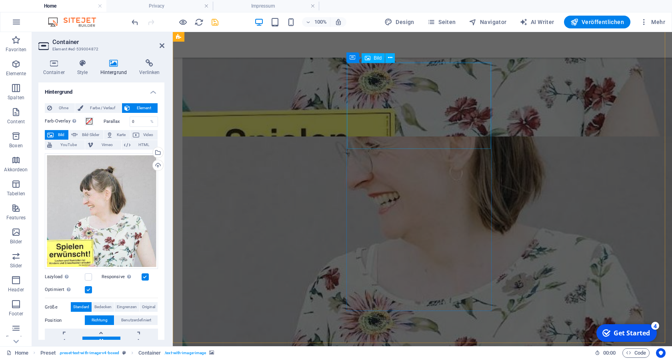
click at [372, 59] on div "Bild" at bounding box center [373, 58] width 23 height 10
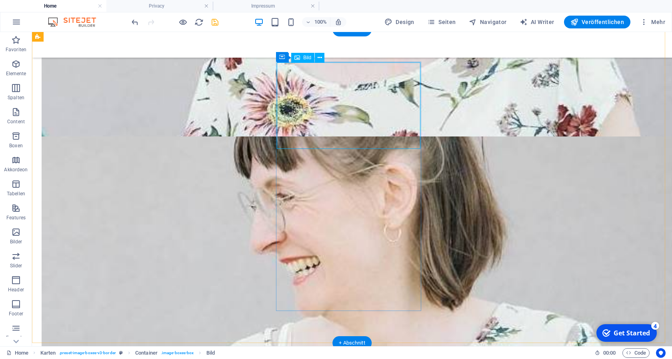
select select "%"
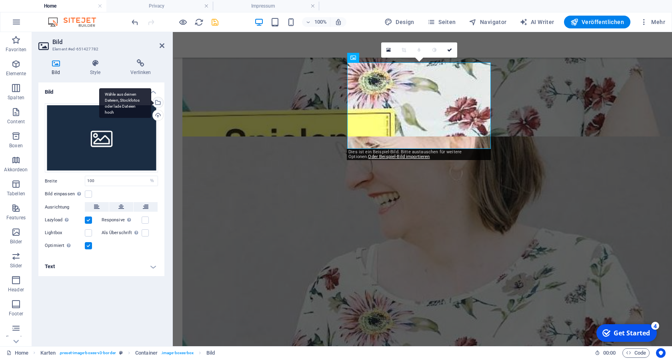
click at [151, 102] on div "Wähle aus deinen Dateien, Stockfotos oder lade Dateien hoch" at bounding box center [125, 103] width 52 height 30
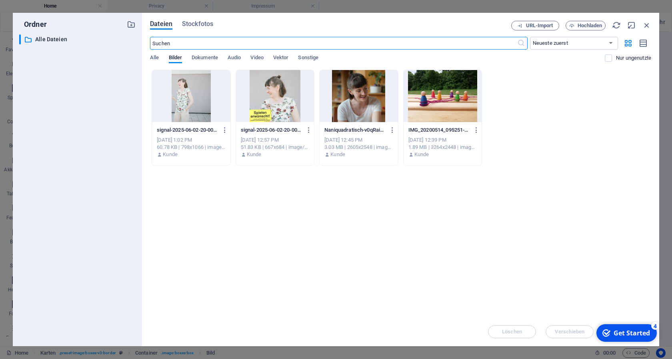
scroll to position [429, 0]
drag, startPoint x: 352, startPoint y: 113, endPoint x: 174, endPoint y: 155, distance: 182.9
click at [352, 113] on div at bounding box center [359, 96] width 78 height 52
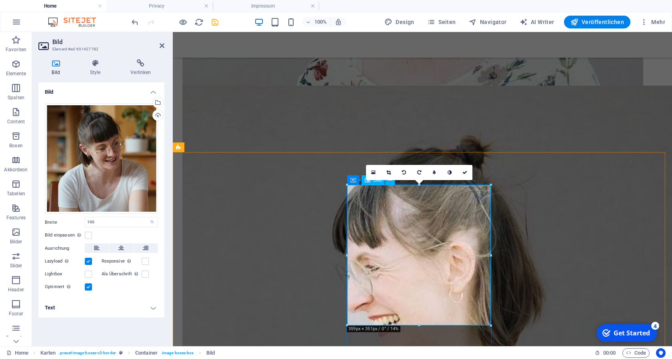
scroll to position [367, 0]
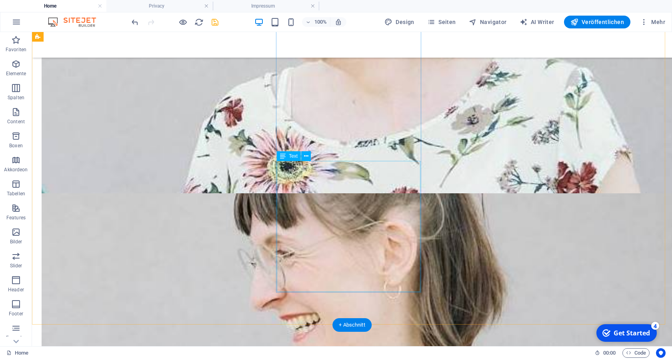
scroll to position [327, 0]
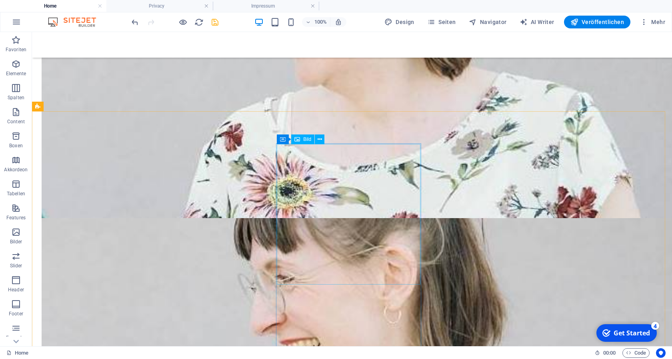
click at [302, 143] on div "Bild" at bounding box center [302, 139] width 23 height 10
select select "%"
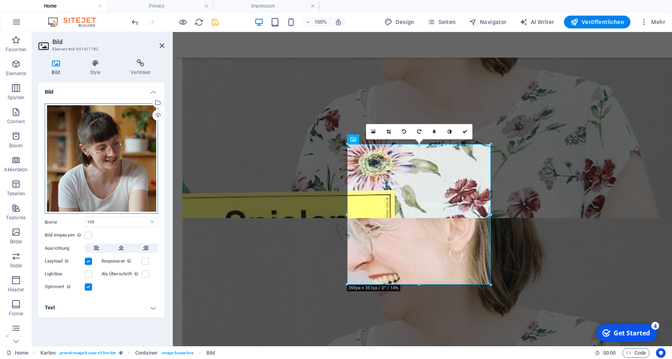
click at [78, 151] on div "Ziehe Dateien zum Hochladen hierher oder klicke hier, um aus Dateien oder koste…" at bounding box center [101, 158] width 113 height 111
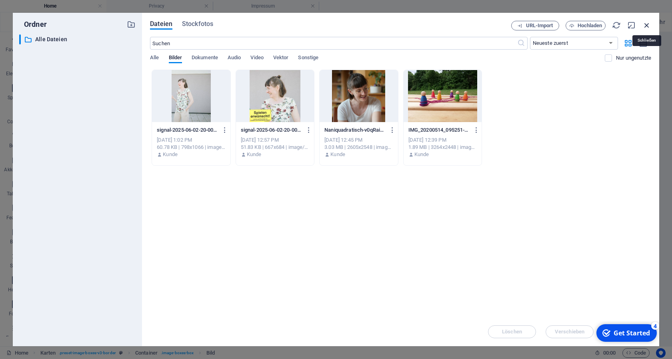
click at [648, 24] on icon "button" at bounding box center [647, 25] width 9 height 9
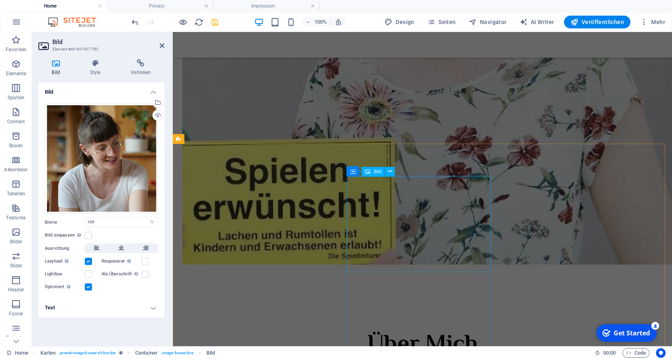
scroll to position [653, 0]
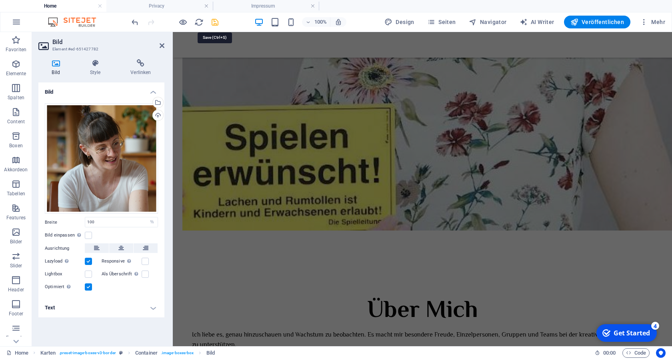
click at [217, 21] on icon "save" at bounding box center [215, 22] width 9 height 9
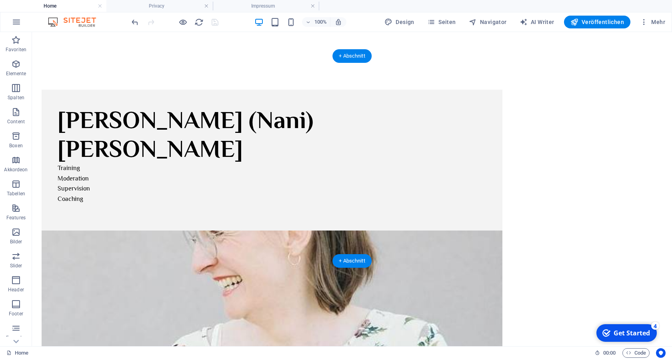
scroll to position [204, 0]
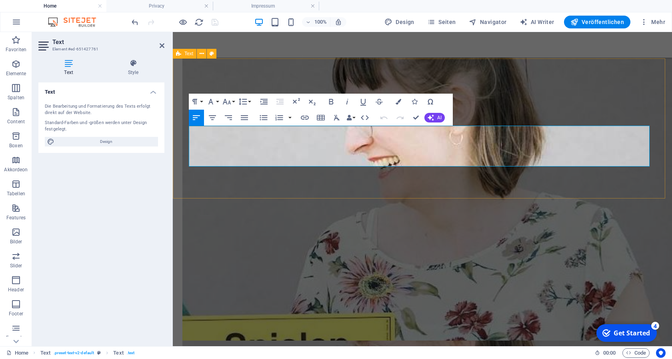
drag, startPoint x: 641, startPoint y: 163, endPoint x: 186, endPoint y: 130, distance: 455.9
click at [217, 102] on button "Font Family" at bounding box center [212, 102] width 15 height 16
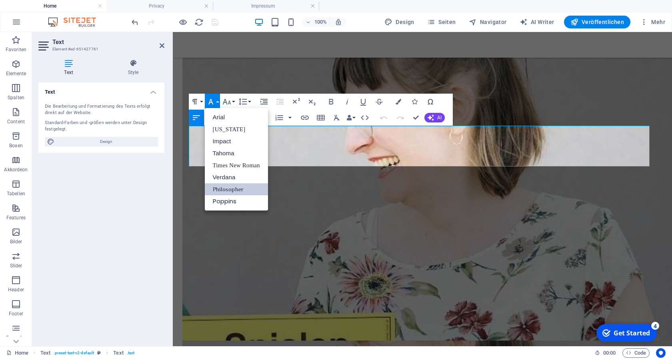
scroll to position [0, 0]
click at [217, 102] on button "Font Family" at bounding box center [212, 102] width 15 height 16
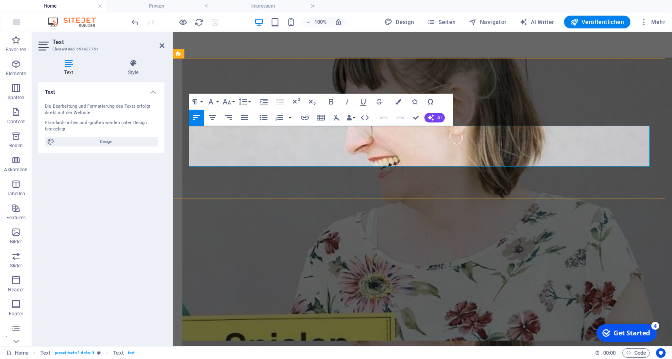
click at [433, 116] on icon "button" at bounding box center [431, 117] width 6 height 6
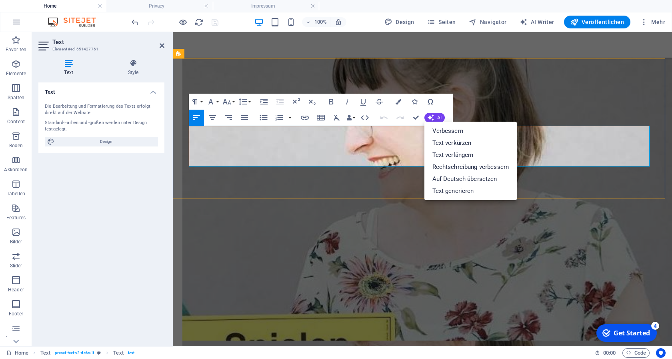
click at [456, 154] on link "Text verlängern" at bounding box center [471, 155] width 93 height 12
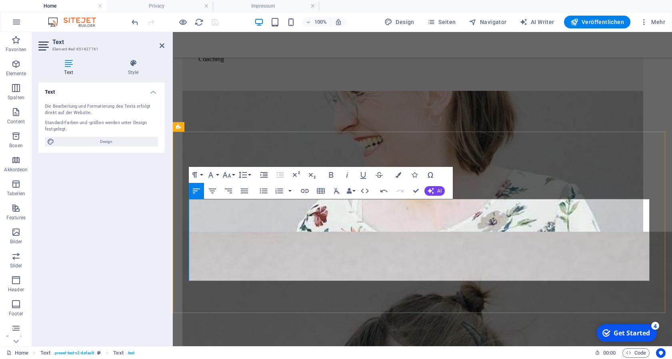
scroll to position [122, 0]
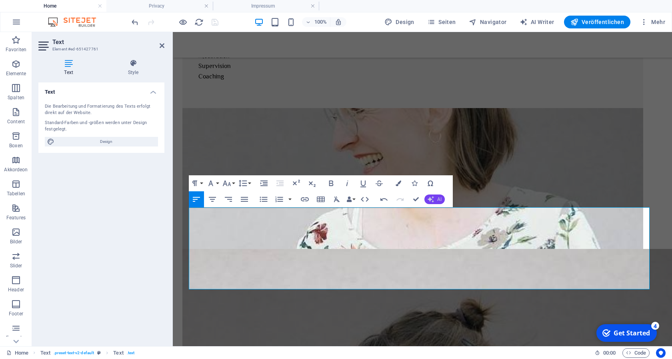
click at [432, 198] on icon "button" at bounding box center [431, 200] width 8 height 8
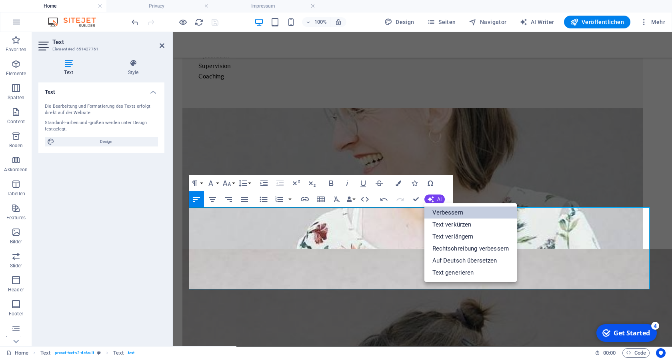
click at [437, 209] on link "Verbessern" at bounding box center [471, 213] width 93 height 12
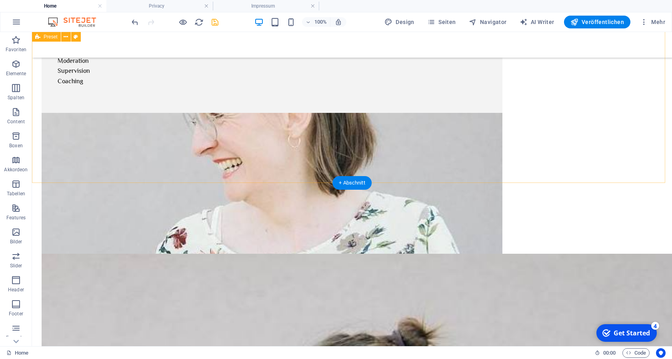
scroll to position [0, 0]
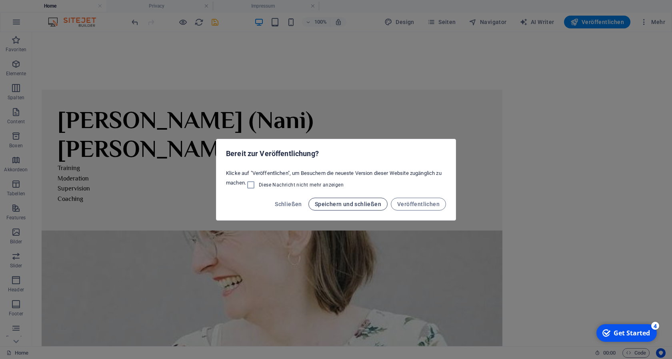
click at [339, 205] on span "Speichern und schließen" at bounding box center [348, 204] width 66 height 6
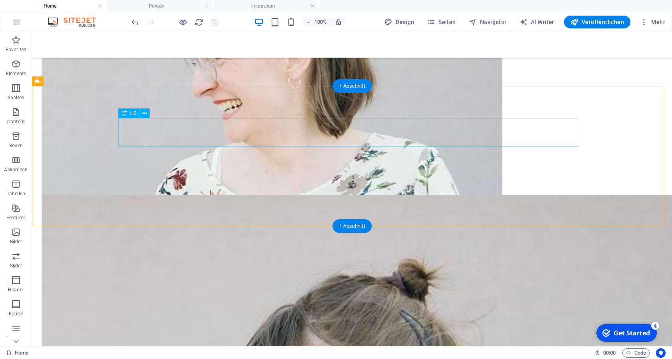
scroll to position [54, 0]
